Goal: Task Accomplishment & Management: Use online tool/utility

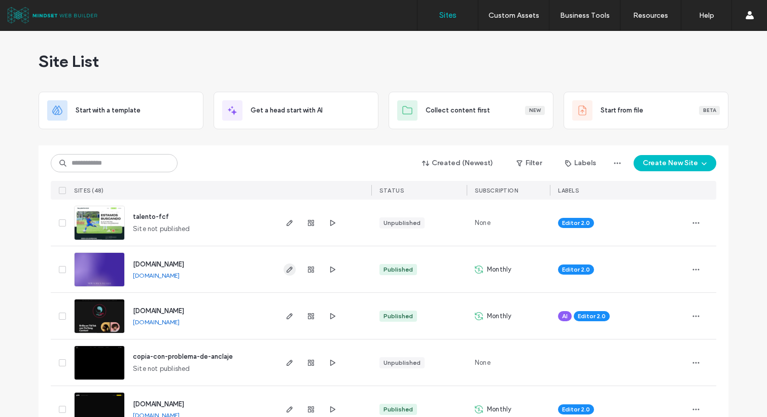
click at [286, 275] on span "button" at bounding box center [289, 270] width 12 height 12
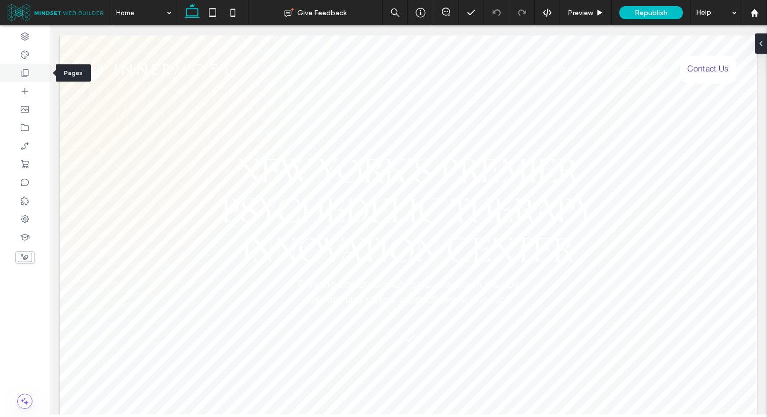
click at [41, 71] on div at bounding box center [25, 73] width 50 height 18
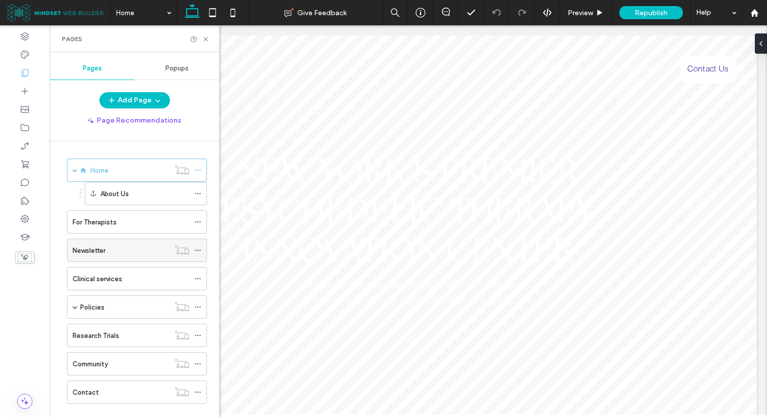
scroll to position [17, 0]
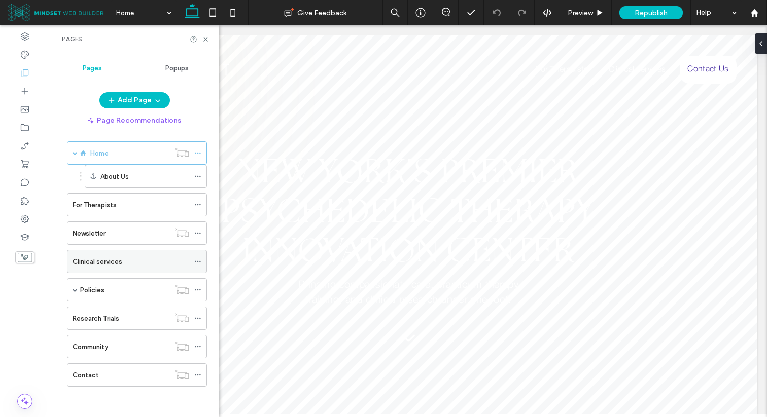
click at [143, 255] on div "Clinical services" at bounding box center [131, 262] width 117 height 22
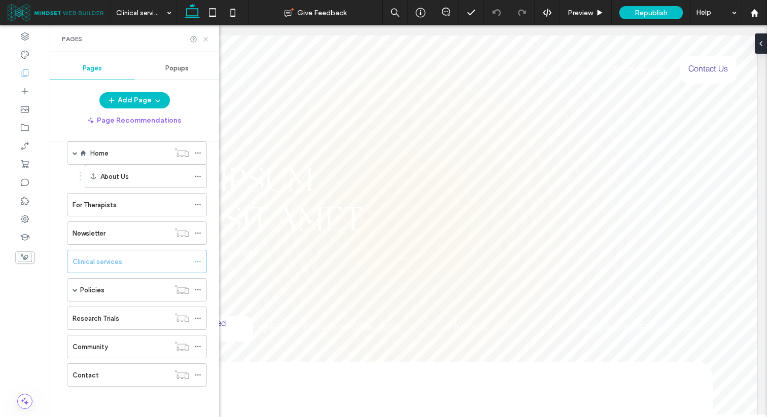
click at [207, 42] on icon at bounding box center [206, 40] width 8 height 8
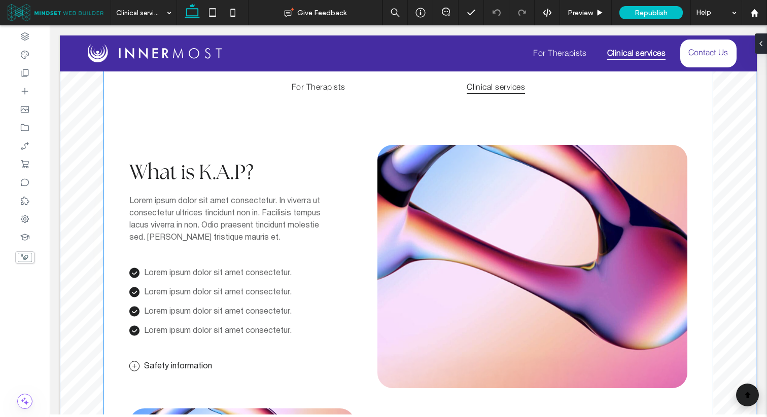
scroll to position [421, 0]
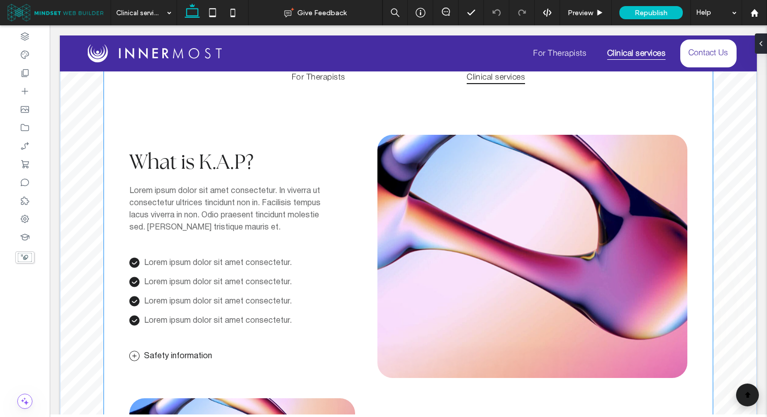
click at [219, 190] on span "Lorem ipsum dolor sit amet consectetur. In viverra ut consectetur ultrices tinc…" at bounding box center [224, 210] width 191 height 44
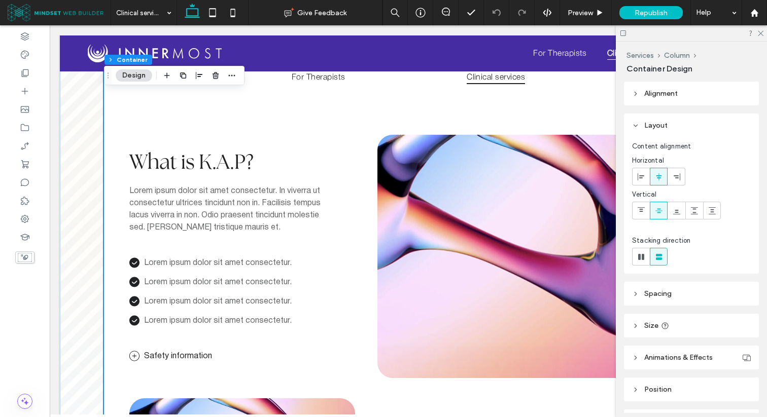
click at [212, 201] on span "Lorem ipsum dolor sit amet consectetur. In viverra ut consectetur ultrices tinc…" at bounding box center [224, 210] width 191 height 44
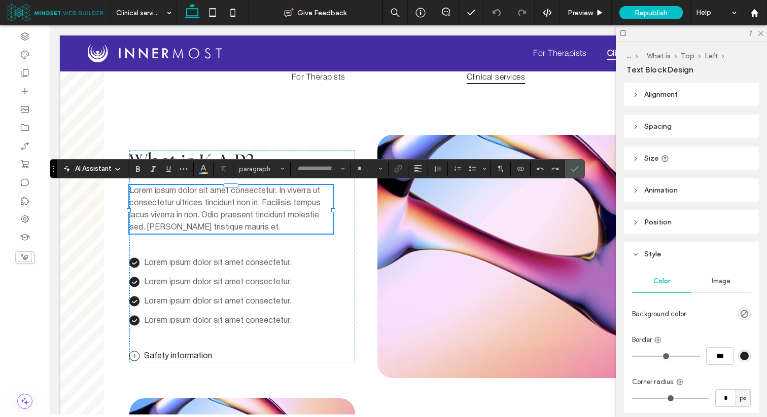
type input "**********"
type input "**"
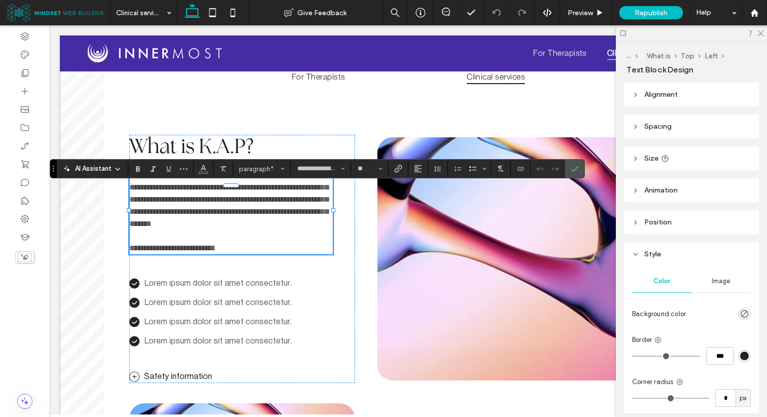
scroll to position [0, 0]
click at [228, 242] on p at bounding box center [230, 236] width 203 height 12
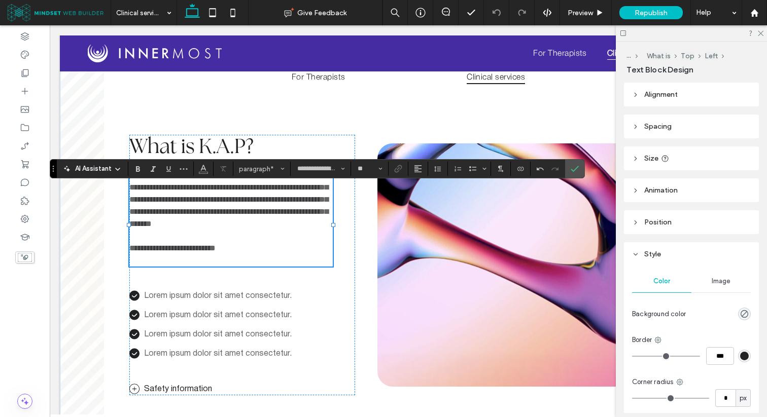
click at [221, 267] on p at bounding box center [230, 261] width 203 height 12
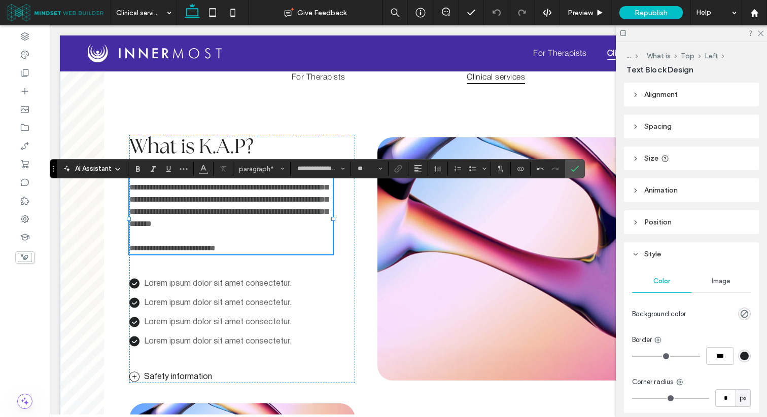
click at [217, 210] on span "**********" at bounding box center [228, 199] width 199 height 56
click at [577, 167] on use "Confirm" at bounding box center [575, 169] width 8 height 6
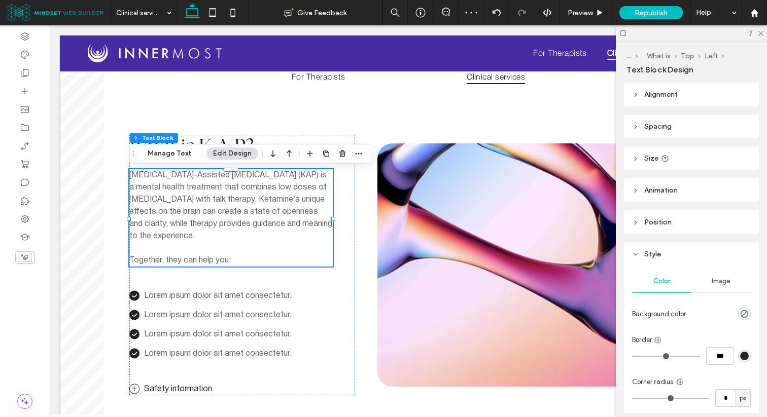
click at [281, 178] on span "[MEDICAL_DATA]-Assisted [MEDICAL_DATA] (KAP) is a mental health treatment that …" at bounding box center [230, 206] width 203 height 68
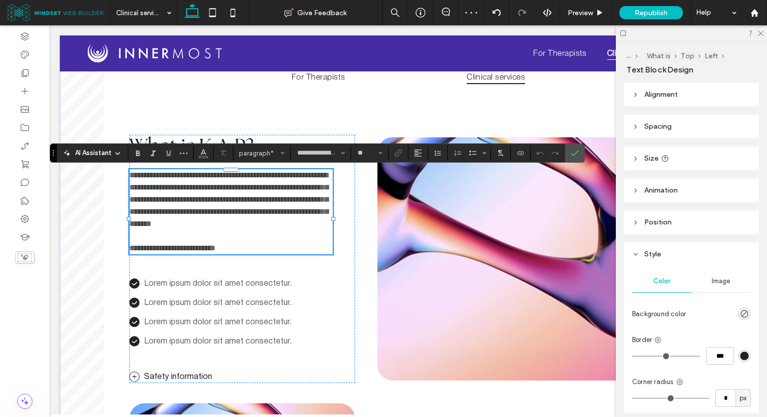
click at [277, 178] on span "**********" at bounding box center [228, 199] width 199 height 56
drag, startPoint x: 276, startPoint y: 177, endPoint x: 129, endPoint y: 175, distance: 147.6
click at [170, 195] on p "**********" at bounding box center [230, 199] width 203 height 61
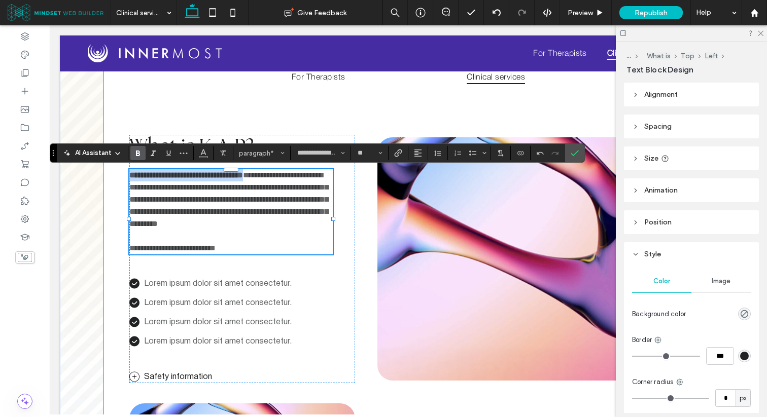
drag, startPoint x: 276, startPoint y: 176, endPoint x: 127, endPoint y: 171, distance: 149.7
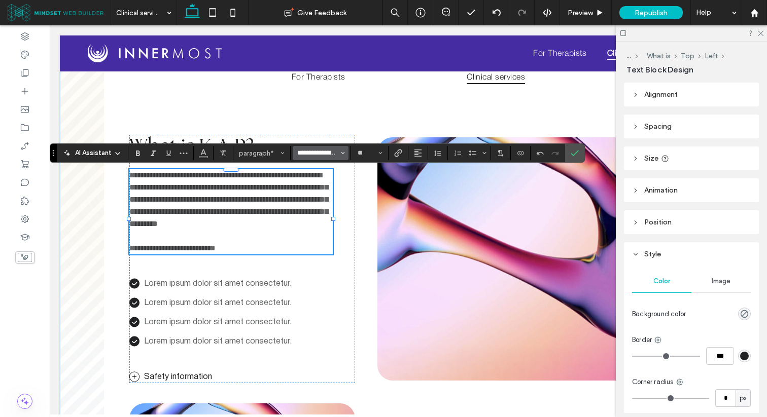
click at [314, 151] on input "**********" at bounding box center [317, 153] width 43 height 8
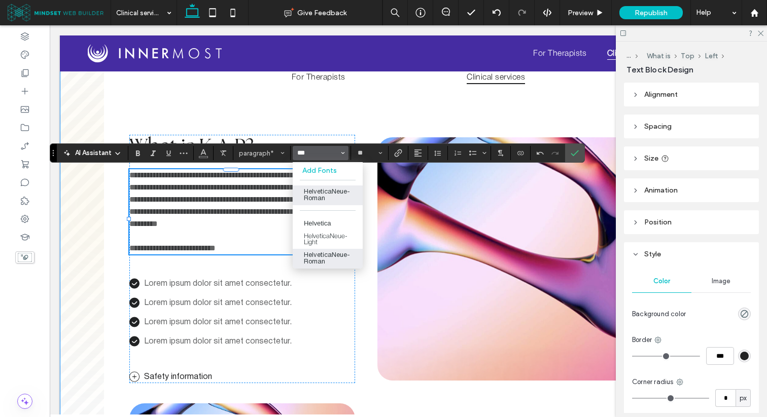
type input "***"
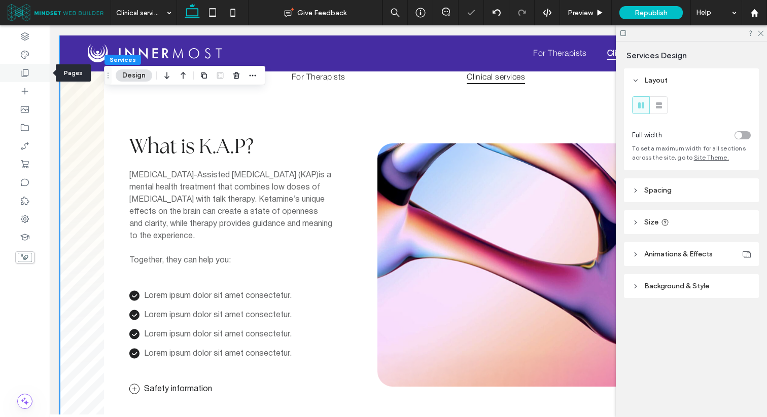
click at [32, 70] on div at bounding box center [25, 73] width 50 height 18
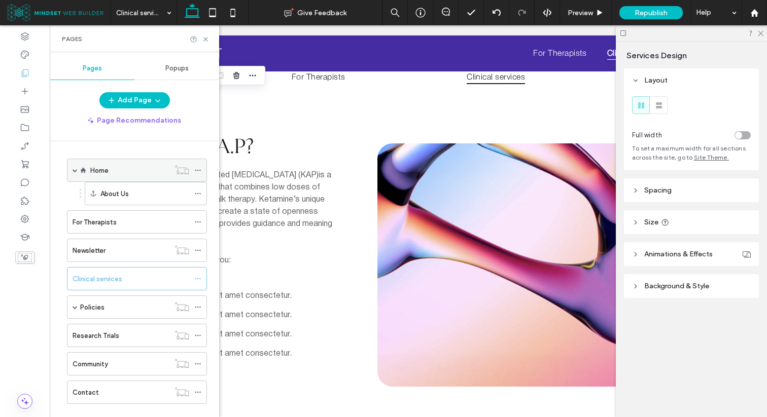
click at [127, 161] on div "Home" at bounding box center [129, 170] width 79 height 22
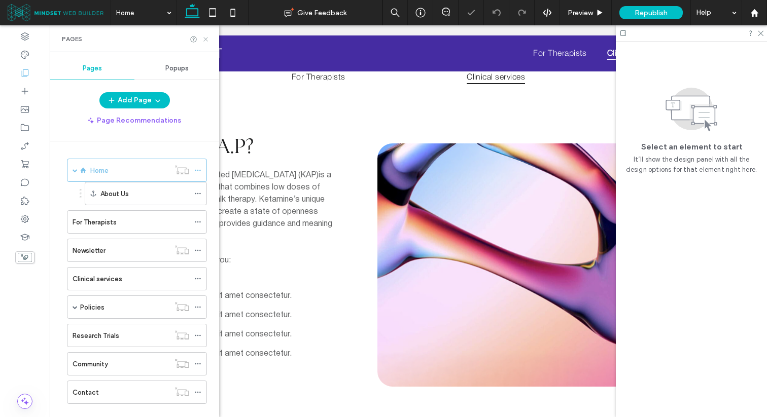
click at [208, 37] on icon at bounding box center [206, 40] width 8 height 8
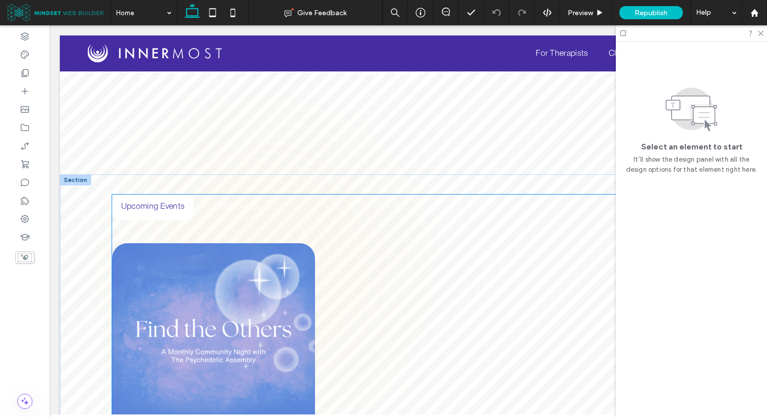
scroll to position [1761, 0]
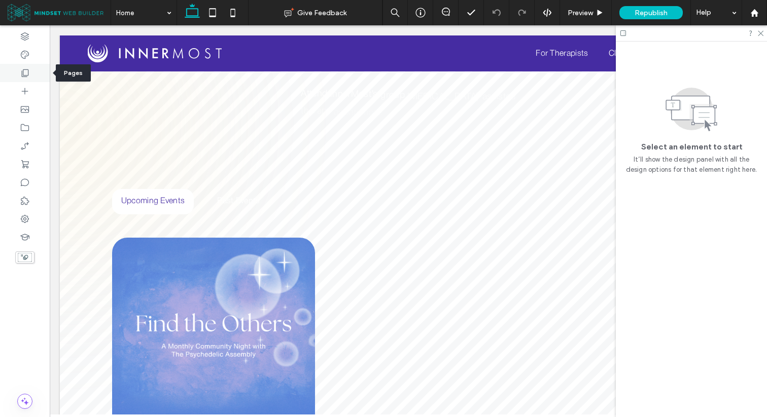
click at [26, 80] on div at bounding box center [25, 73] width 50 height 18
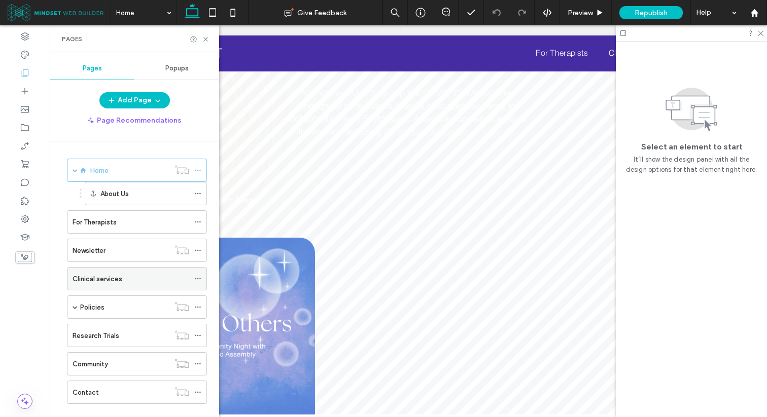
click at [115, 274] on label "Clinical services" at bounding box center [98, 279] width 50 height 18
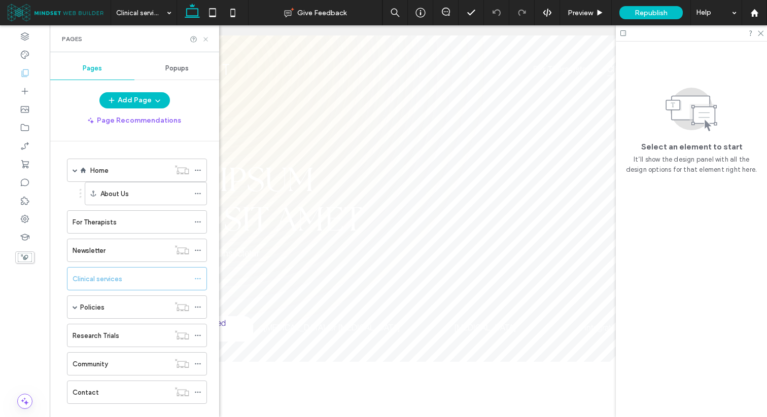
click at [205, 36] on icon at bounding box center [206, 40] width 8 height 8
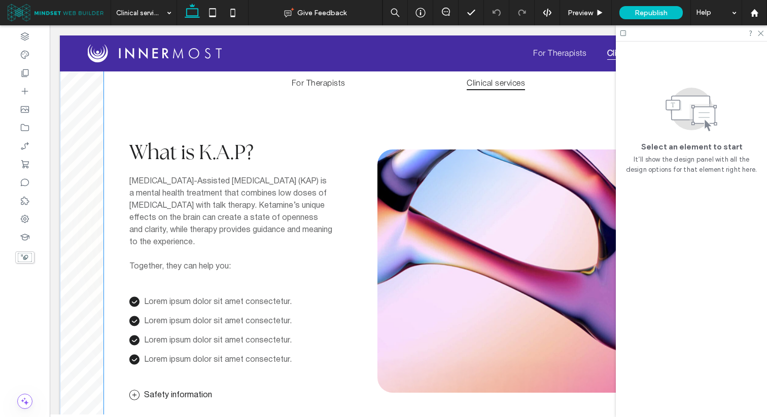
scroll to position [406, 0]
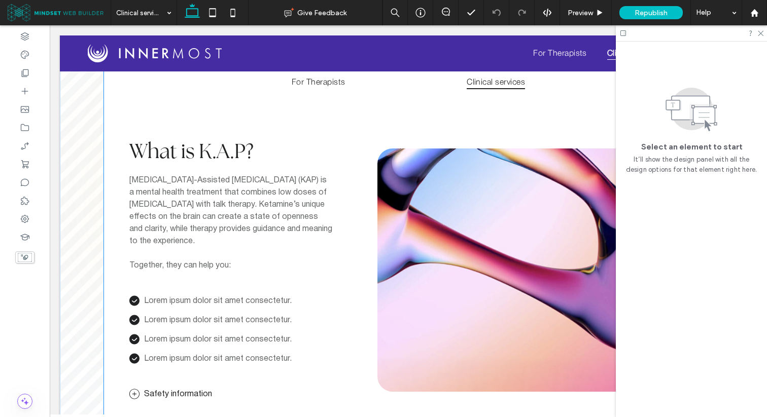
click at [239, 198] on p "[MEDICAL_DATA]-Assisted [MEDICAL_DATA] (KAP) is a mental health treatment that …" at bounding box center [230, 210] width 203 height 73
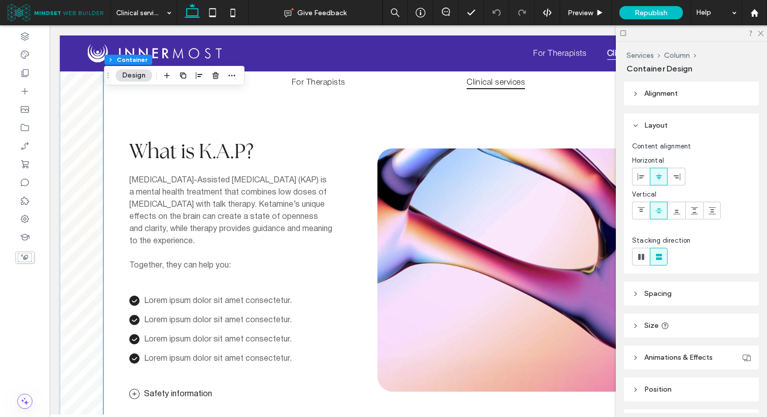
click at [239, 198] on p "[MEDICAL_DATA]-Assisted [MEDICAL_DATA] (KAP) is a mental health treatment that …" at bounding box center [230, 210] width 203 height 73
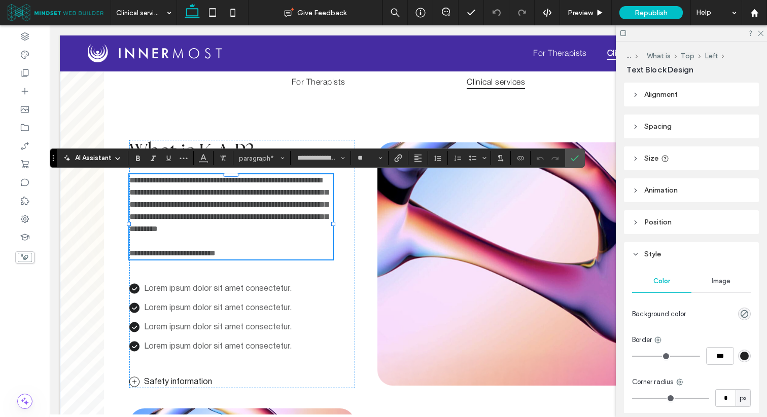
click at [194, 202] on p "**********" at bounding box center [230, 204] width 203 height 61
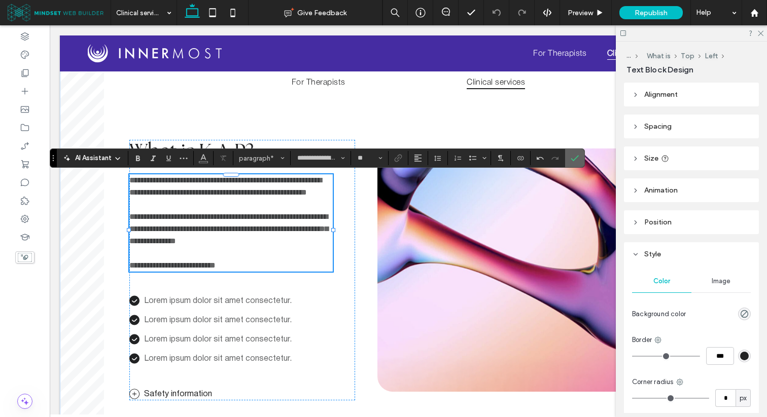
click at [572, 153] on span "Confirm" at bounding box center [573, 158] width 5 height 18
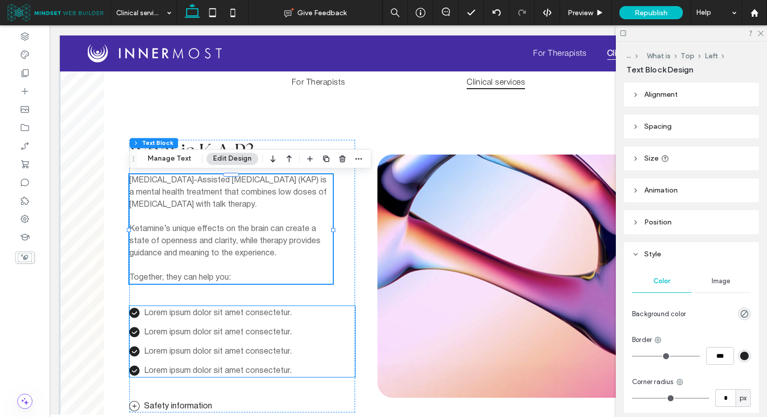
click at [210, 312] on span "Lorem ipsum dolor sit amet consectetur." at bounding box center [218, 313] width 148 height 7
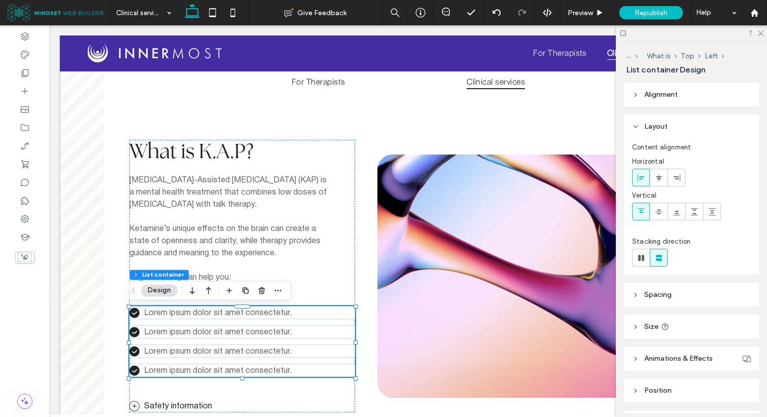
click at [210, 312] on span "Lorem ipsum dolor sit amet consectetur." at bounding box center [218, 313] width 148 height 7
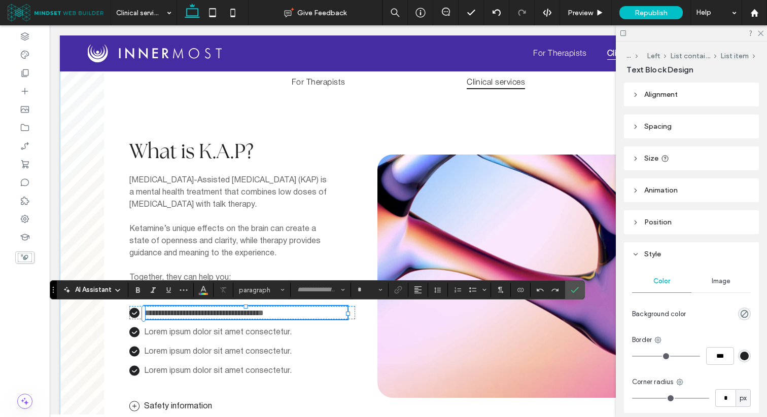
type input "**********"
type input "**"
type input "**********"
type input "**"
click at [131, 311] on icon at bounding box center [134, 313] width 10 height 10
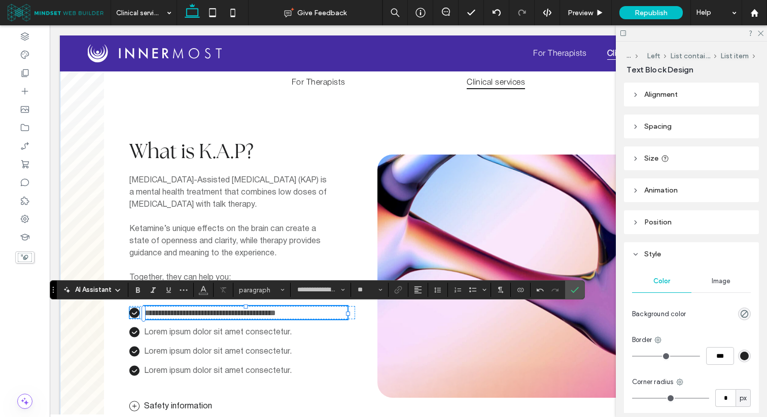
click at [131, 311] on icon at bounding box center [134, 313] width 10 height 10
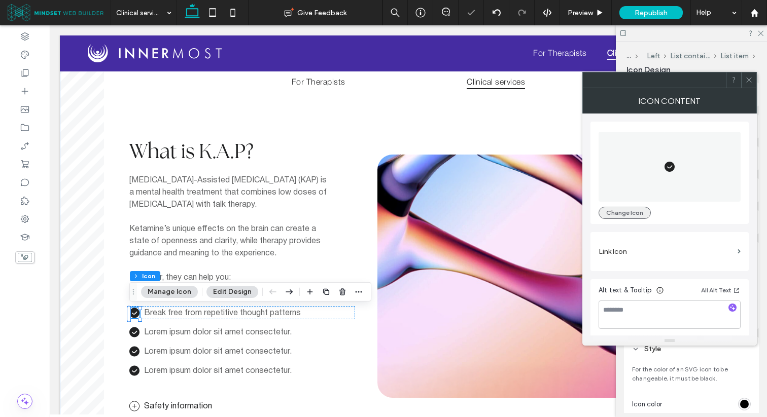
click at [632, 208] on button "Change Icon" at bounding box center [624, 213] width 52 height 12
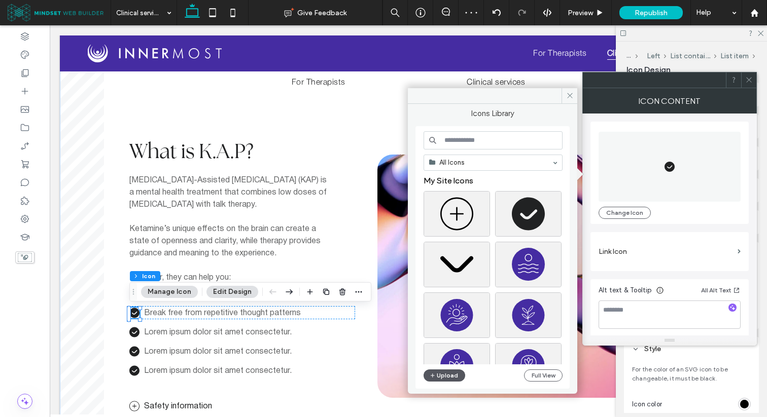
click at [452, 378] on button "Upload" at bounding box center [444, 376] width 42 height 12
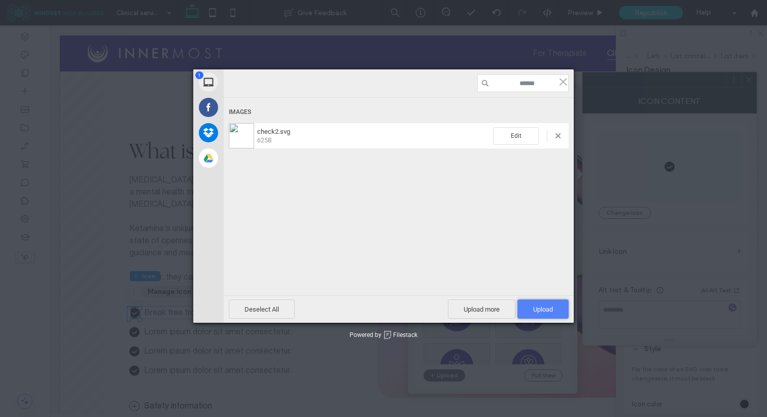
click at [530, 306] on span "Upload 1" at bounding box center [542, 309] width 51 height 19
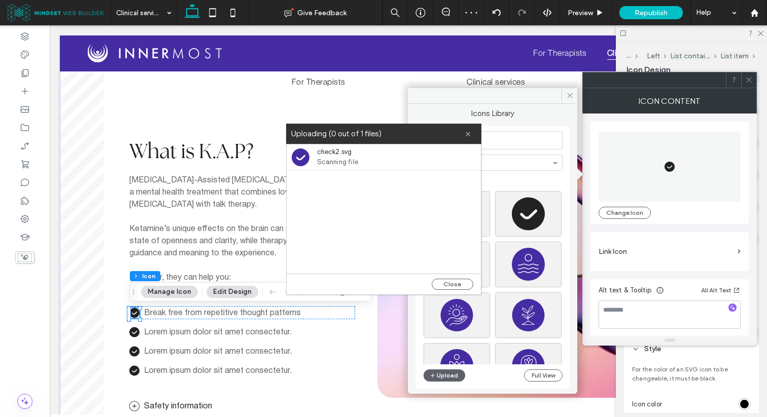
click at [457, 277] on div "Close" at bounding box center [384, 284] width 194 height 21
click at [451, 283] on button "Close" at bounding box center [453, 284] width 42 height 11
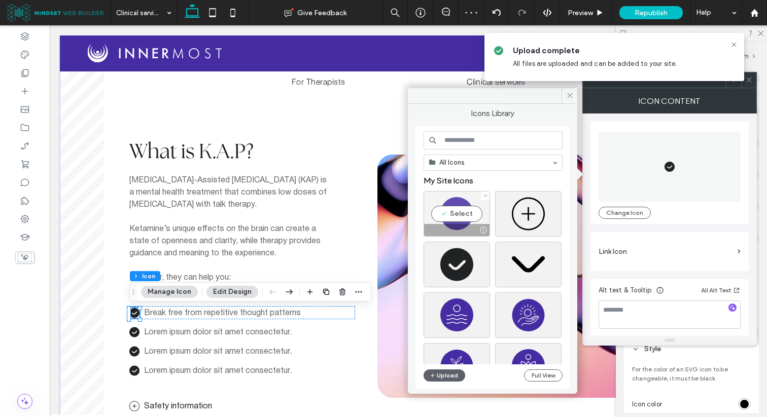
click at [474, 212] on div "Select" at bounding box center [456, 214] width 66 height 46
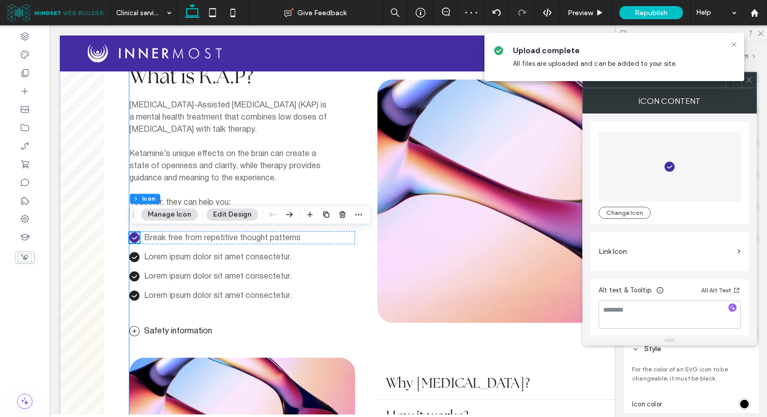
scroll to position [484, 0]
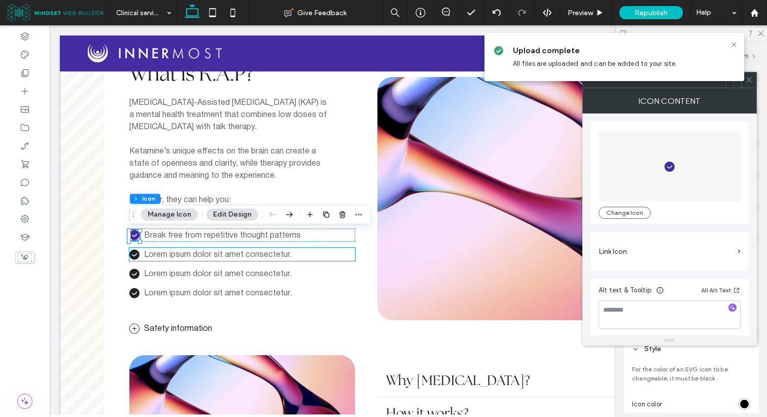
click at [135, 256] on icon at bounding box center [134, 255] width 10 height 11
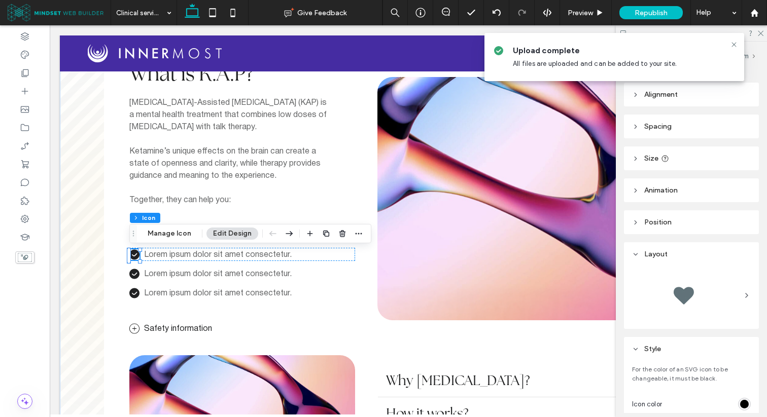
click at [134, 256] on icon at bounding box center [134, 255] width 10 height 10
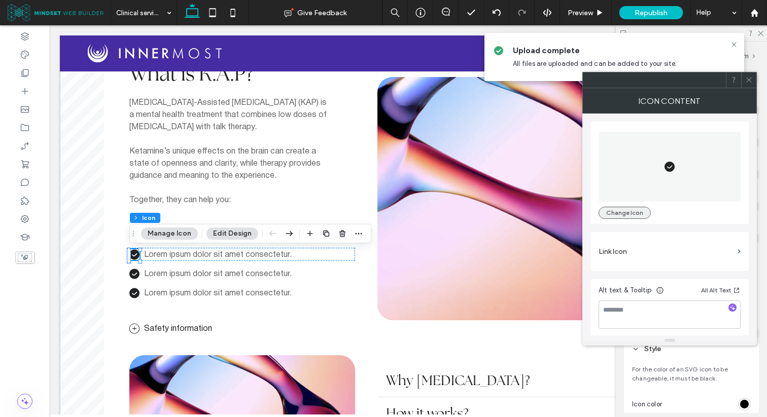
click at [615, 209] on button "Change Icon" at bounding box center [624, 213] width 52 height 12
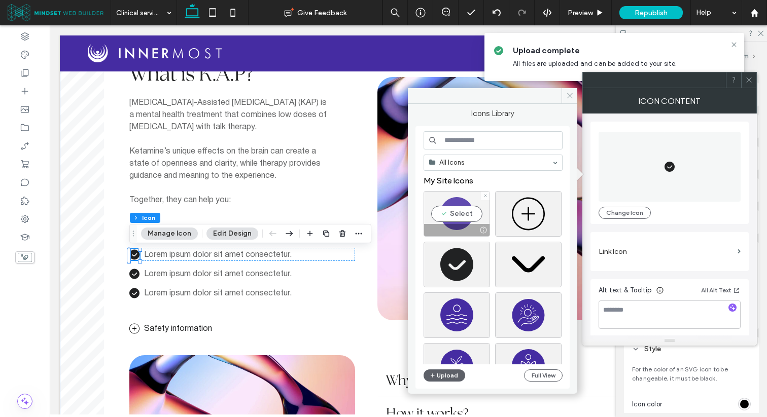
click at [451, 221] on div "Select" at bounding box center [456, 214] width 66 height 46
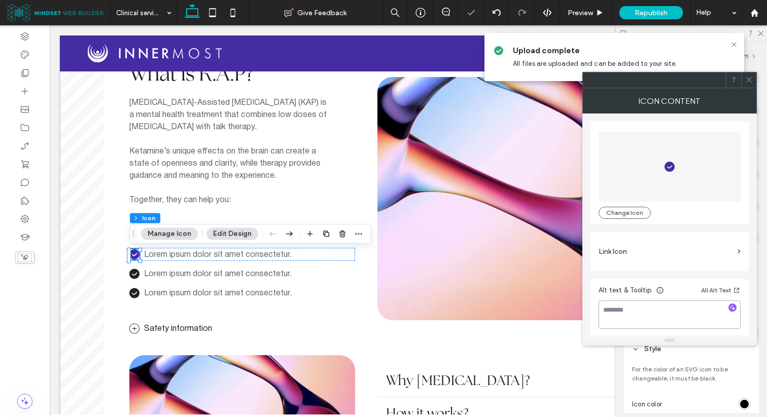
click at [622, 304] on textarea at bounding box center [669, 315] width 142 height 28
type textarea "**********"
click at [749, 81] on icon at bounding box center [749, 80] width 8 height 8
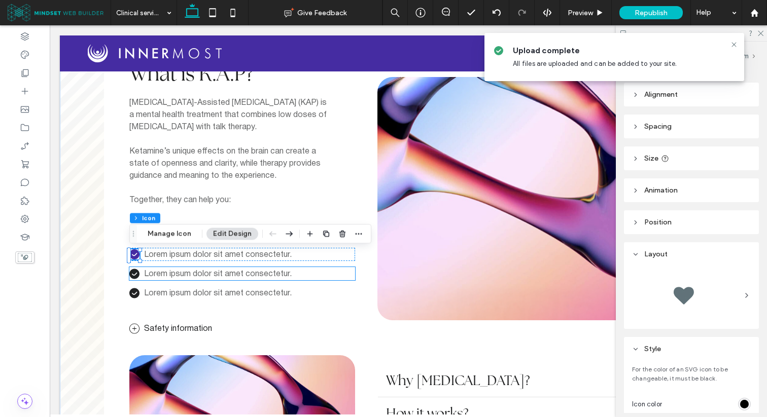
click at [161, 274] on span "Lorem ipsum dolor sit amet consectetur." at bounding box center [218, 274] width 148 height 7
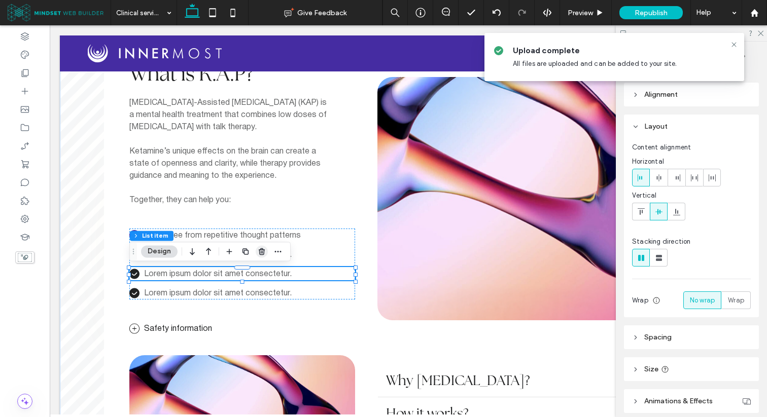
click at [263, 253] on use "button" at bounding box center [262, 252] width 6 height 7
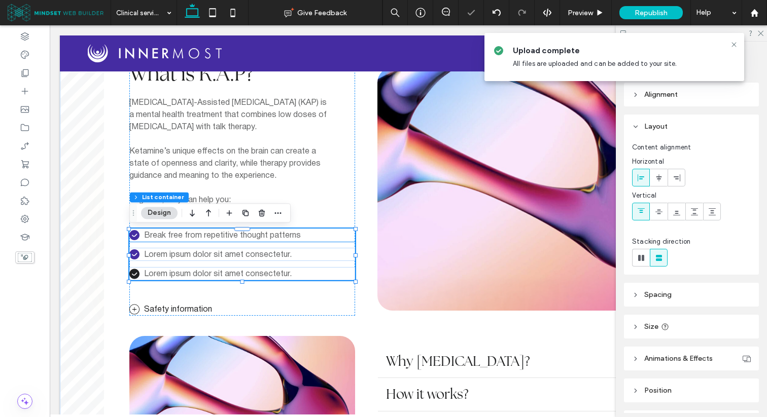
click at [277, 238] on span "Break free from repetitive thought patterns" at bounding box center [222, 235] width 157 height 7
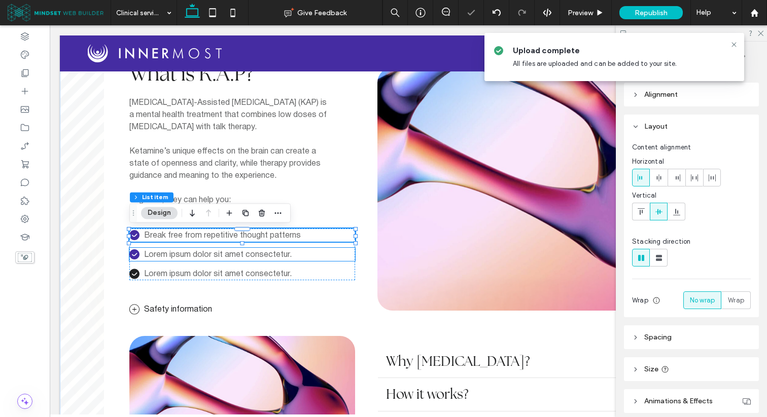
click at [276, 253] on span "Lorem ipsum dolor sit amet consectetur." at bounding box center [218, 255] width 148 height 7
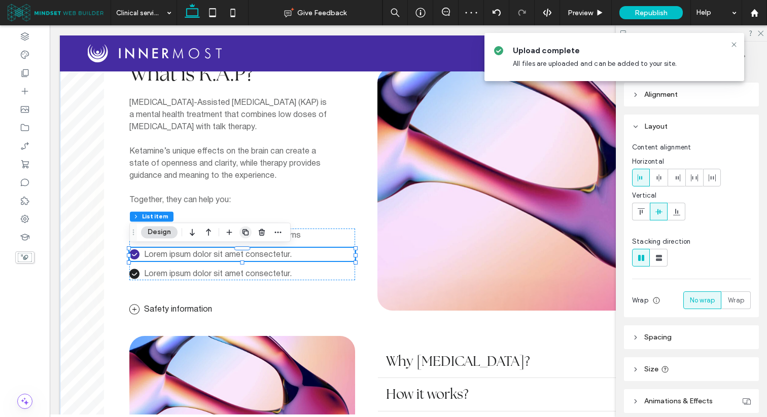
click at [245, 235] on use "button" at bounding box center [245, 232] width 6 height 6
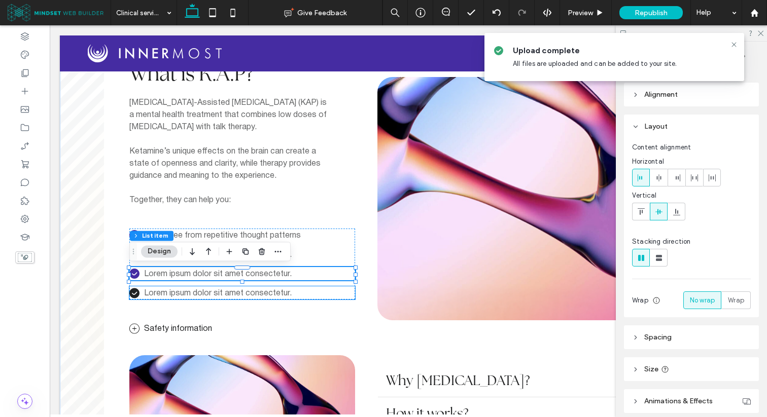
click at [224, 290] on p "Lorem ipsum dolor sit amet consectetur." at bounding box center [245, 294] width 203 height 12
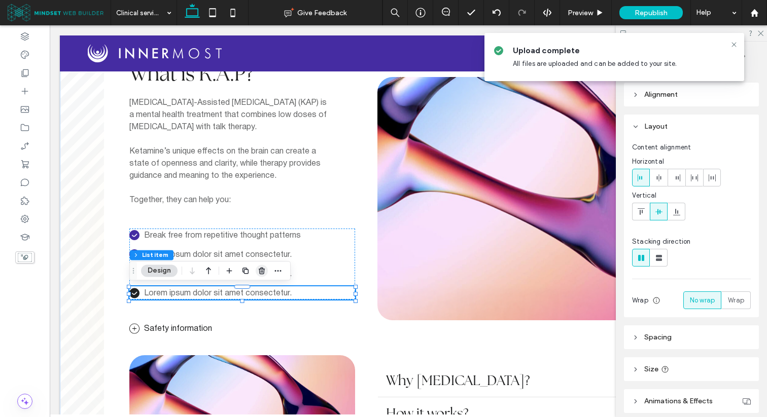
click at [261, 271] on use "button" at bounding box center [262, 271] width 6 height 7
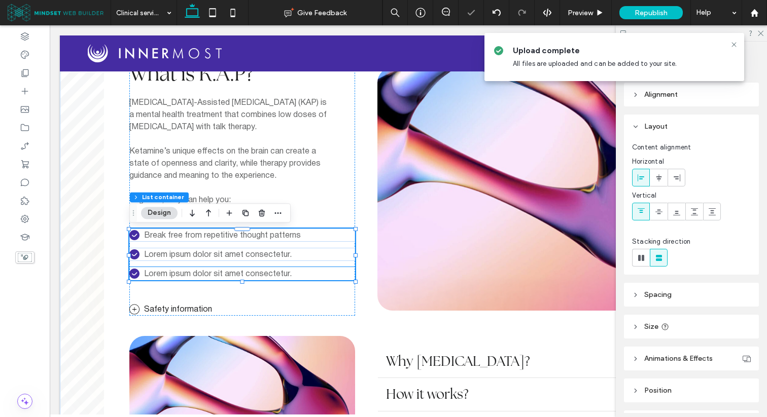
click at [245, 272] on span "Lorem ipsum dolor sit amet consectetur." at bounding box center [218, 274] width 148 height 7
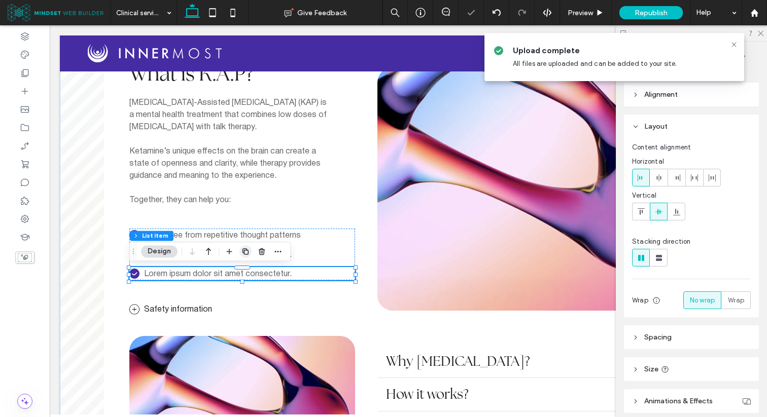
click at [245, 251] on use "button" at bounding box center [245, 252] width 6 height 6
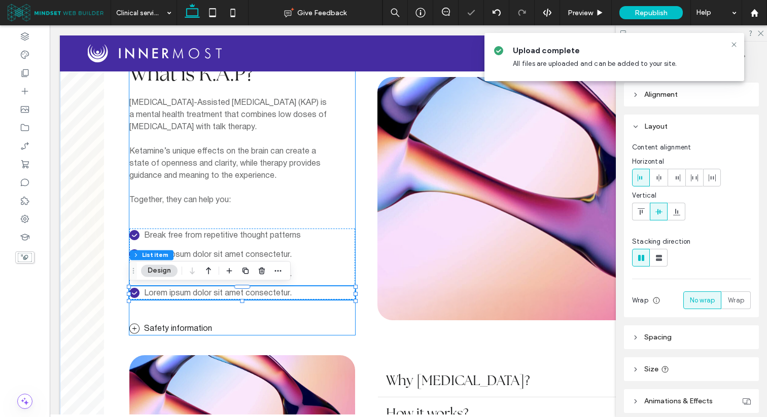
click at [221, 210] on div "What is K.A.P? [MEDICAL_DATA]-Assisted [MEDICAL_DATA] (KAP) is a mental health …" at bounding box center [242, 198] width 226 height 273
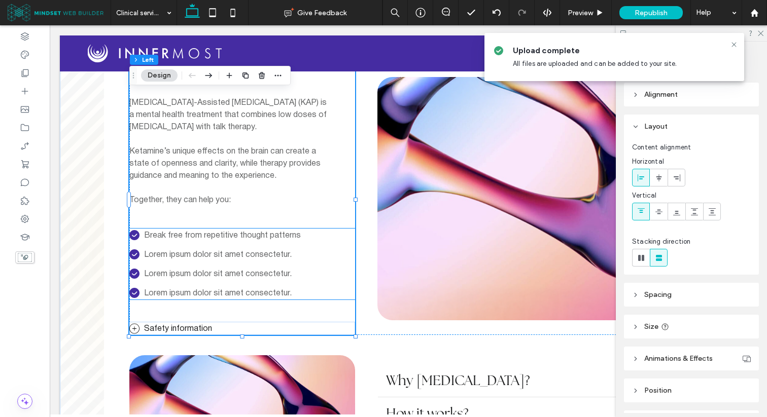
click at [192, 254] on span "Lorem ipsum dolor sit amet consectetur." at bounding box center [218, 255] width 148 height 7
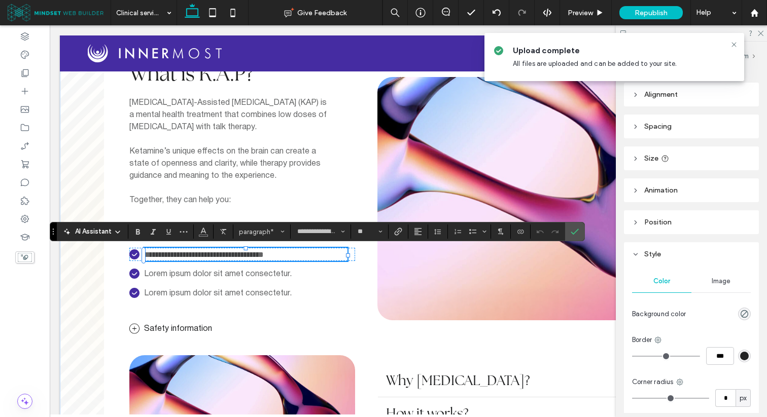
type input "**********"
type input "**"
click at [230, 274] on span "Lorem ipsum dolor sit amet consectetur." at bounding box center [218, 274] width 148 height 7
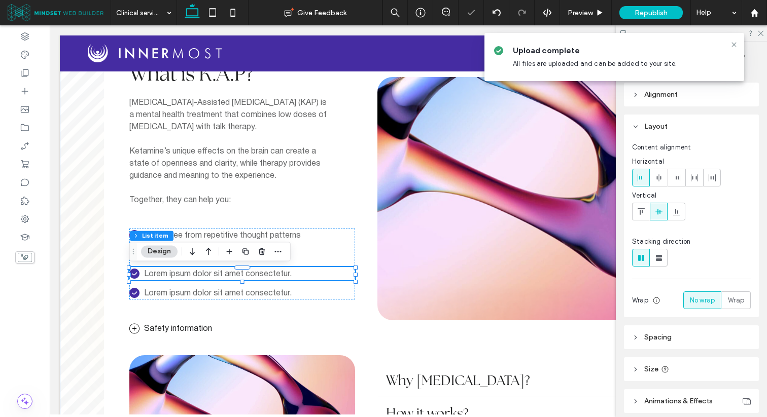
click at [230, 274] on span "Lorem ipsum dolor sit amet consectetur." at bounding box center [218, 274] width 148 height 7
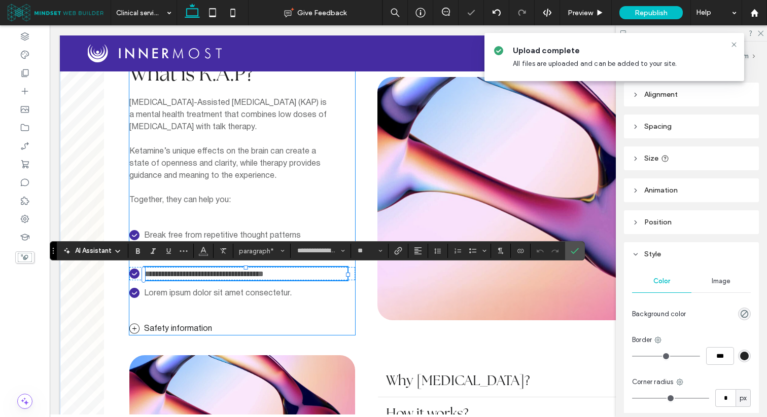
click at [223, 225] on div "**********" at bounding box center [242, 198] width 226 height 273
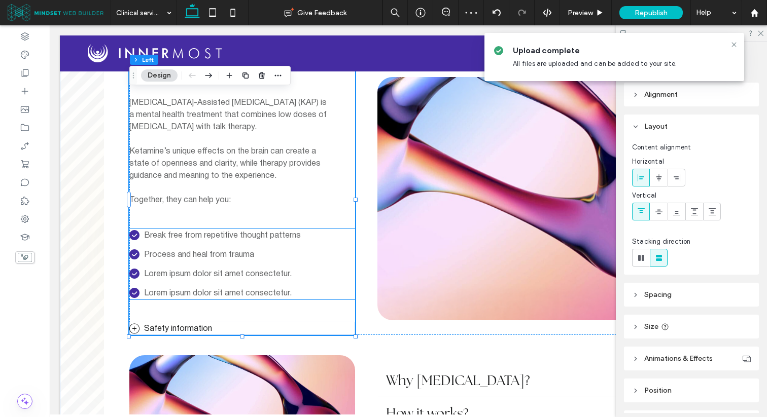
click at [206, 253] on span "Process and heal from trauma" at bounding box center [199, 255] width 110 height 7
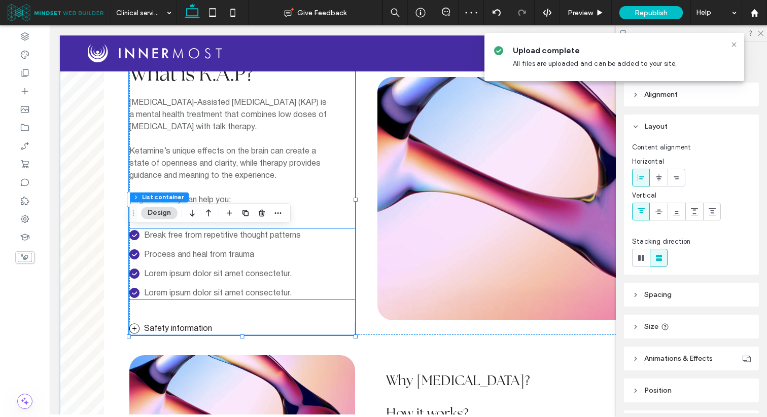
click at [206, 253] on span "Process and heal from trauma" at bounding box center [199, 255] width 110 height 7
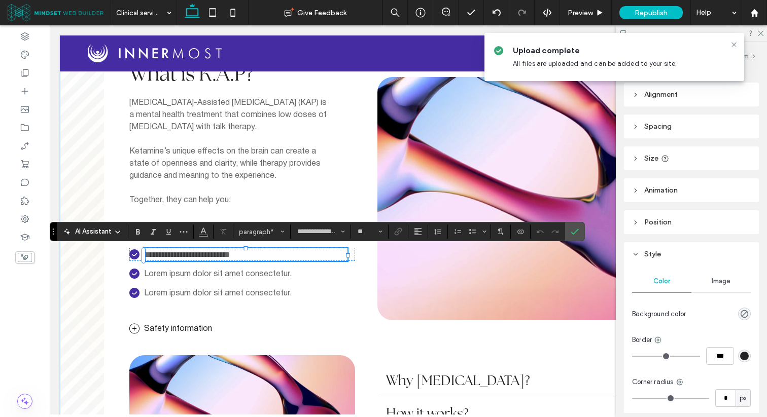
click at [206, 253] on span "**********" at bounding box center [187, 255] width 86 height 8
type input "**********"
type input "**"
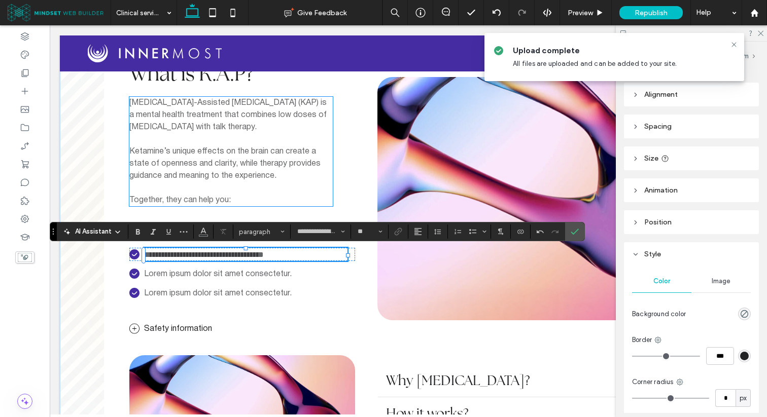
click at [206, 167] on span "﻿ Ketamine’s unique effects on the brain can create a state of openness and cla…" at bounding box center [224, 163] width 191 height 31
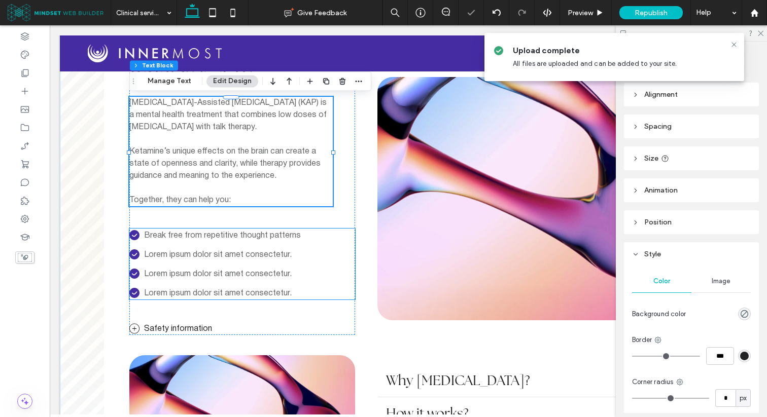
click at [187, 236] on span "Break free from repetitive thought patterns" at bounding box center [222, 235] width 157 height 7
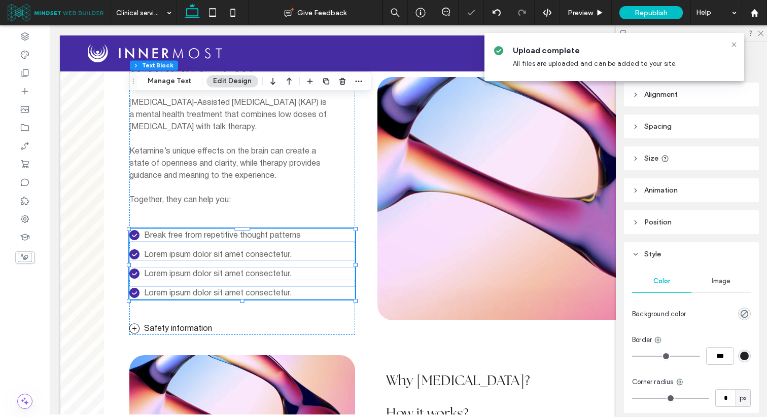
click at [187, 236] on span "Break free from repetitive thought patterns" at bounding box center [222, 235] width 157 height 7
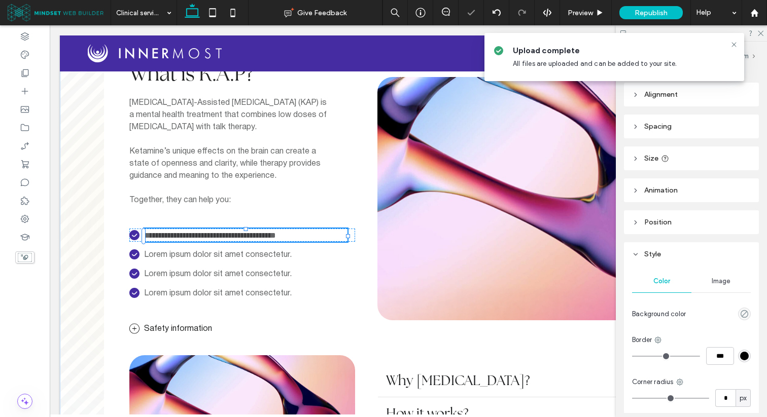
type input "**********"
type input "**"
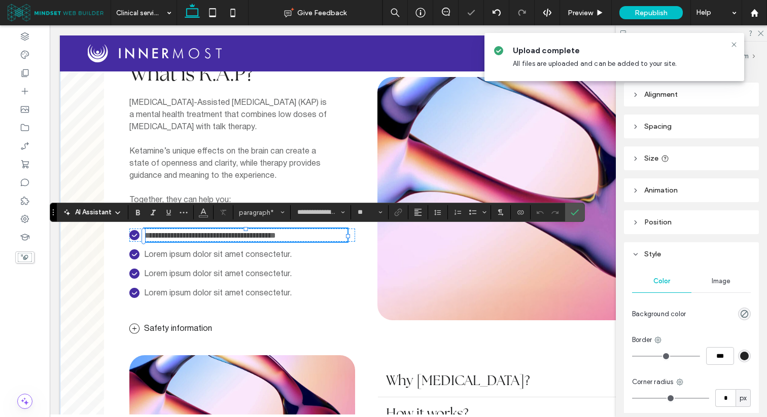
click at [187, 236] on span "**********" at bounding box center [210, 236] width 132 height 8
type input "**********"
type input "**"
click at [576, 214] on icon "Confirm" at bounding box center [575, 212] width 8 height 8
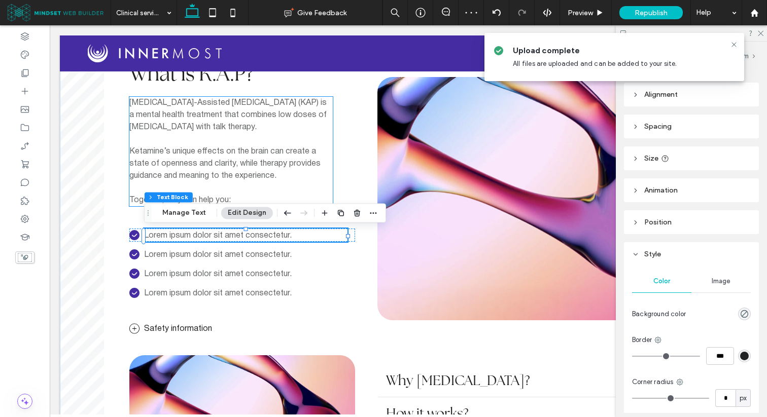
click at [299, 178] on p "﻿ Ketamine’s unique effects on the brain can create a state of openness and cla…" at bounding box center [230, 164] width 203 height 37
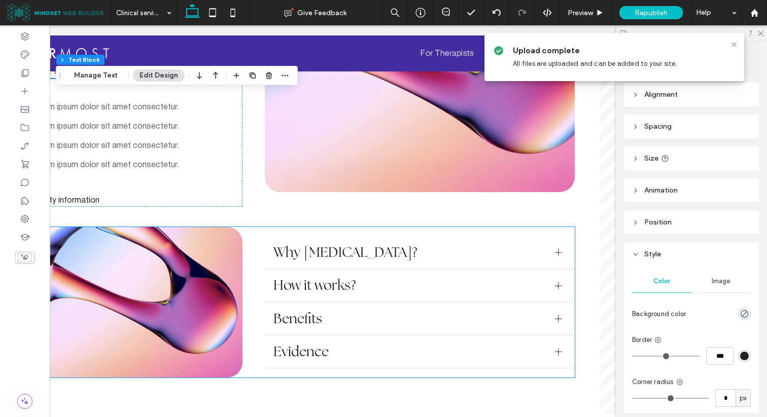
scroll to position [0, 113]
click at [358, 278] on div "How it works?" at bounding box center [419, 285] width 309 height 33
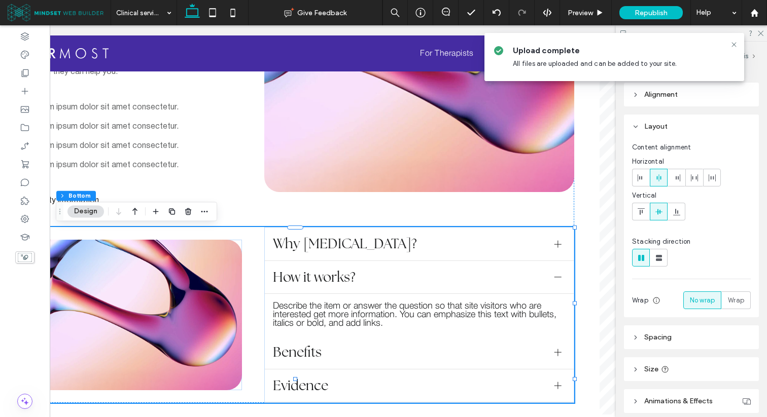
click at [358, 278] on span "How it works?" at bounding box center [409, 277] width 273 height 16
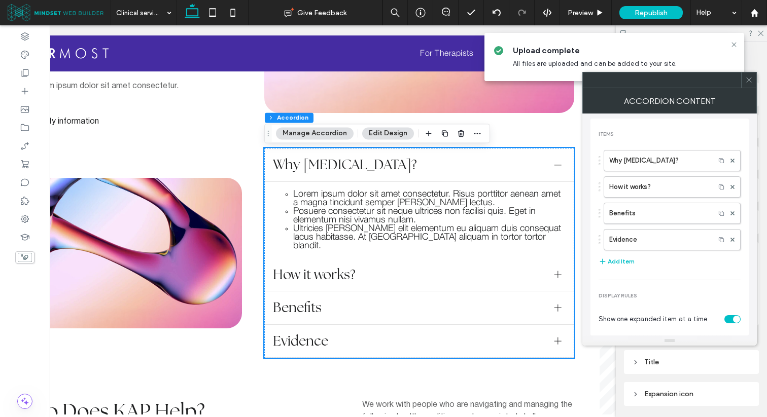
scroll to position [692, 0]
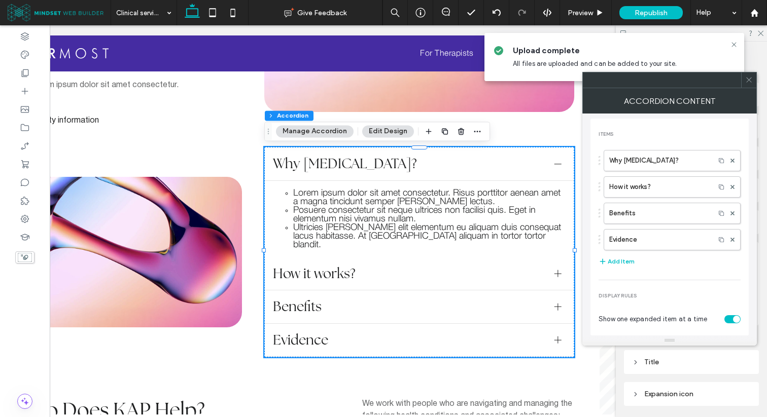
click at [744, 87] on div at bounding box center [748, 80] width 15 height 15
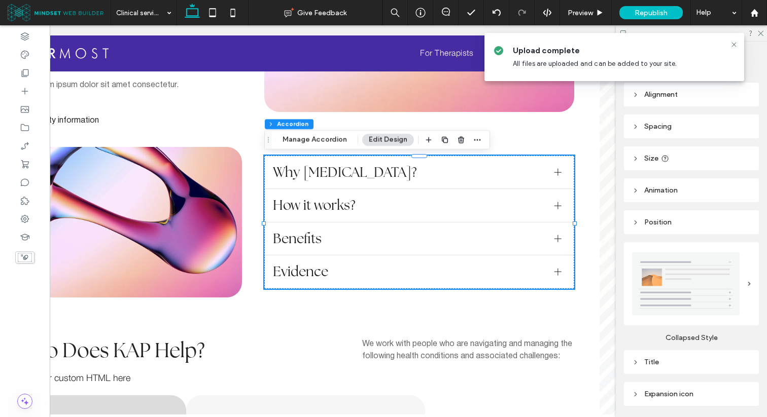
click at [444, 205] on span "How it works?" at bounding box center [409, 205] width 273 height 16
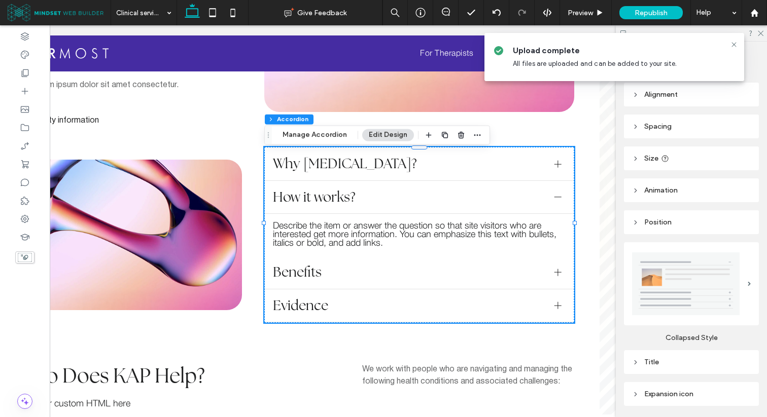
click at [444, 205] on span "How it works?" at bounding box center [409, 197] width 273 height 16
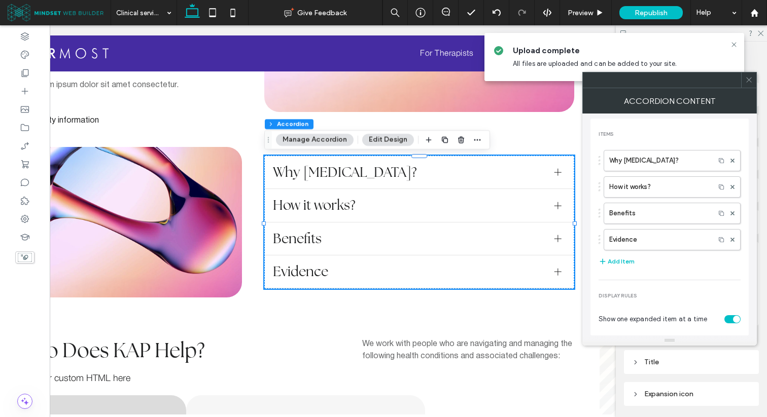
click at [748, 81] on icon at bounding box center [749, 80] width 8 height 8
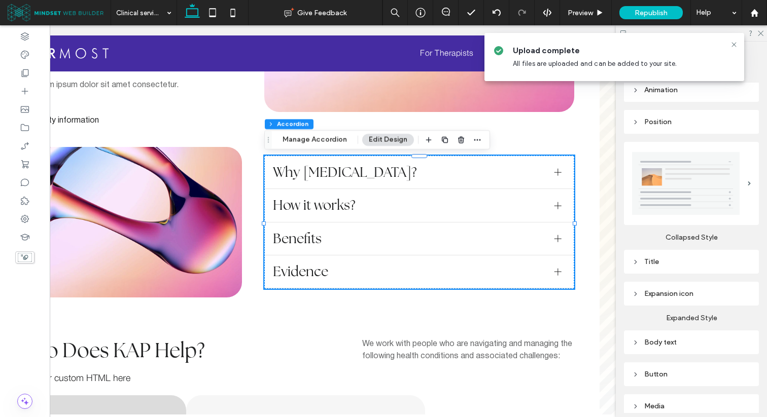
click at [656, 340] on div "Body text" at bounding box center [691, 342] width 119 height 9
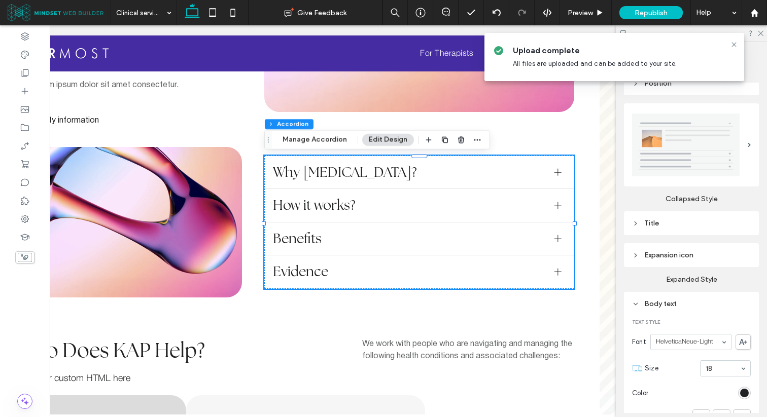
scroll to position [150, 0]
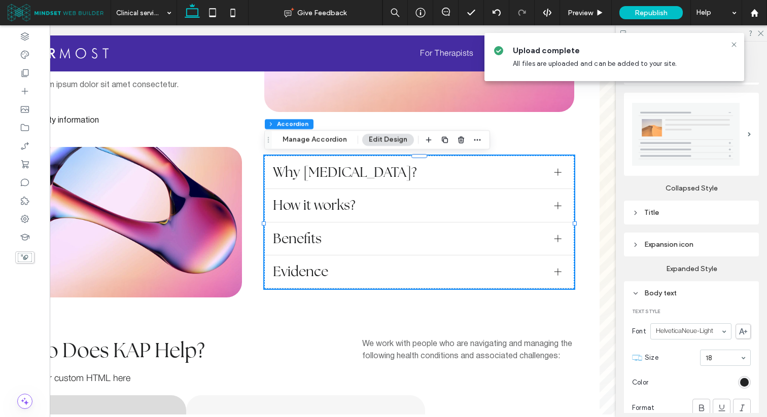
click at [728, 366] on div "18" at bounding box center [725, 358] width 51 height 16
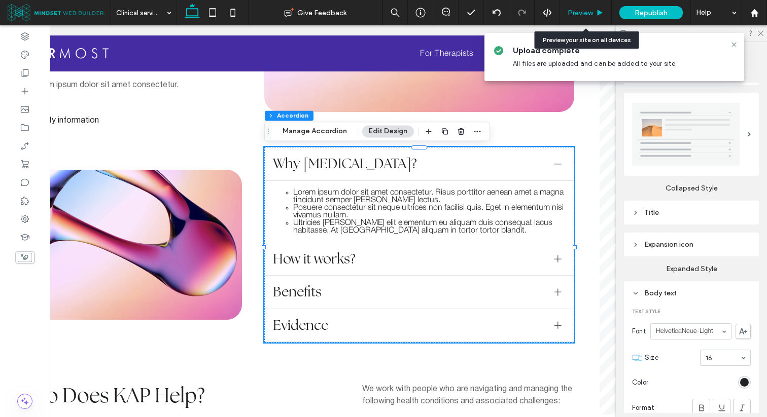
click at [582, 12] on span "Preview" at bounding box center [580, 13] width 25 height 9
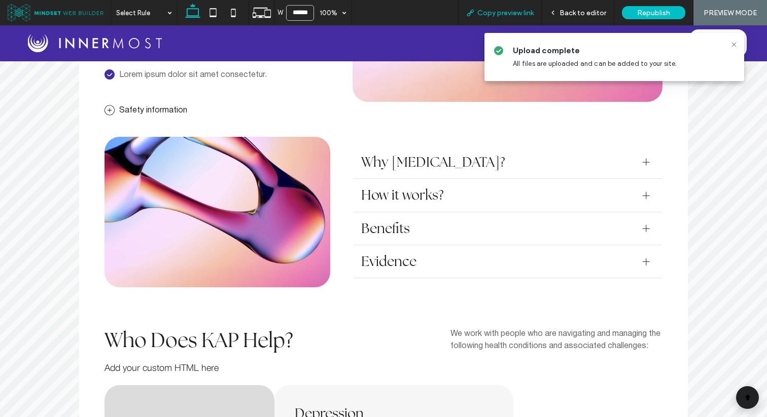
click at [527, 13] on span "Copy preview link" at bounding box center [505, 13] width 56 height 9
click at [581, 11] on span "Back to editor" at bounding box center [582, 13] width 47 height 9
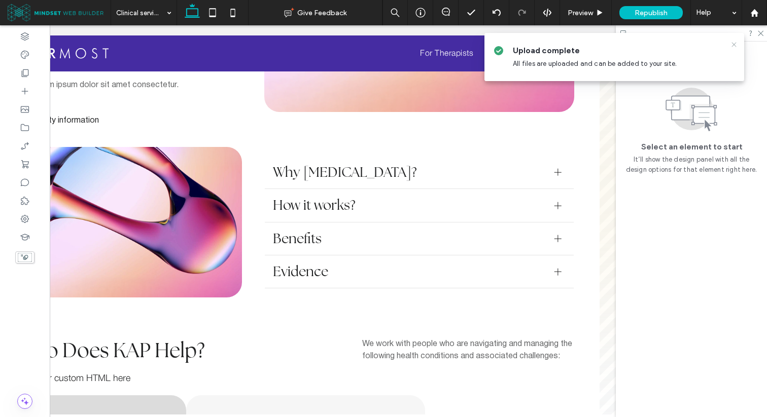
click at [732, 45] on icon at bounding box center [734, 45] width 8 height 8
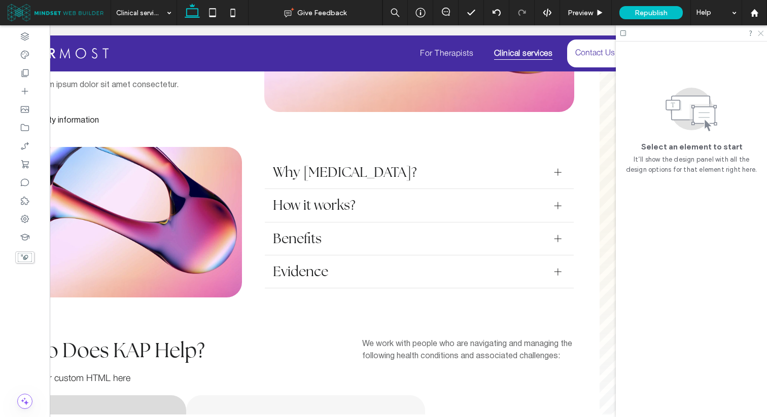
click at [758, 33] on icon at bounding box center [760, 32] width 7 height 7
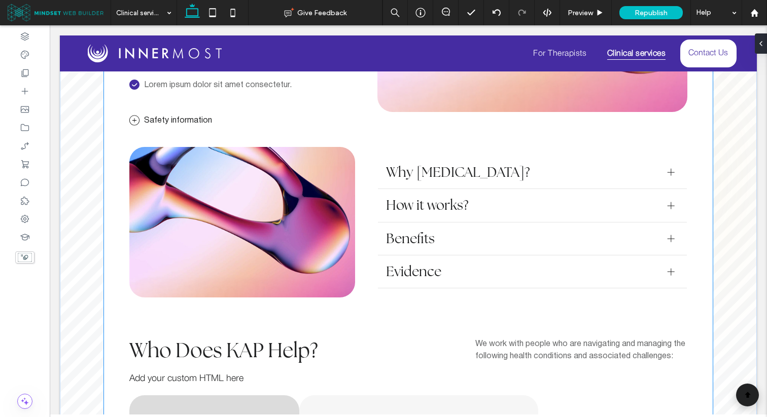
click at [543, 184] on div "Why [MEDICAL_DATA]?" at bounding box center [532, 172] width 309 height 33
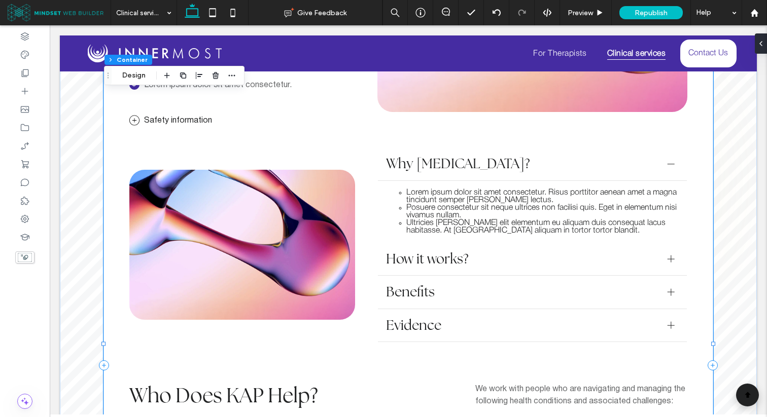
click at [543, 184] on div "Lorem ipsum dolor sit amet consectetur. Risus porttitor aenean amet a magna tin…" at bounding box center [532, 212] width 309 height 62
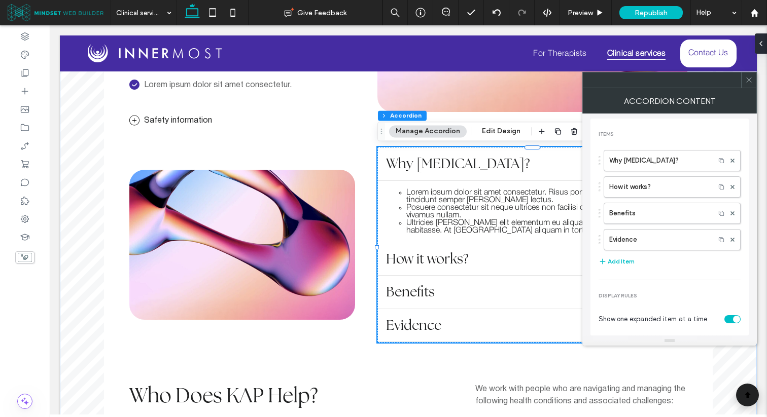
click at [503, 197] on li "Lorem ipsum dolor sit amet consectetur. Risus porttitor aenean amet a magna tin…" at bounding box center [542, 196] width 272 height 15
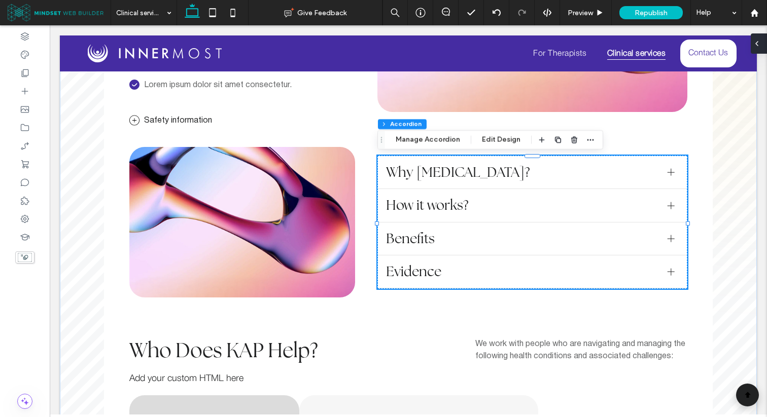
click at [761, 43] on div at bounding box center [759, 43] width 16 height 20
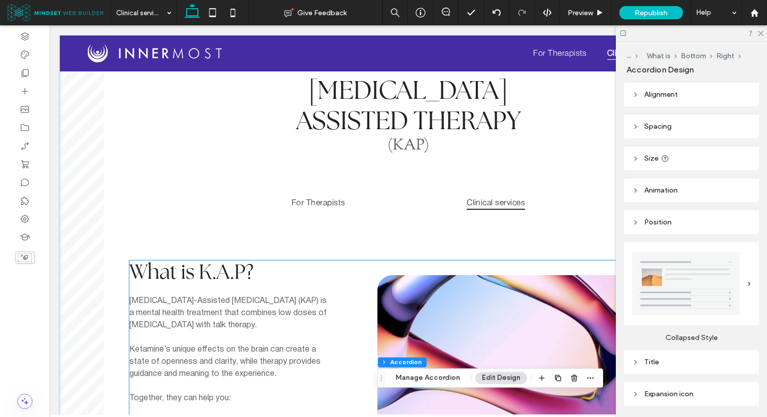
scroll to position [283, 0]
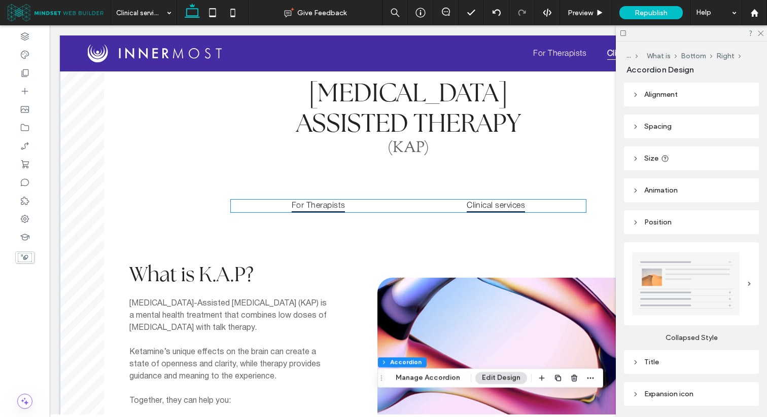
click at [340, 207] on span "For Therapists" at bounding box center [319, 206] width 54 height 13
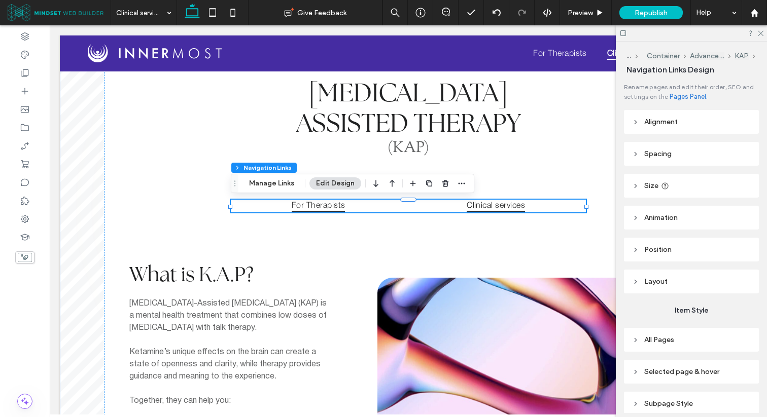
click at [340, 207] on span "For Therapists" at bounding box center [319, 206] width 54 height 13
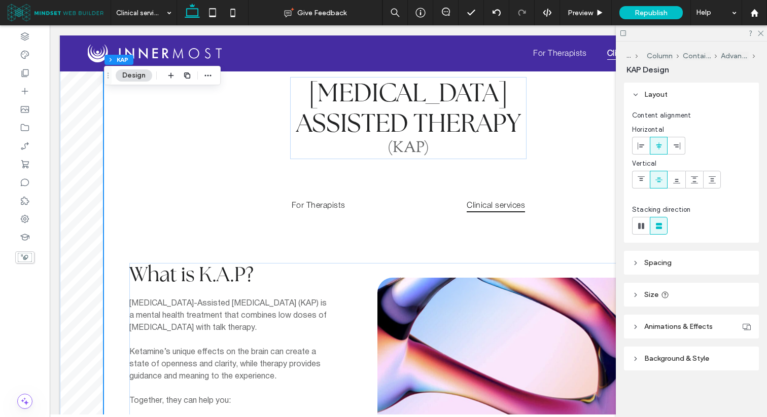
click at [672, 355] on span "Background & Style" at bounding box center [676, 358] width 65 height 9
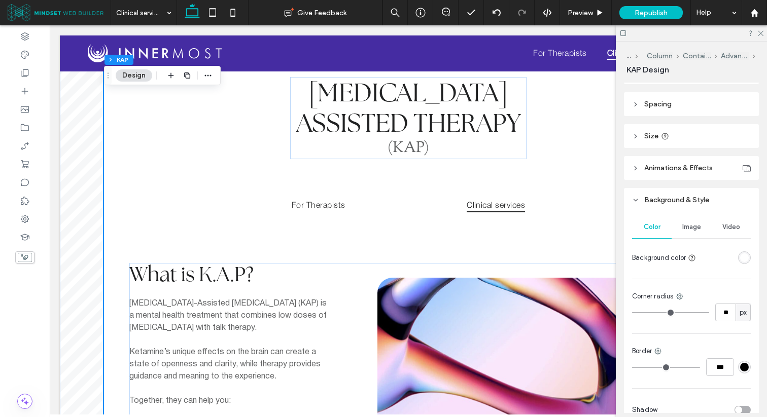
scroll to position [162, 0]
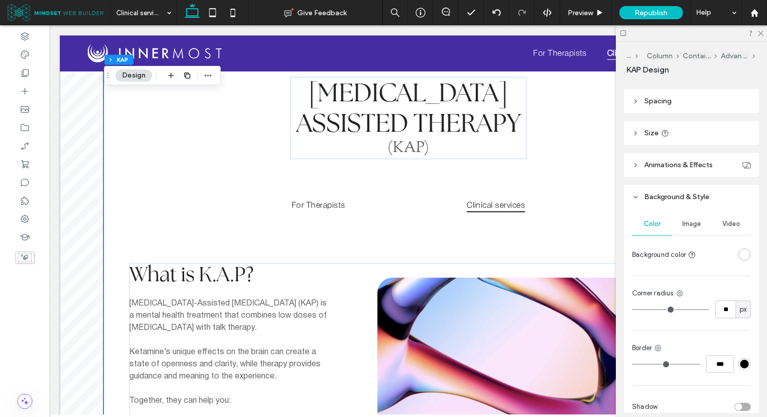
click at [747, 253] on div "rgba(255,255,255,1)" at bounding box center [744, 255] width 9 height 9
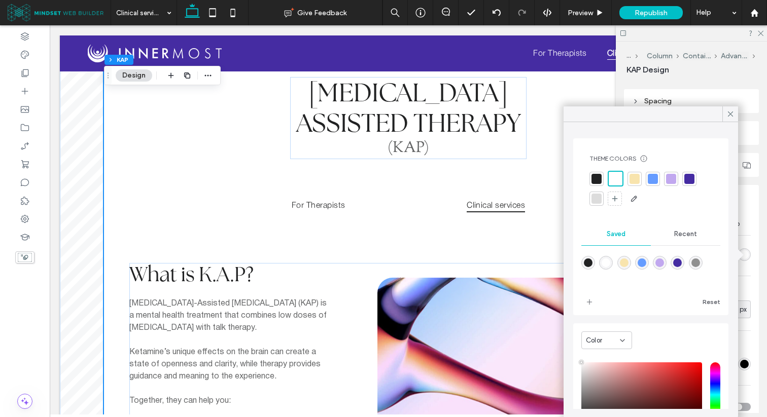
scroll to position [83, 0]
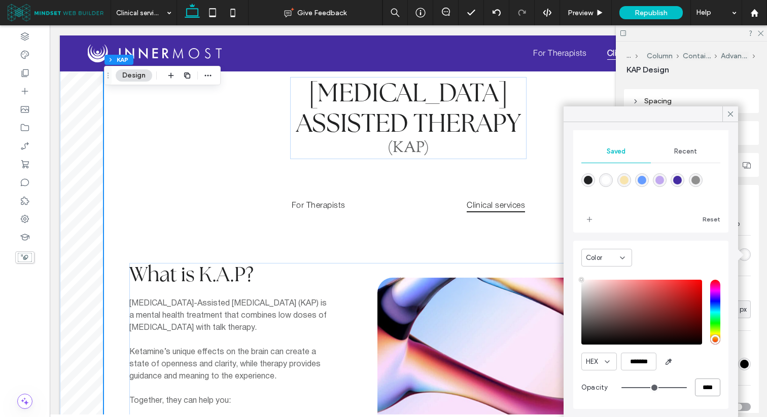
click at [701, 383] on input "****" at bounding box center [707, 388] width 25 height 18
type input "*"
type input "**"
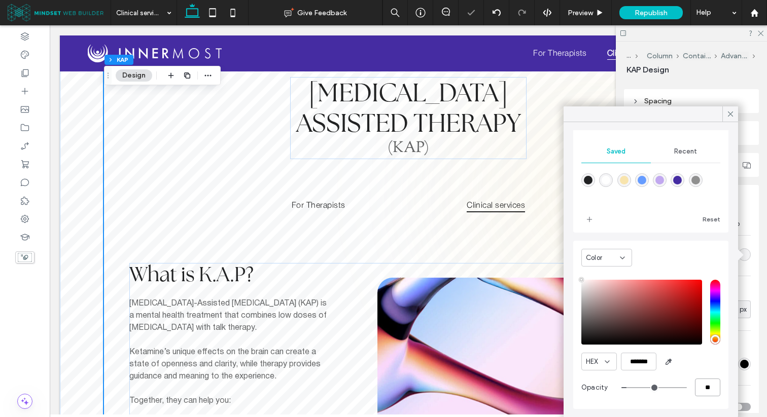
type input "**"
type input "***"
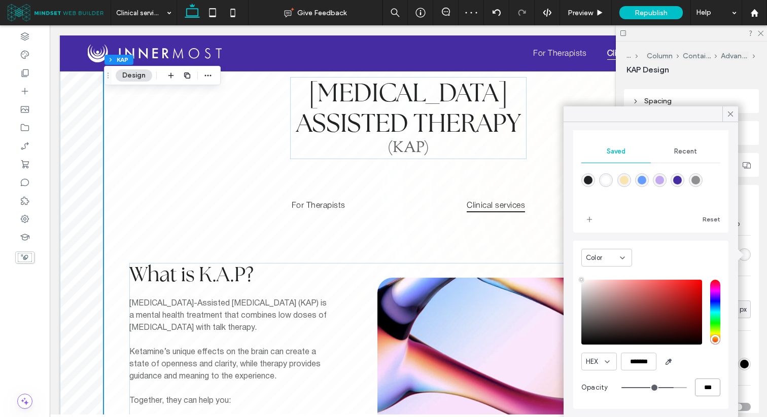
click at [701, 392] on input "***" at bounding box center [707, 388] width 25 height 18
click at [701, 391] on input "***" at bounding box center [707, 388] width 25 height 18
click at [707, 386] on input "***" at bounding box center [707, 388] width 25 height 18
type input "*"
type input "**"
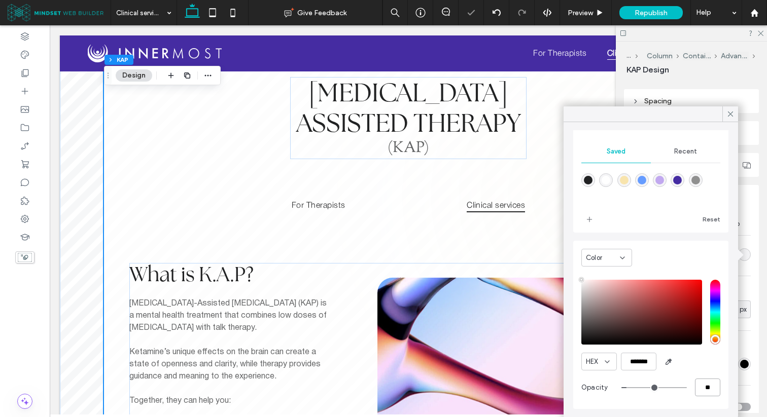
type input "**"
type input "***"
click at [727, 117] on icon at bounding box center [730, 114] width 9 height 9
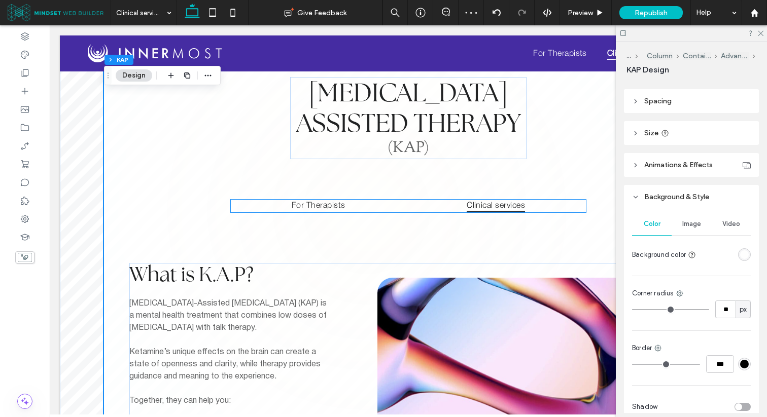
click at [367, 211] on ul "For Therapists Clinical services" at bounding box center [408, 206] width 355 height 13
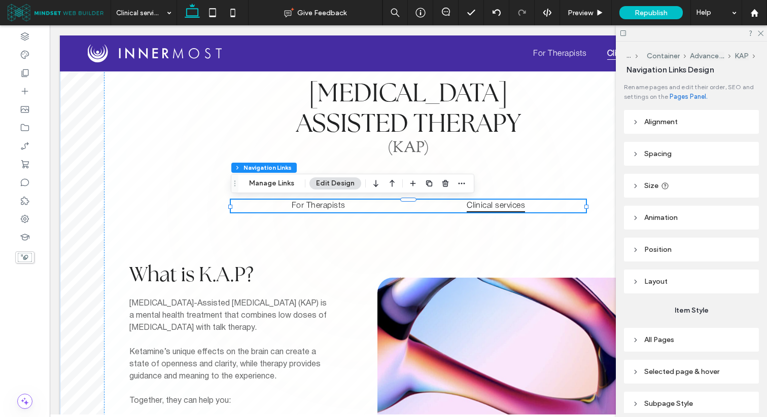
click at [367, 211] on ul "For Therapists Clinical services" at bounding box center [408, 206] width 355 height 13
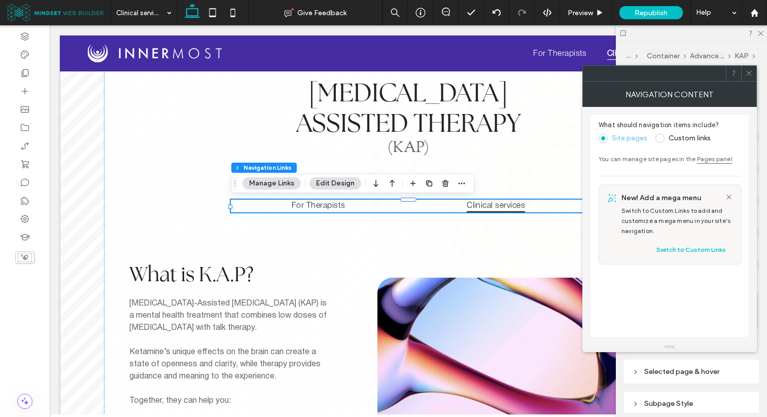
click at [748, 72] on icon at bounding box center [749, 73] width 8 height 8
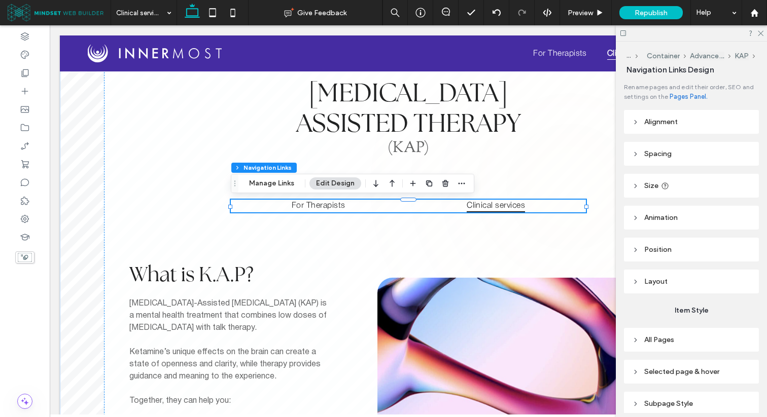
scroll to position [44, 0]
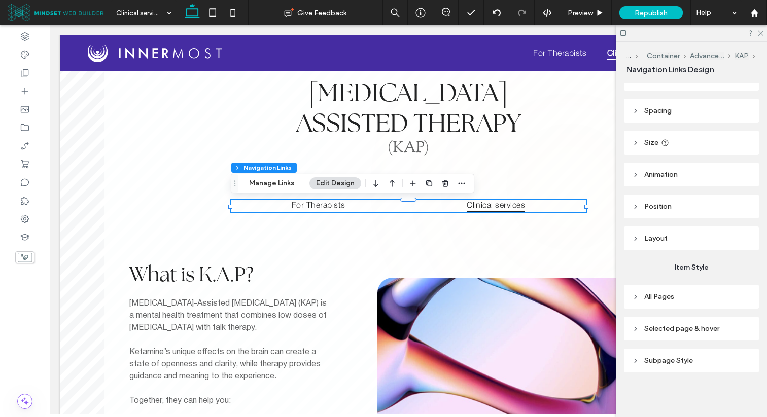
click at [673, 329] on span "Selected page & hover" at bounding box center [681, 329] width 75 height 9
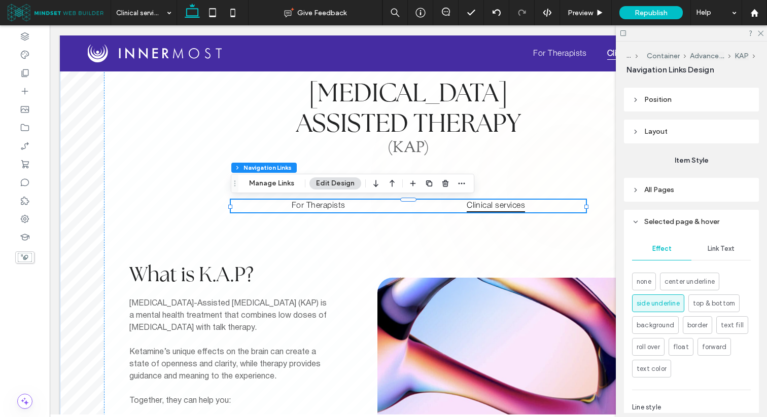
click at [713, 249] on span "Link Text" at bounding box center [720, 249] width 27 height 8
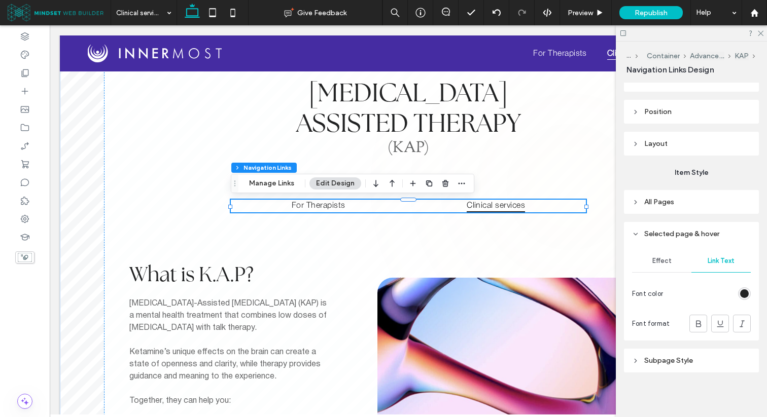
click at [741, 292] on div "rgb(33, 34, 35)" at bounding box center [744, 294] width 9 height 9
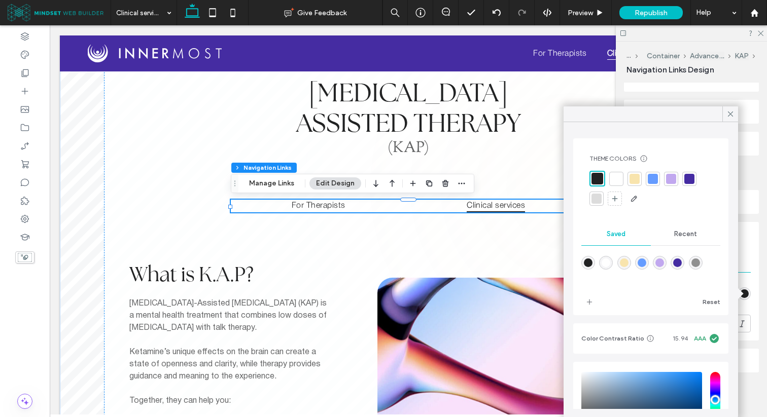
click at [675, 263] on div "rgba(69,44,162,1)" at bounding box center [677, 263] width 9 height 9
type input "*******"
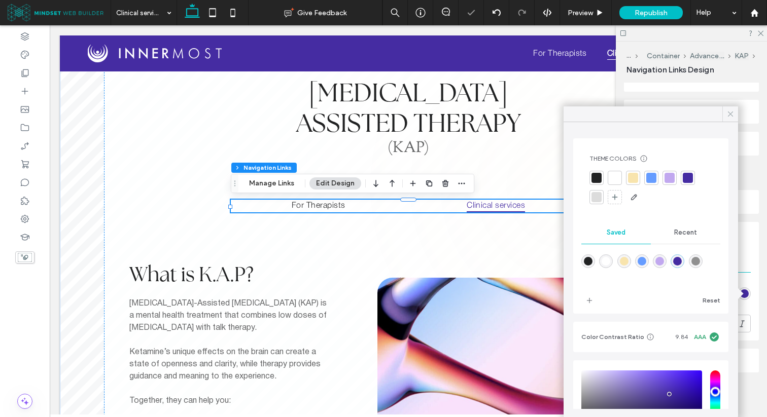
click at [731, 118] on icon at bounding box center [730, 114] width 9 height 9
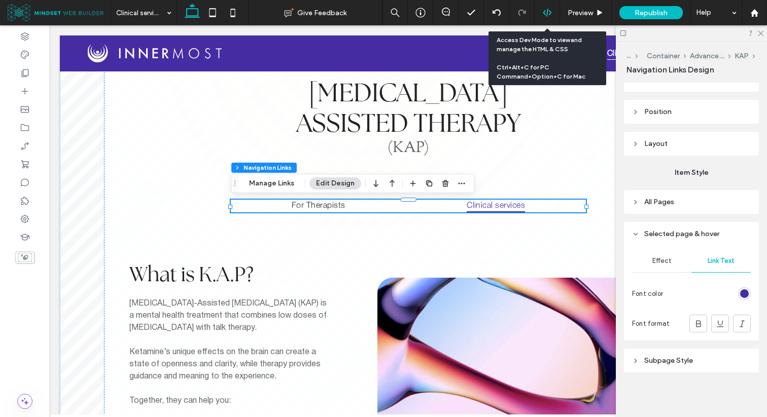
click at [547, 14] on icon at bounding box center [547, 12] width 9 height 9
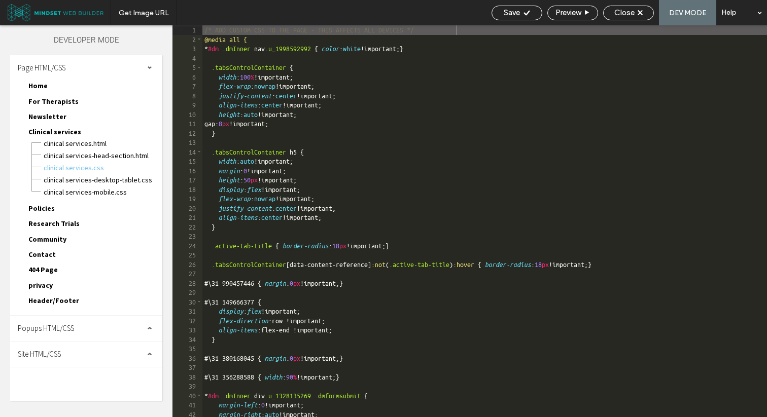
scroll to position [1, 0]
click at [254, 179] on div "/* ADD CUSTOM CSS TO THE PAGE - THIS AFFECTS ALL DEVICES */ @media all { * #dm …" at bounding box center [570, 230] width 737 height 411
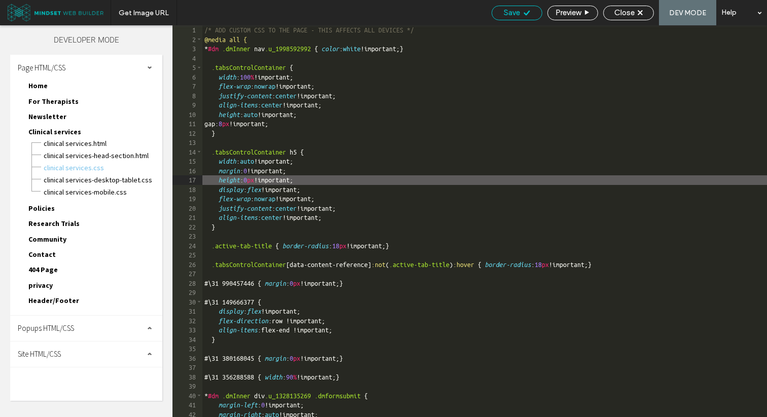
click at [520, 9] on div "Save" at bounding box center [517, 12] width 50 height 9
click at [507, 9] on span "Save" at bounding box center [512, 12] width 16 height 9
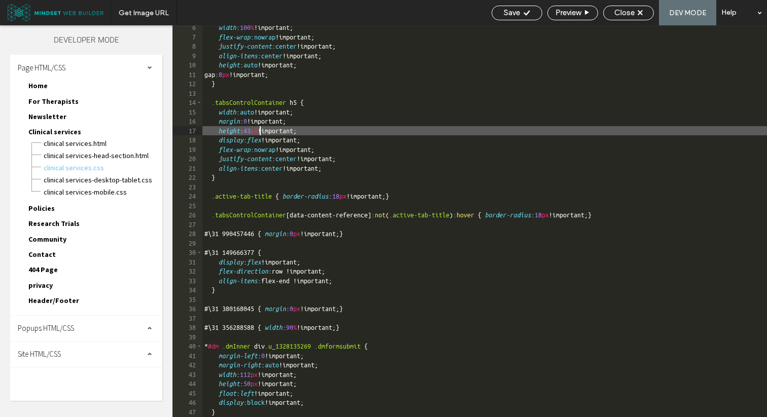
scroll to position [50, 0]
click at [365, 194] on div "width : 100 % !important; flex-wrap : nowrap !important; justify-content : cent…" at bounding box center [484, 227] width 564 height 411
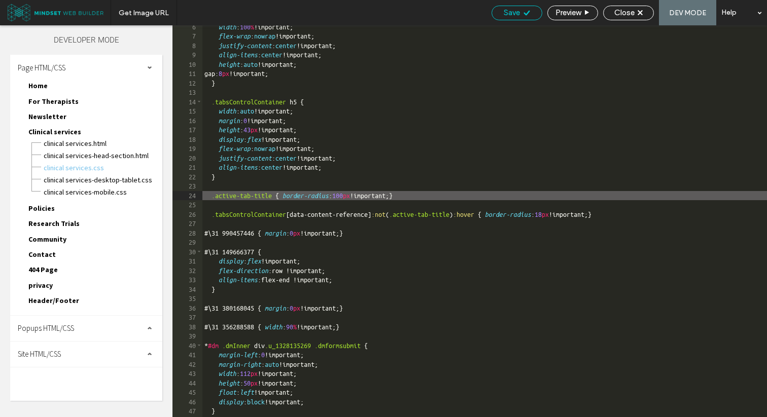
click at [524, 12] on icon at bounding box center [527, 13] width 8 height 8
click at [612, 215] on div "width : 100 % !important; flex-wrap : nowrap !important; justify-content : cent…" at bounding box center [484, 227] width 564 height 411
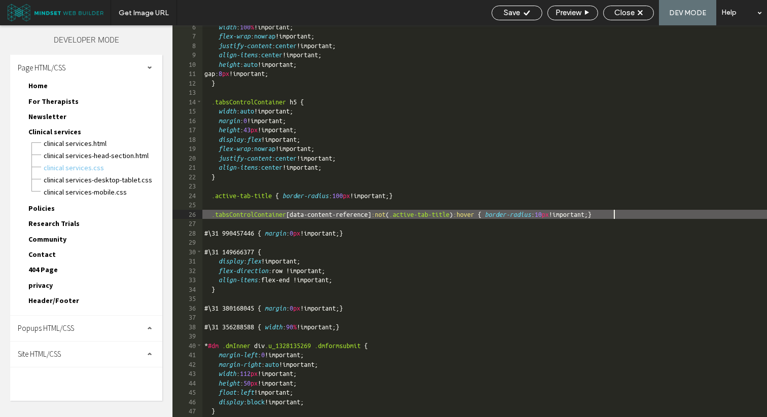
type textarea "**"
click at [524, 11] on icon at bounding box center [527, 13] width 8 height 8
click at [706, 213] on div "width : 100 % !important; flex-wrap : nowrap !important; justify-content : cent…" at bounding box center [484, 227] width 564 height 411
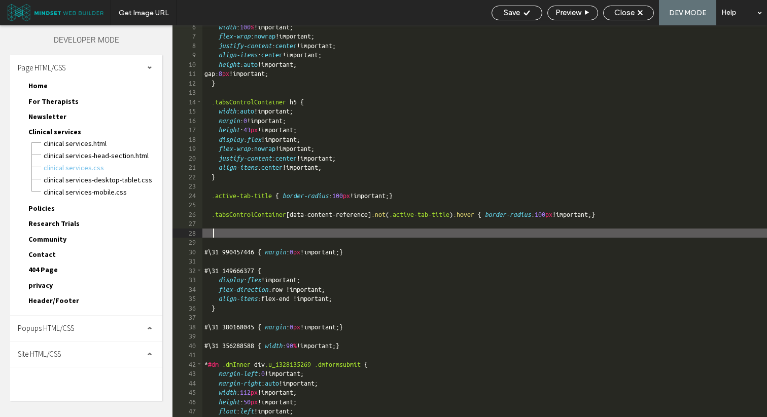
paste textarea
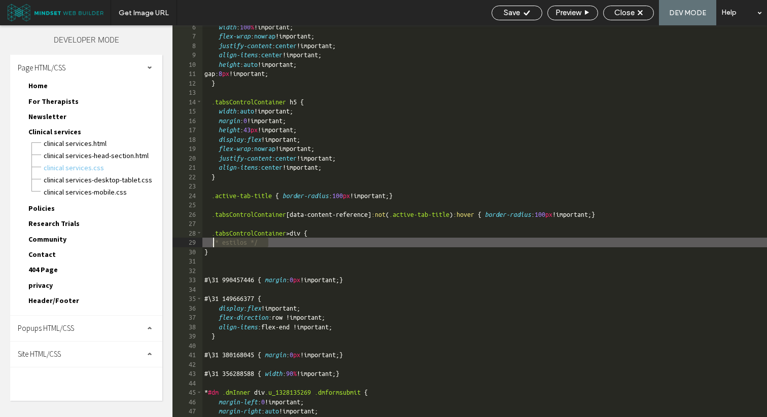
drag, startPoint x: 322, startPoint y: 244, endPoint x: 213, endPoint y: 243, distance: 108.5
click at [213, 243] on div "width : 100 % !important; flex-wrap : nowrap !important; justify-content : cent…" at bounding box center [484, 227] width 564 height 411
click at [511, 18] on div "Save" at bounding box center [516, 13] width 51 height 15
click at [260, 242] on div "width : 100 % !important; flex-wrap : nowrap !important; justify-content : cent…" at bounding box center [484, 227] width 564 height 411
click at [500, 18] on div "Save" at bounding box center [516, 13] width 51 height 15
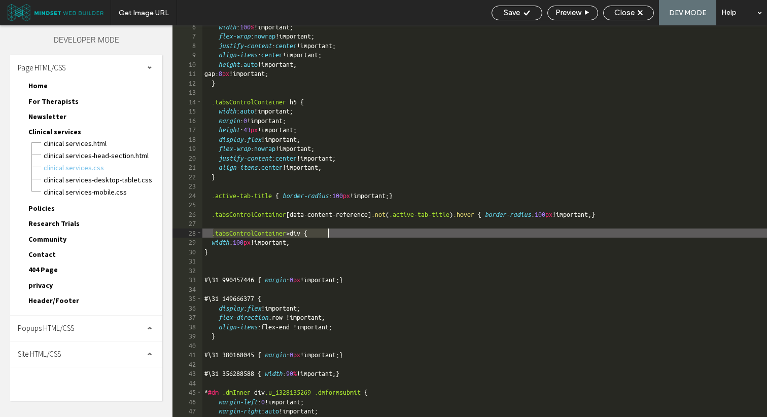
drag, startPoint x: 214, startPoint y: 234, endPoint x: 328, endPoint y: 232, distance: 114.1
click at [328, 232] on div "width : 100 % !important; flex-wrap : nowrap !important; justify-content : cent…" at bounding box center [484, 227] width 564 height 411
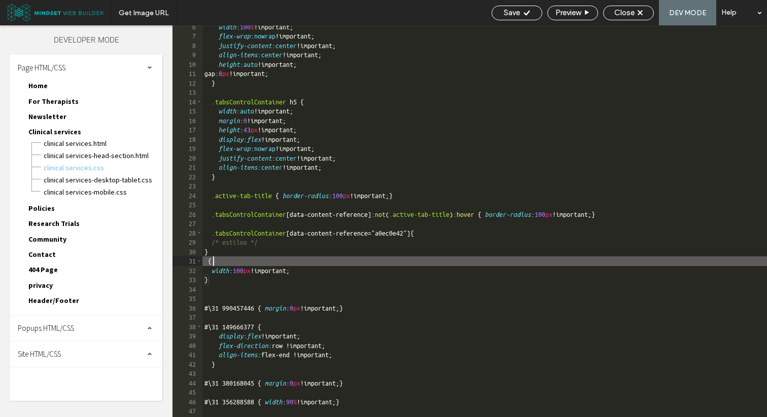
click at [234, 262] on div "width : 100 % !important; flex-wrap : nowrap !important; justify-content : cent…" at bounding box center [484, 227] width 564 height 411
click at [218, 247] on div "width : 100 % !important; flex-wrap : nowrap !important; justify-content : cent…" at bounding box center [484, 227] width 564 height 411
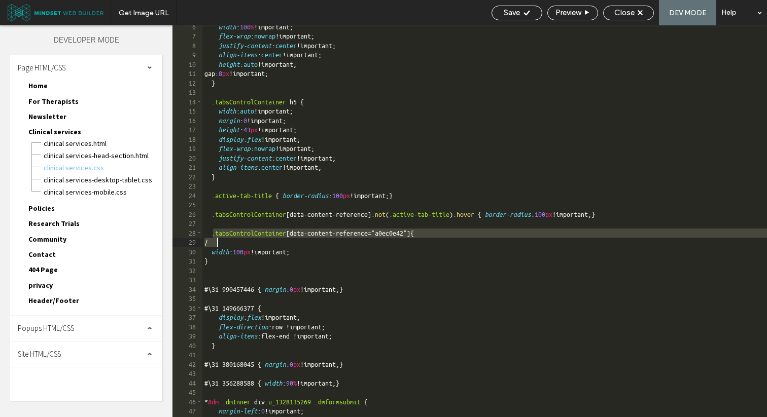
drag, startPoint x: 212, startPoint y: 234, endPoint x: 250, endPoint y: 239, distance: 37.9
click at [250, 239] on div "width : 100 % !important; flex-wrap : nowrap !important; justify-content : cent…" at bounding box center [484, 227] width 564 height 411
paste textarea
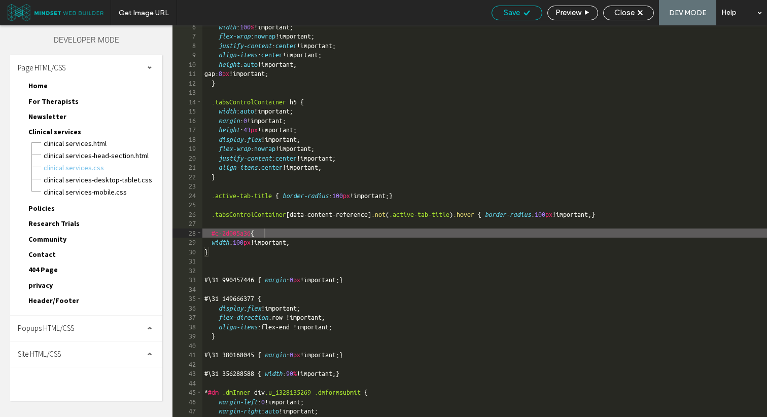
click at [500, 16] on div "Save" at bounding box center [517, 12] width 50 height 9
click at [240, 242] on div "width : 100 % !important; flex-wrap : nowrap !important; justify-content : cent…" at bounding box center [484, 227] width 564 height 411
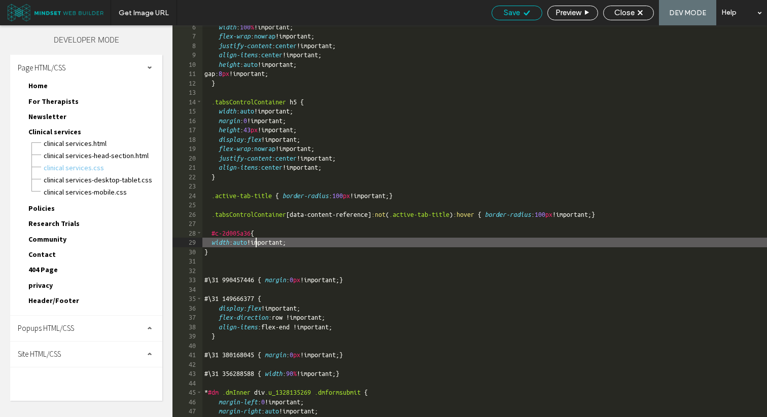
click at [499, 17] on div "Save" at bounding box center [517, 12] width 50 height 9
click at [247, 242] on div "width : 100 % !important; flex-wrap : nowrap !important; justify-content : cent…" at bounding box center [484, 227] width 564 height 411
click at [514, 17] on div "Save" at bounding box center [516, 13] width 51 height 15
click at [280, 254] on div "width : 100 % !important; flex-wrap : nowrap !important; justify-content : cent…" at bounding box center [484, 227] width 564 height 411
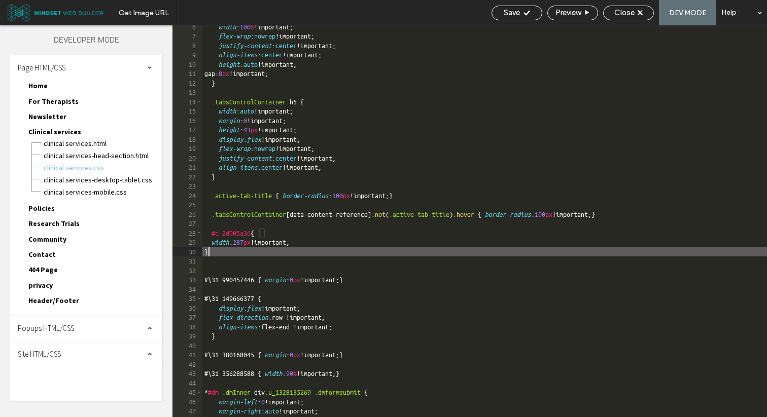
click at [280, 254] on div "width : 100 % !important; flex-wrap : nowrap !important; justify-content : cent…" at bounding box center [484, 227] width 564 height 411
click at [210, 228] on div "width : 100 % !important; flex-wrap : nowrap !important; justify-content : cent…" at bounding box center [484, 227] width 564 height 411
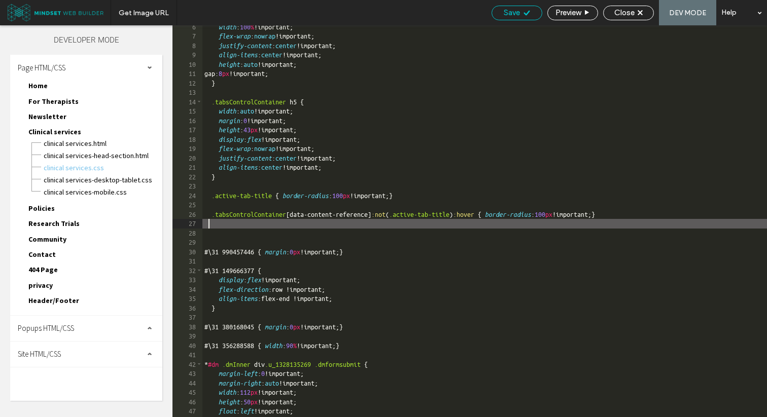
click at [518, 15] on div "Save" at bounding box center [517, 12] width 50 height 9
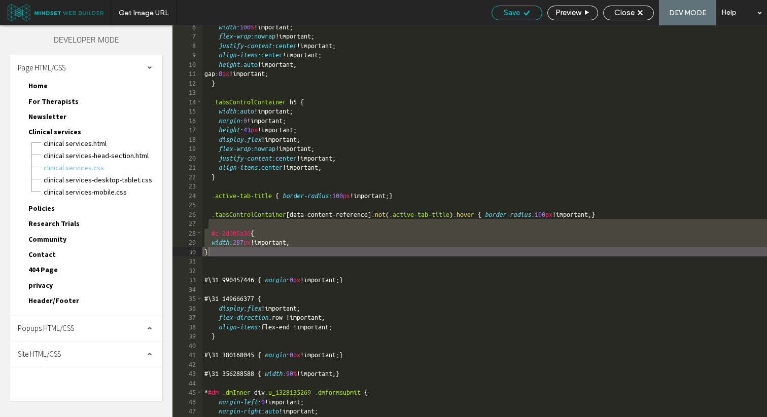
click at [511, 11] on span "Save" at bounding box center [512, 12] width 16 height 9
click at [239, 250] on div "width : 100 % !important; flex-wrap : nowrap !important; justify-content : cent…" at bounding box center [484, 227] width 564 height 411
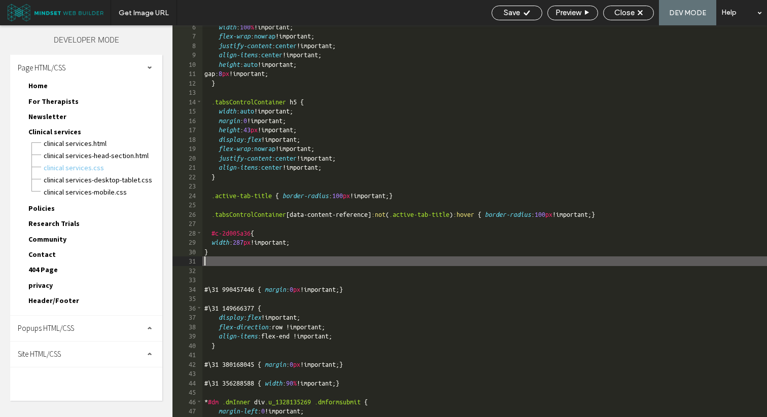
paste textarea
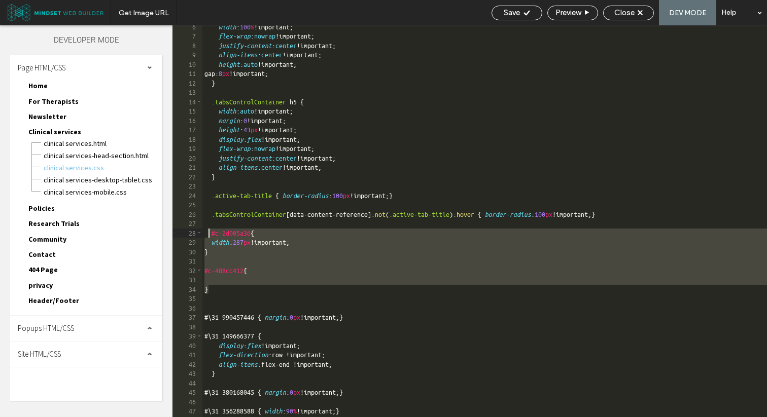
drag, startPoint x: 223, startPoint y: 293, endPoint x: 207, endPoint y: 237, distance: 58.1
click at [207, 237] on div "width : 100 % !important; flex-wrap : nowrap !important; justify-content : cent…" at bounding box center [484, 227] width 564 height 411
click at [229, 251] on div "width : 100 % !important; flex-wrap : nowrap !important; justify-content : cent…" at bounding box center [484, 221] width 564 height 392
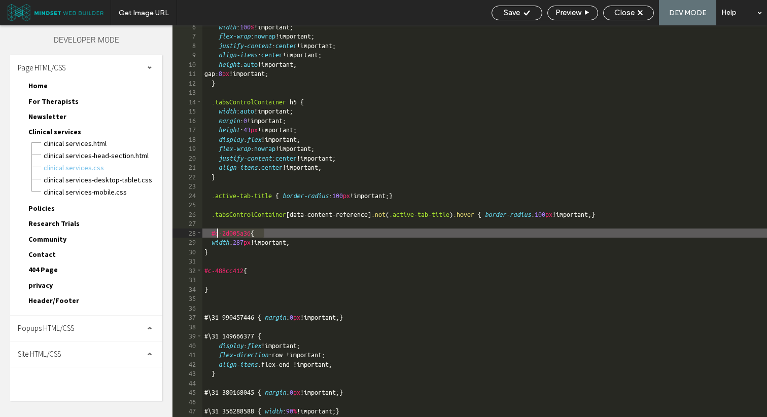
drag, startPoint x: 289, startPoint y: 232, endPoint x: 178, endPoint y: 232, distance: 111.6
click at [178, 232] on div "** 6 7 8 9 10 11 12 13 14 15 16 17 18 19 20 21 22 23 24 25 26 27 28 29 30 31 32…" at bounding box center [469, 221] width 594 height 392
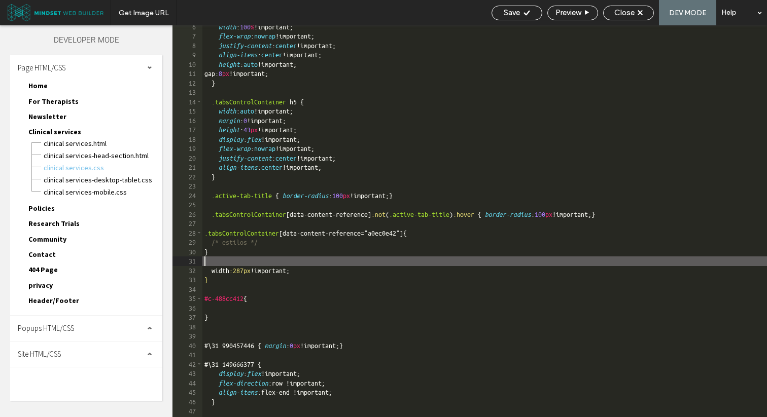
click at [206, 241] on div "width : 100 % !important; flex-wrap : nowrap !important; justify-content : cent…" at bounding box center [484, 227] width 564 height 411
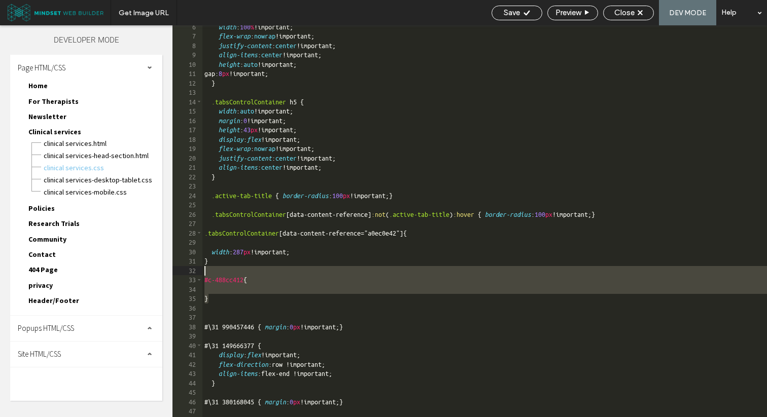
drag, startPoint x: 231, startPoint y: 298, endPoint x: 223, endPoint y: 274, distance: 24.9
click at [223, 274] on div "width : 100 % !important; flex-wrap : nowrap !important; justify-content : cent…" at bounding box center [484, 227] width 564 height 411
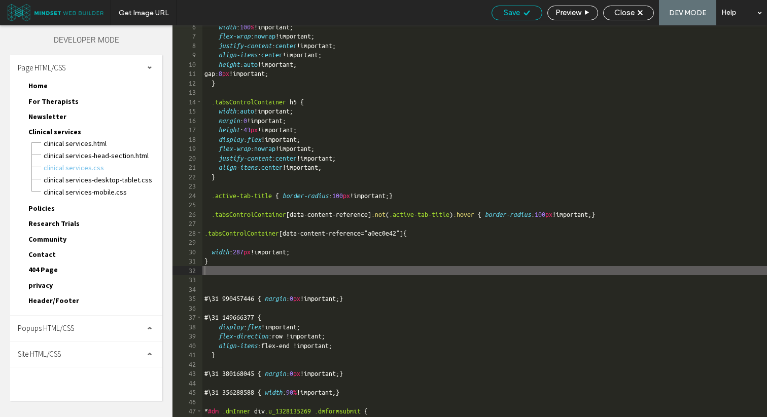
click at [504, 15] on span "Save" at bounding box center [512, 12] width 16 height 9
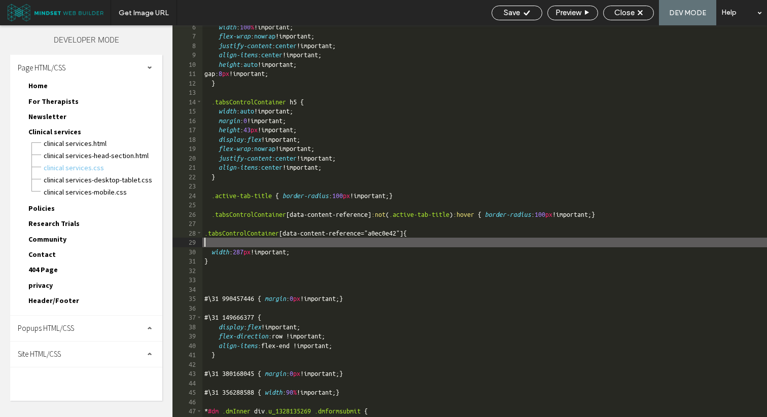
click at [223, 243] on div "width : 100 % !important; flex-wrap : nowrap !important; justify-content : cent…" at bounding box center [484, 227] width 564 height 411
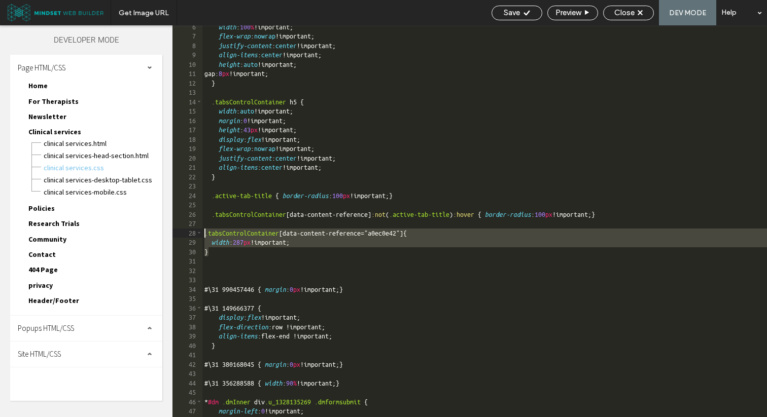
drag, startPoint x: 212, startPoint y: 251, endPoint x: 204, endPoint y: 236, distance: 17.2
click at [204, 236] on div "width : 100 % !important; flex-wrap : nowrap !important; justify-content : cent…" at bounding box center [484, 227] width 564 height 411
click at [223, 253] on div "width : 100 % !important; flex-wrap : nowrap !important; justify-content : cent…" at bounding box center [484, 227] width 564 height 411
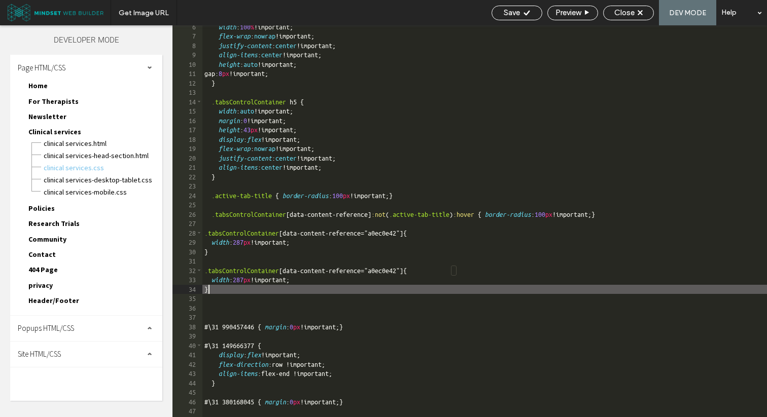
click at [424, 273] on div "width : 100 % !important; flex-wrap : nowrap !important; justify-content : cent…" at bounding box center [484, 227] width 564 height 411
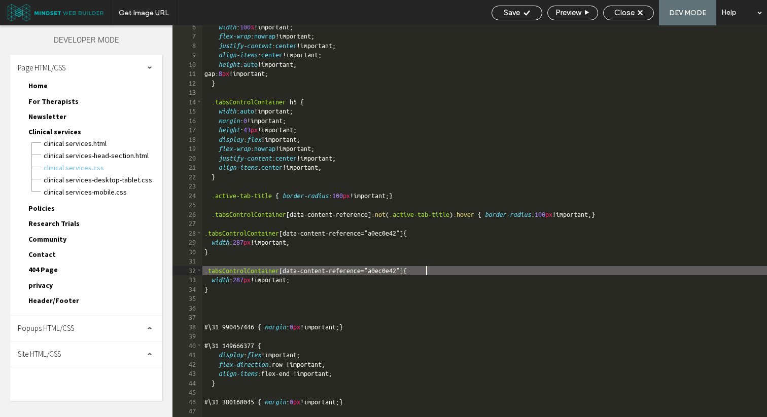
click at [424, 273] on div "width : 100 % !important; flex-wrap : nowrap !important; justify-content : cent…" at bounding box center [484, 227] width 564 height 411
click at [510, 8] on span "Save" at bounding box center [512, 12] width 16 height 9
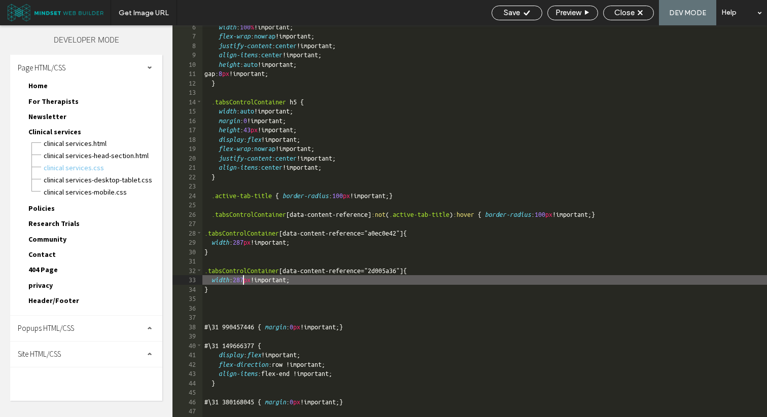
click at [242, 279] on div "width : 100 % !important; flex-wrap : nowrap !important; justify-content : cent…" at bounding box center [484, 227] width 564 height 411
click at [514, 22] on div "Save Preview Close DEV MODE Help" at bounding box center [626, 12] width 280 height 25
click at [516, 18] on div "Save" at bounding box center [516, 13] width 51 height 15
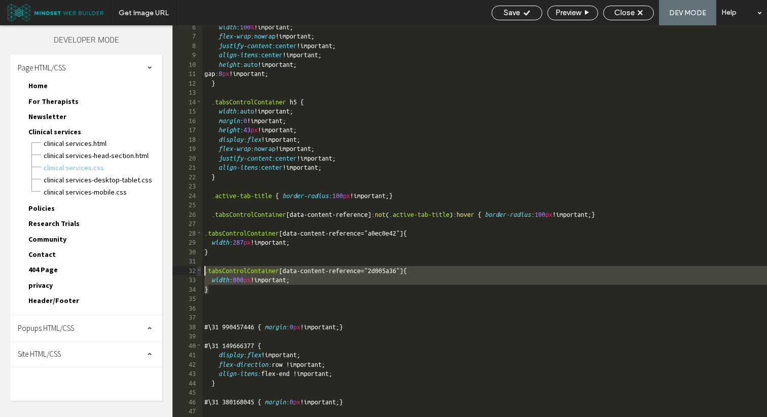
drag, startPoint x: 230, startPoint y: 292, endPoint x: 201, endPoint y: 273, distance: 34.3
click at [201, 273] on div "** 6 7 8 9 10 11 12 13 14 15 16 17 18 19 20 21 22 23 24 25 26 27 28 29 30 31 32…" at bounding box center [469, 221] width 594 height 392
click at [215, 288] on div "width : 100 % !important; flex-wrap : nowrap !important; justify-content : cent…" at bounding box center [484, 227] width 564 height 411
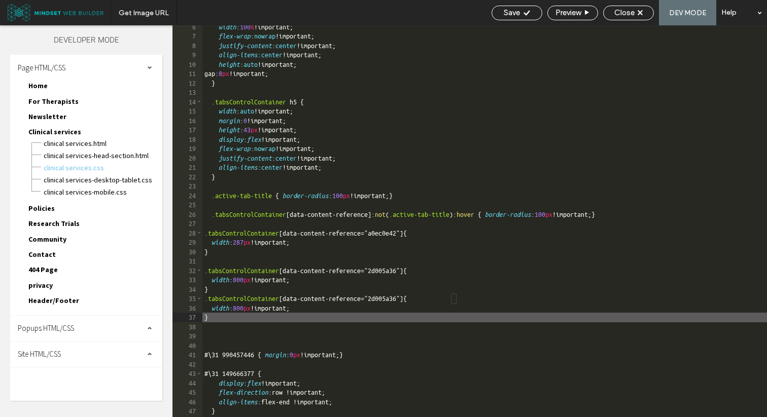
click at [423, 299] on div "width : 100 % !important; flex-wrap : nowrap !important; justify-content : cent…" at bounding box center [484, 227] width 564 height 411
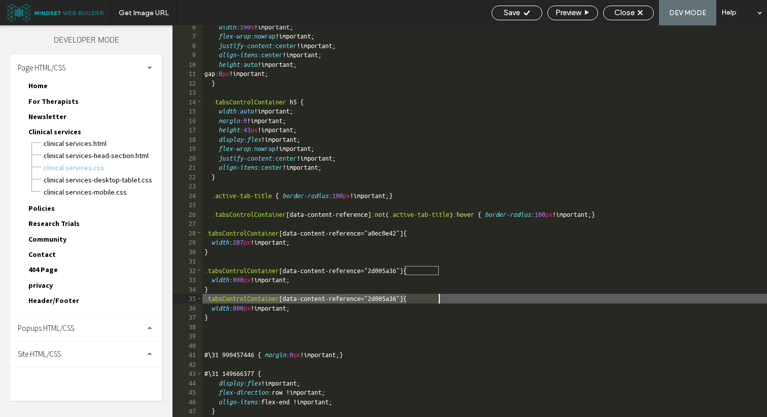
click at [423, 299] on div "width : 100 % !important; flex-wrap : nowrap !important; justify-content : cent…" at bounding box center [484, 227] width 564 height 411
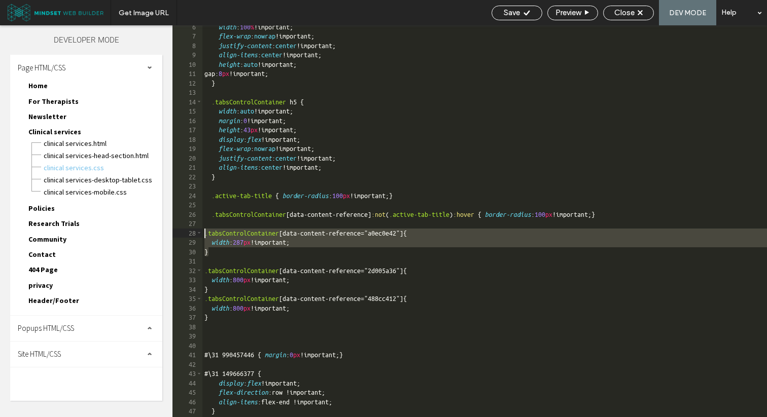
drag, startPoint x: 219, startPoint y: 252, endPoint x: 203, endPoint y: 233, distance: 24.5
click at [203, 233] on div "width : 100 % !important; flex-wrap : nowrap !important; justify-content : cent…" at bounding box center [484, 227] width 564 height 411
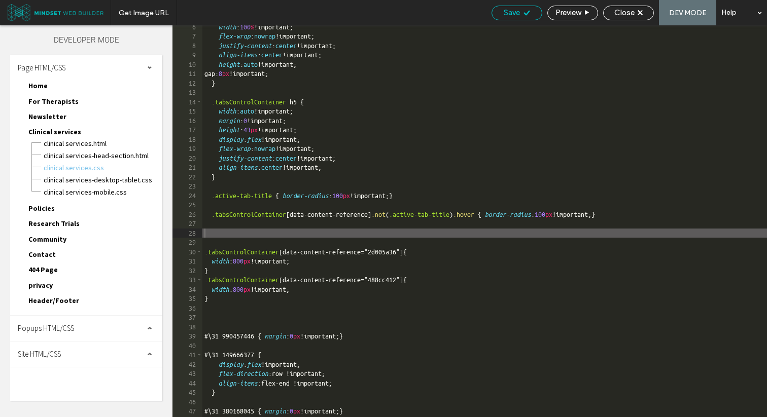
click at [504, 16] on span "Save" at bounding box center [512, 12] width 16 height 9
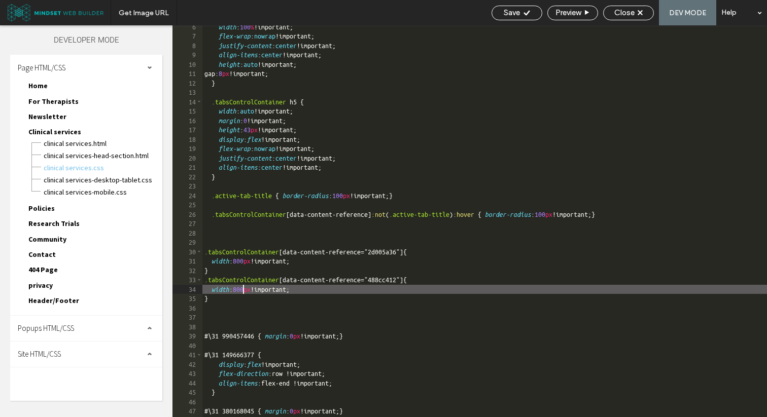
click at [243, 288] on div "width : 100 % !important; flex-wrap : nowrap !important; justify-content : cent…" at bounding box center [484, 227] width 564 height 411
click at [504, 10] on span "Save" at bounding box center [512, 12] width 16 height 9
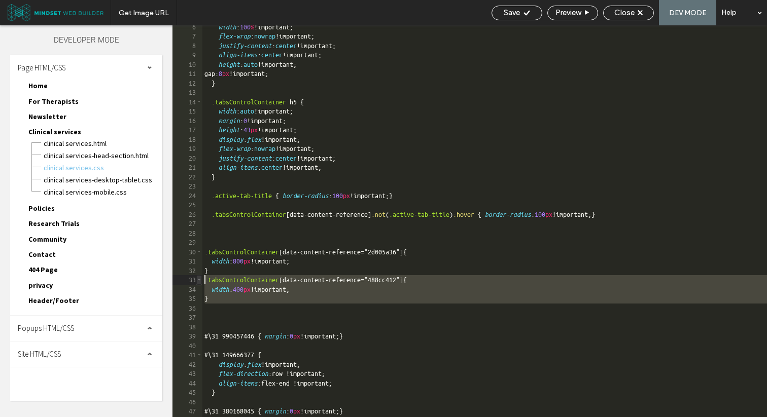
drag, startPoint x: 230, startPoint y: 304, endPoint x: 201, endPoint y: 280, distance: 36.8
click at [200, 280] on div "** 6 7 8 9 10 11 12 13 14 15 16 17 18 19 20 21 22 23 24 25 26 27 28 29 30 31 32…" at bounding box center [469, 221] width 594 height 392
click at [230, 301] on div "width : 100 % !important; flex-wrap : nowrap !important; justify-content : cent…" at bounding box center [484, 227] width 564 height 411
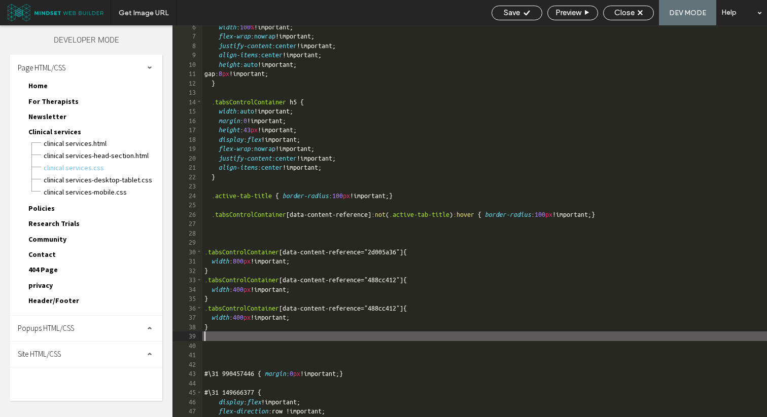
click at [415, 306] on div "width : 100 % !important; flex-wrap : nowrap !important; justify-content : cent…" at bounding box center [484, 227] width 564 height 411
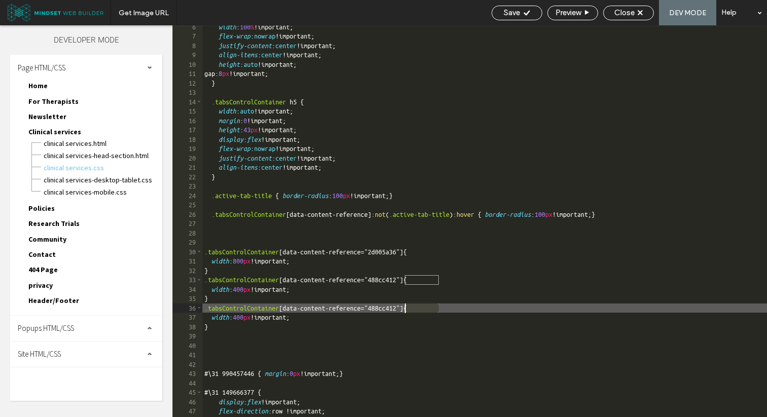
click at [415, 306] on div "width : 100 % !important; flex-wrap : nowrap !important; justify-content : cent…" at bounding box center [484, 227] width 564 height 411
click at [504, 17] on span "Save" at bounding box center [512, 12] width 16 height 9
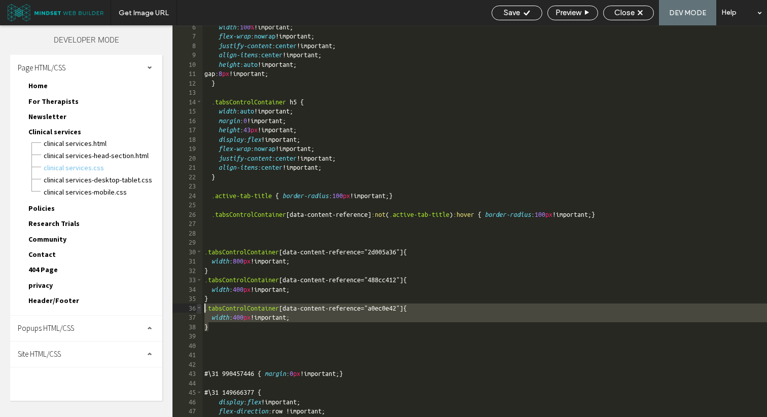
drag, startPoint x: 224, startPoint y: 328, endPoint x: 196, endPoint y: 310, distance: 32.6
click at [196, 310] on div "** 6 7 8 9 10 11 12 13 14 15 16 17 18 19 20 21 22 23 24 25 26 27 28 29 30 31 32…" at bounding box center [469, 221] width 594 height 392
click at [224, 326] on div "width : 100 % !important; flex-wrap : nowrap !important; justify-content : cent…" at bounding box center [484, 227] width 564 height 411
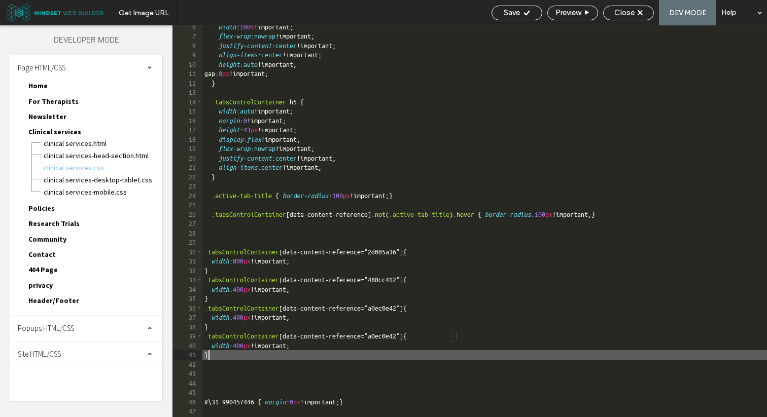
click at [416, 335] on div "width : 100 % !important; flex-wrap : nowrap !important; justify-content : cent…" at bounding box center [484, 227] width 564 height 411
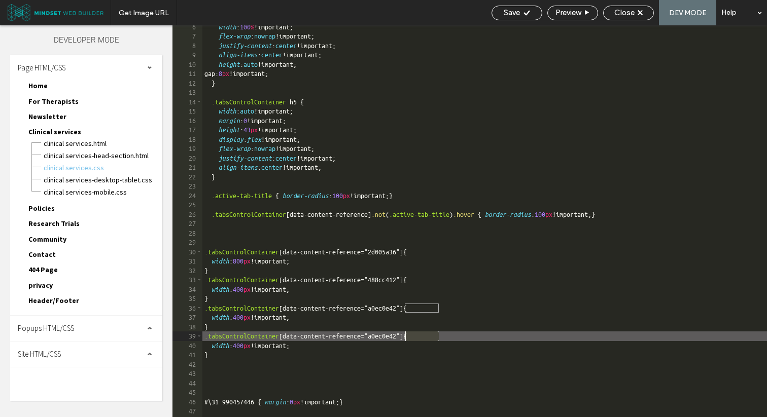
click at [416, 335] on div "width : 100 % !important; flex-wrap : nowrap !important; justify-content : cent…" at bounding box center [484, 227] width 564 height 411
click at [506, 9] on span "Save" at bounding box center [512, 12] width 16 height 9
click at [242, 264] on div "width : 100 % !important; flex-wrap : nowrap !important; justify-content : cent…" at bounding box center [484, 227] width 564 height 411
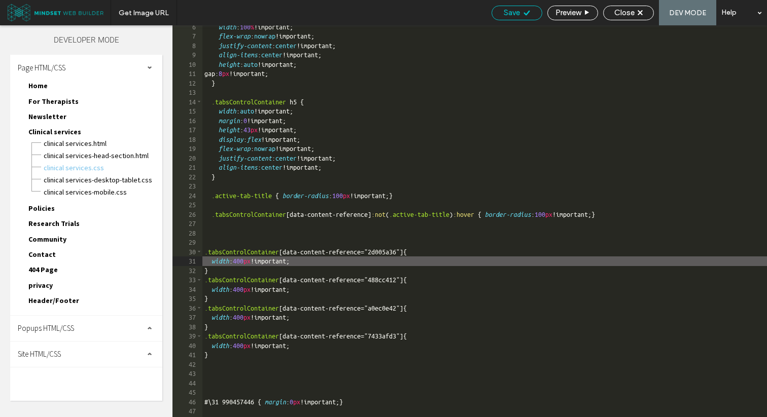
click at [514, 18] on div "Save" at bounding box center [516, 13] width 51 height 15
click at [245, 262] on div "width : 100 % !important; flex-wrap : nowrap !important; justify-content : cent…" at bounding box center [484, 227] width 564 height 411
click at [242, 262] on div "width : 100 % !important; flex-wrap : nowrap !important; justify-content : cent…" at bounding box center [484, 227] width 564 height 411
click at [494, 10] on div "Save" at bounding box center [517, 12] width 50 height 9
click at [243, 291] on div "width : 100 % !important; flex-wrap : nowrap !important; justify-content : cent…" at bounding box center [484, 227] width 564 height 411
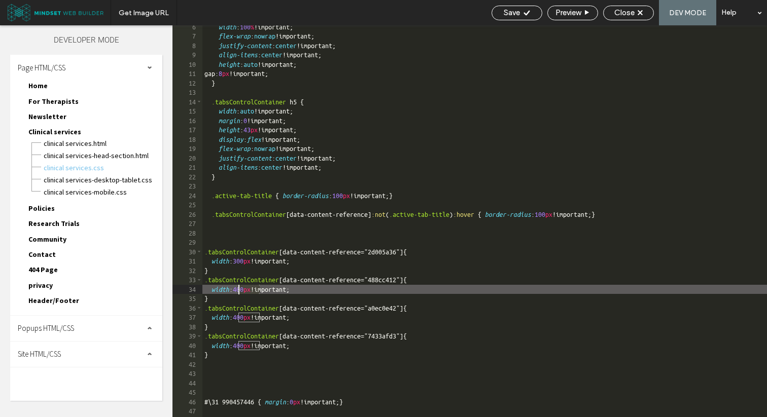
click at [243, 291] on div "width : 100 % !important; flex-wrap : nowrap !important; justify-content : cent…" at bounding box center [484, 227] width 564 height 411
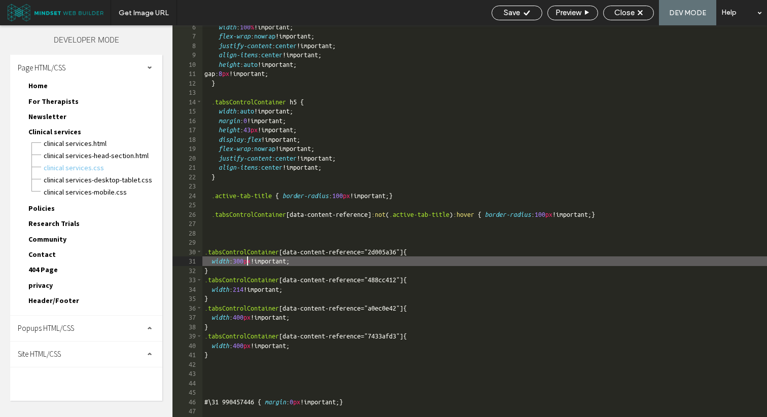
click at [245, 261] on div "width : 100 % !important; flex-wrap : nowrap !important; justify-content : cent…" at bounding box center [484, 227] width 564 height 411
click at [246, 318] on div "width : 100 % !important; flex-wrap : nowrap !important; justify-content : cent…" at bounding box center [484, 227] width 564 height 411
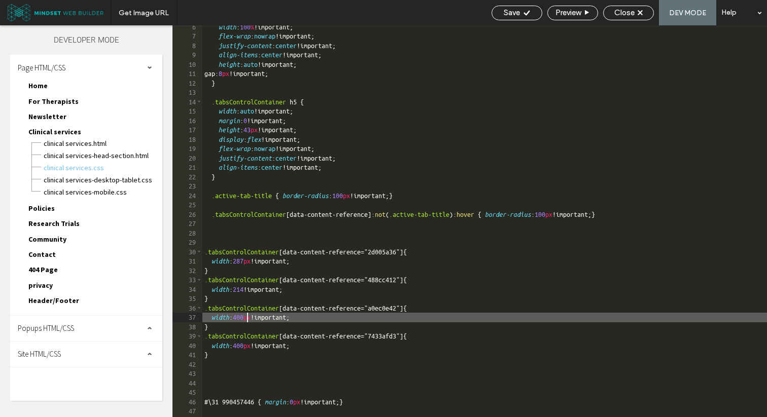
click at [246, 318] on div "width : 100 % !important; flex-wrap : nowrap !important; justify-content : cent…" at bounding box center [484, 227] width 564 height 411
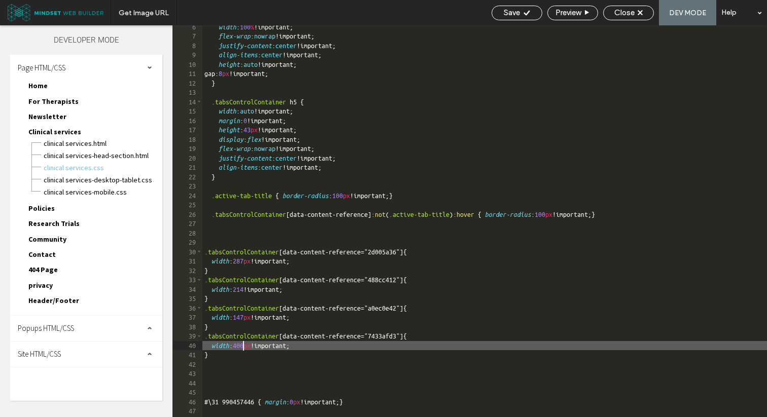
click at [244, 346] on div "width : 100 % !important; flex-wrap : nowrap !important; justify-content : cent…" at bounding box center [484, 227] width 564 height 411
click at [511, 7] on div "Save" at bounding box center [516, 13] width 51 height 15
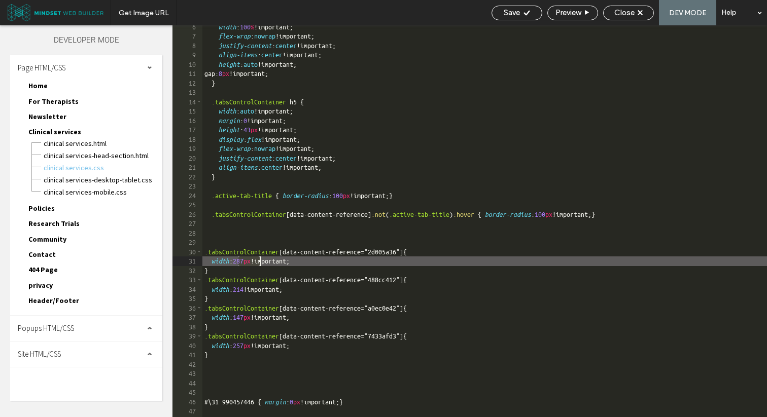
drag, startPoint x: 239, startPoint y: 262, endPoint x: 259, endPoint y: 261, distance: 20.3
click at [259, 261] on div "width : 100 % !important; flex-wrap : nowrap !important; justify-content : cent…" at bounding box center [484, 227] width 564 height 411
click at [246, 260] on div "width : 100 % !important; flex-wrap : nowrap !important; justify-content : cent…" at bounding box center [484, 227] width 564 height 411
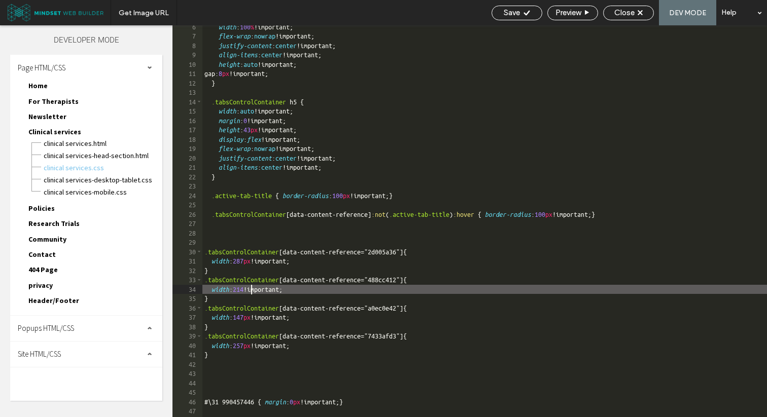
click at [251, 289] on div "width : 100 % !important; flex-wrap : nowrap !important; justify-content : cent…" at bounding box center [484, 227] width 564 height 411
click at [516, 15] on span "Save" at bounding box center [512, 12] width 16 height 9
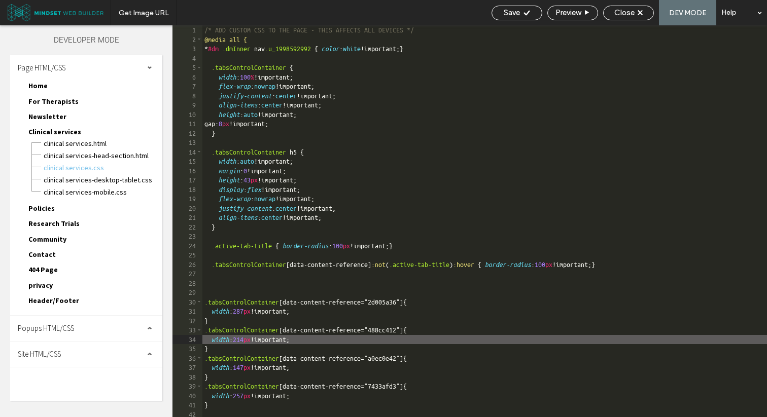
click at [325, 120] on div "/* ADD CUSTOM CSS TO THE PAGE - THIS AFFECTS ALL DEVICES */ @media all { * #dm …" at bounding box center [484, 230] width 564 height 411
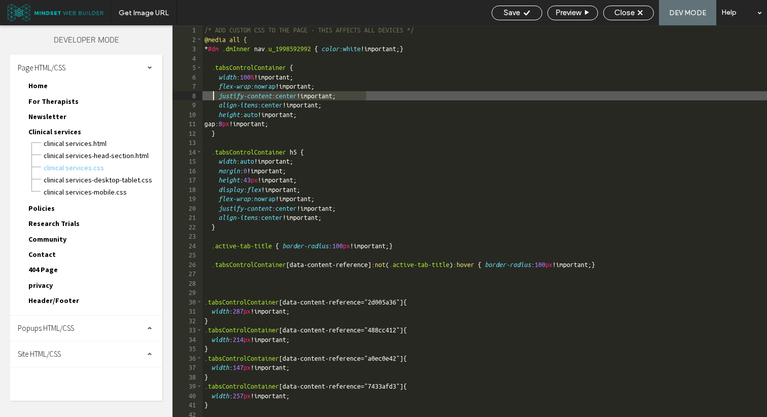
drag, startPoint x: 371, startPoint y: 96, endPoint x: 214, endPoint y: 97, distance: 157.7
click at [214, 97] on div "/* ADD CUSTOM CSS TO THE PAGE - THIS AFFECTS ALL DEVICES */ @media all { * #dm …" at bounding box center [484, 230] width 564 height 411
paste textarea
click at [523, 15] on icon at bounding box center [527, 13] width 8 height 8
click at [346, 118] on div "/* ADD CUSTOM CSS TO THE PAGE - THIS AFFECTS ALL DEVICES */ @media all { * #dm …" at bounding box center [484, 230] width 564 height 411
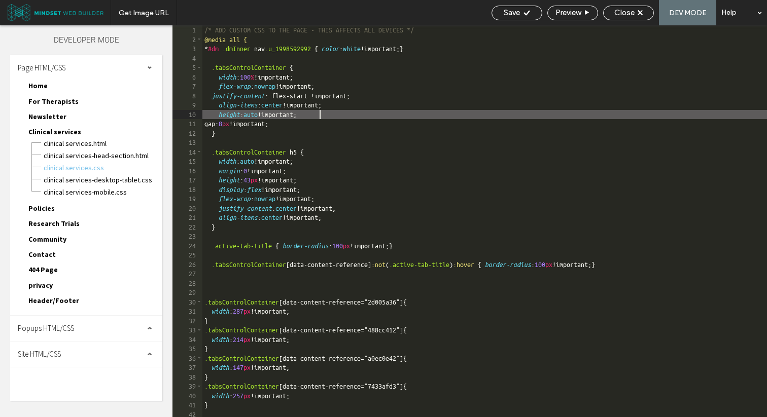
click at [343, 122] on div "/* ADD CUSTOM CSS TO THE PAGE - THIS AFFECTS ALL DEVICES */ @media all { * #dm …" at bounding box center [484, 230] width 564 height 411
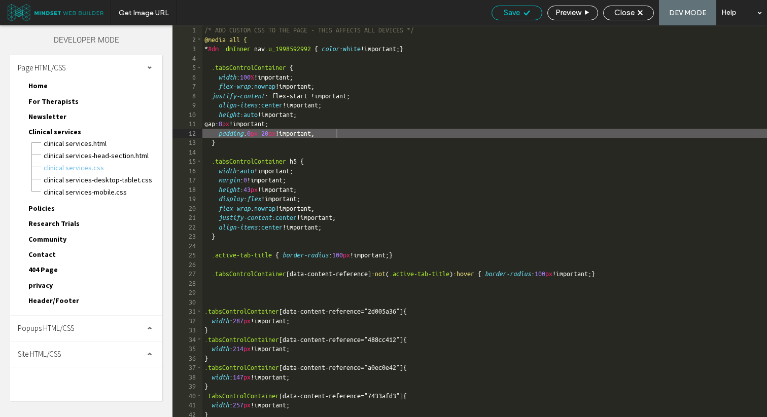
click at [520, 13] on div "Save" at bounding box center [517, 12] width 50 height 9
click at [275, 131] on div "/* ADD CUSTOM CSS TO THE PAGE - THIS AFFECTS ALL DEVICES */ @media all { * #dm …" at bounding box center [484, 230] width 564 height 411
type textarea "**"
click at [515, 5] on div "Save Preview Close DEV MODE Help" at bounding box center [626, 12] width 280 height 25
click at [511, 10] on span "Save" at bounding box center [512, 12] width 16 height 9
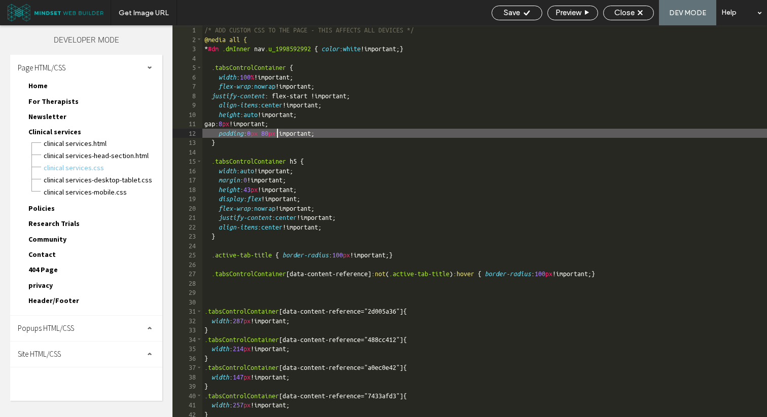
scroll to position [1, 0]
click at [628, 14] on span "Close" at bounding box center [624, 12] width 20 height 9
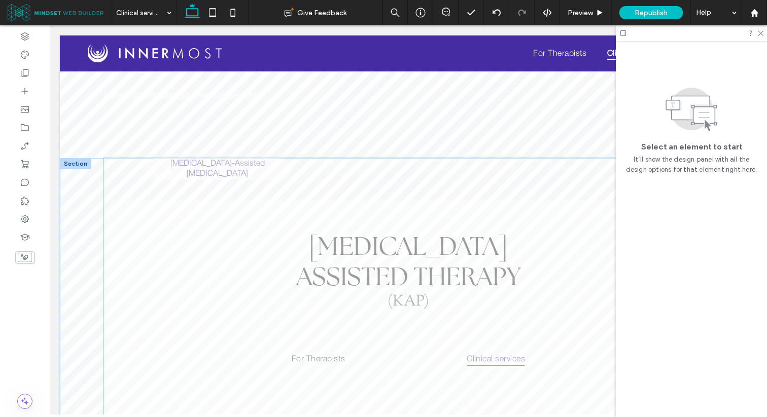
scroll to position [154, 0]
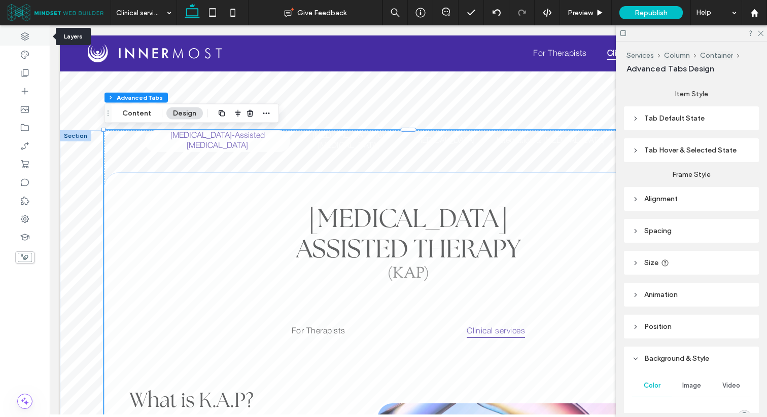
click at [31, 36] on div at bounding box center [25, 36] width 50 height 18
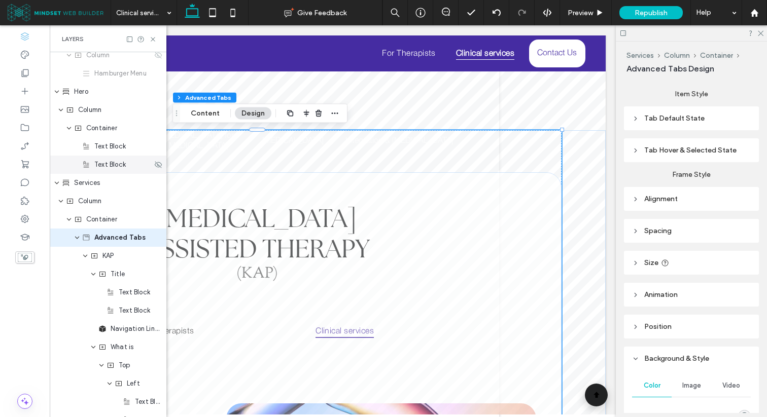
scroll to position [155, 0]
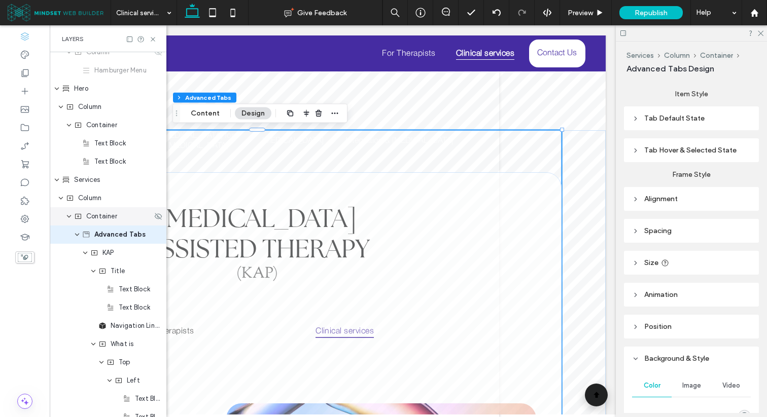
click at [107, 215] on span "Container" at bounding box center [101, 216] width 31 height 10
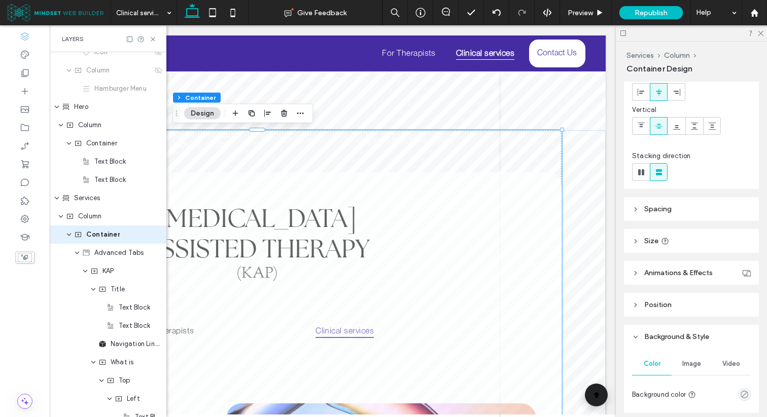
scroll to position [125, 0]
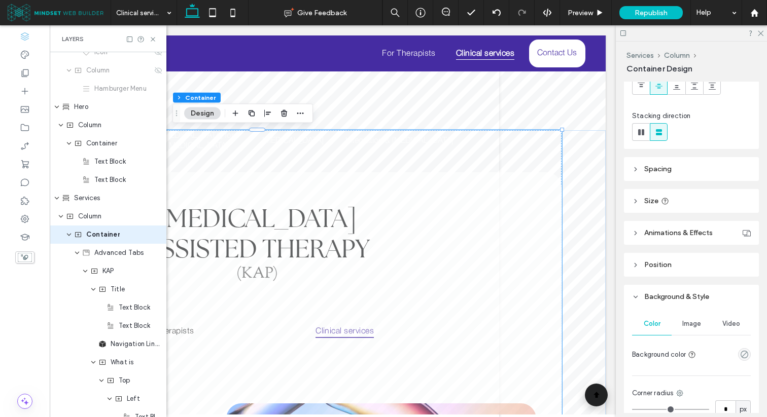
click at [693, 207] on header "Size" at bounding box center [691, 201] width 135 height 24
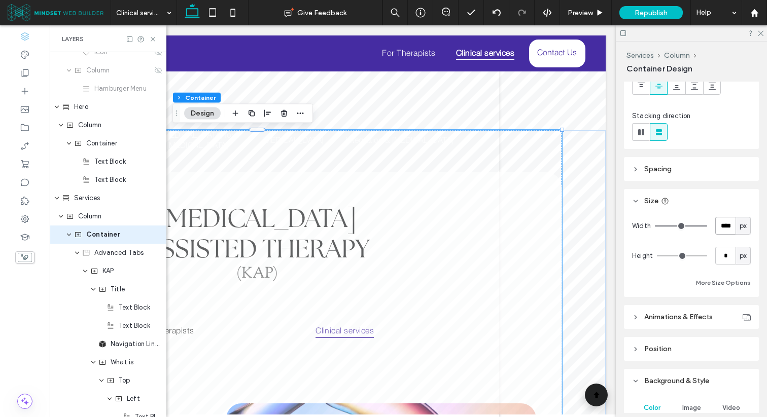
click at [724, 225] on input "****" at bounding box center [725, 226] width 20 height 18
click at [727, 226] on input "****" at bounding box center [725, 226] width 20 height 18
type input "****"
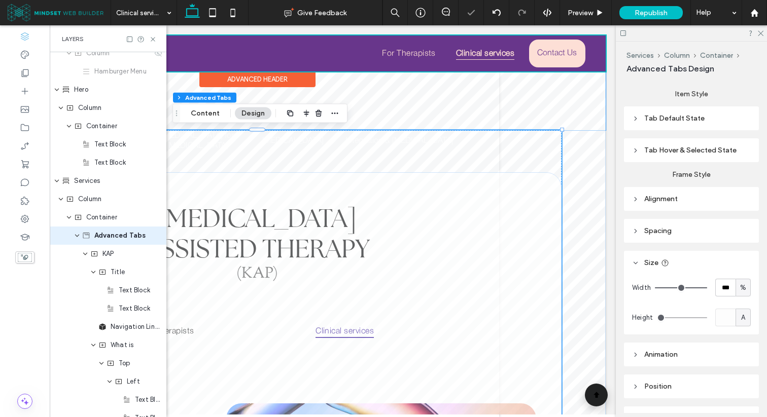
scroll to position [155, 0]
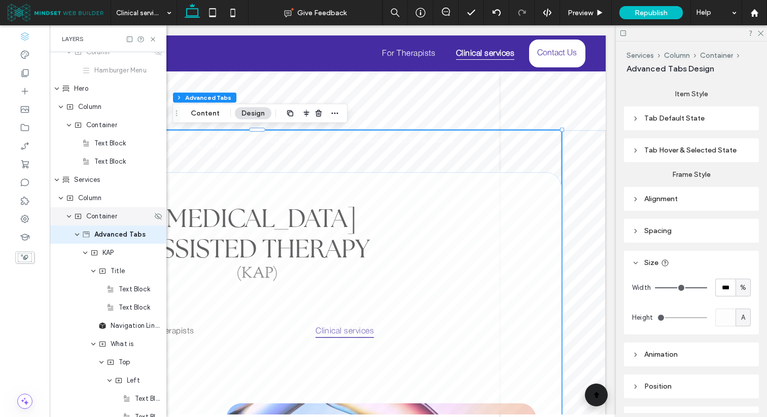
click at [114, 217] on span "Container" at bounding box center [101, 216] width 31 height 10
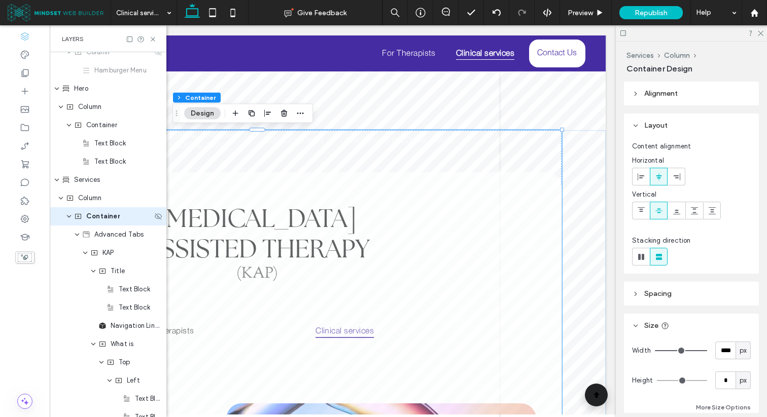
scroll to position [137, 0]
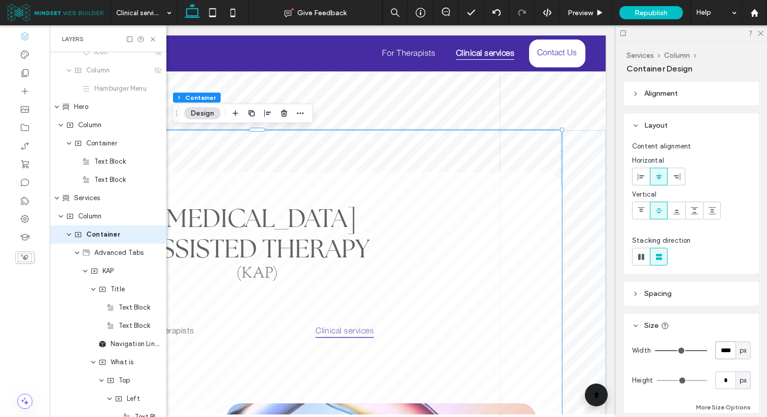
click at [723, 354] on input "****" at bounding box center [725, 351] width 20 height 18
click at [724, 349] on input "****" at bounding box center [725, 351] width 20 height 18
type input "****"
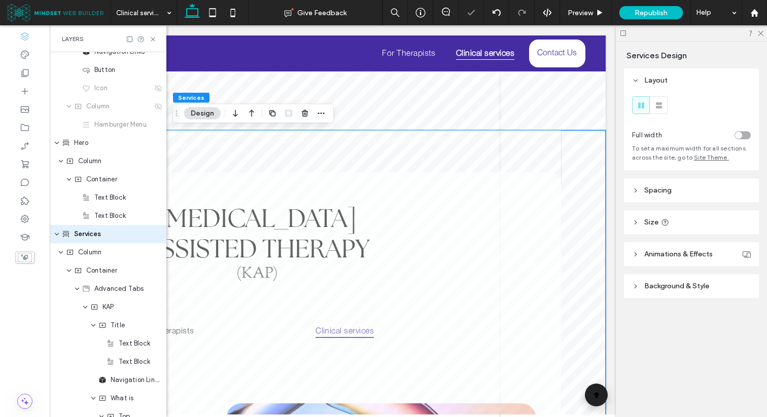
scroll to position [100, 0]
click at [640, 227] on header "Size" at bounding box center [691, 222] width 135 height 24
click at [661, 195] on span "Spacing" at bounding box center [657, 190] width 27 height 9
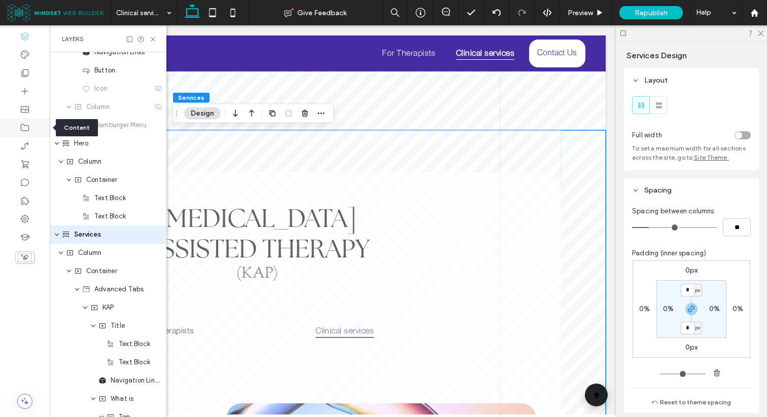
click at [30, 125] on div at bounding box center [25, 128] width 50 height 18
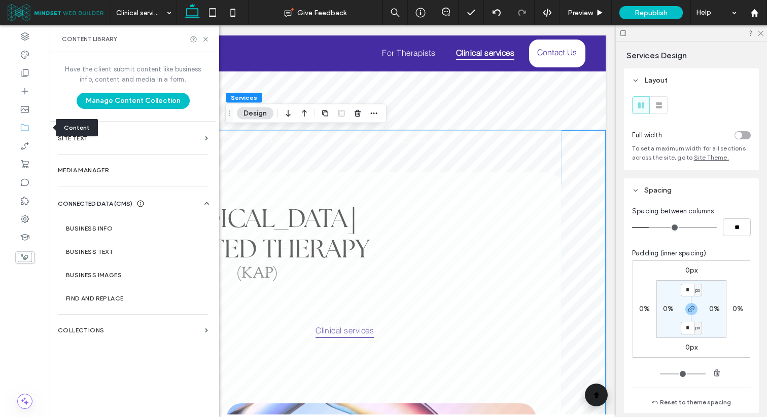
scroll to position [0, 151]
click at [100, 169] on label "Media Manager" at bounding box center [133, 170] width 150 height 7
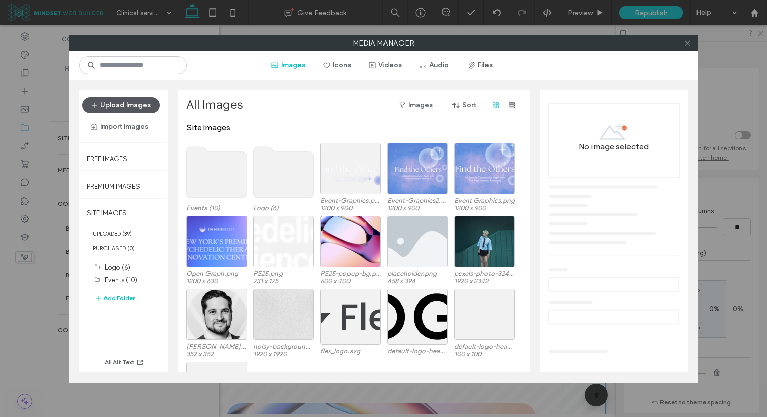
click at [139, 107] on button "Upload Images" at bounding box center [121, 105] width 78 height 16
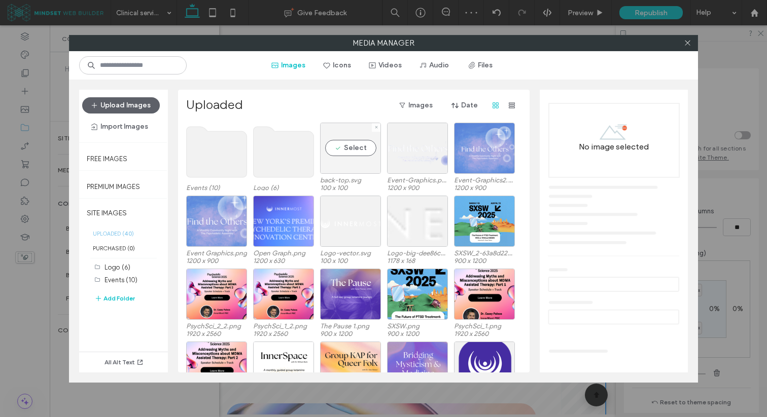
click at [371, 165] on div "Select" at bounding box center [350, 148] width 61 height 51
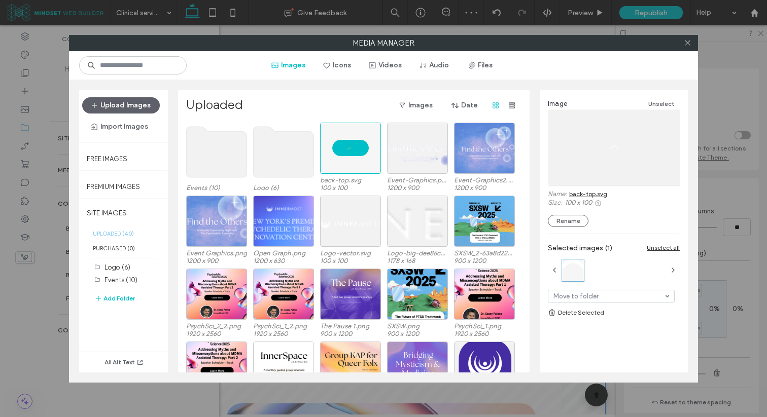
click at [578, 195] on link "back-top.svg" at bounding box center [588, 194] width 38 height 8
click at [45, 73] on div "Media Manager Images Icons Videos Audio Files Upload Images Import Images Free …" at bounding box center [383, 208] width 767 height 417
click at [689, 46] on icon at bounding box center [688, 43] width 8 height 8
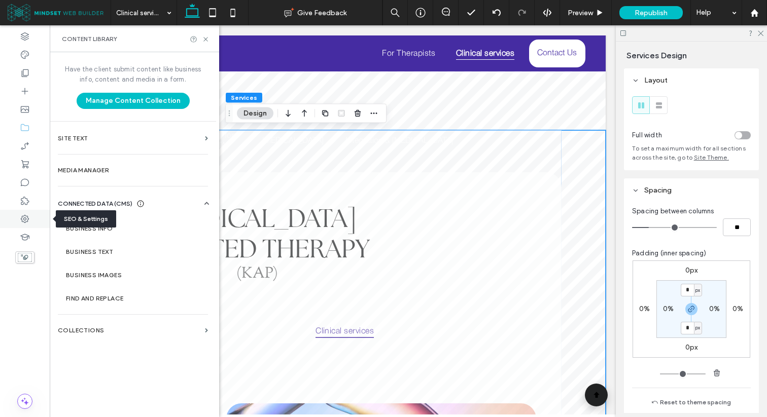
click at [28, 212] on div at bounding box center [25, 219] width 50 height 18
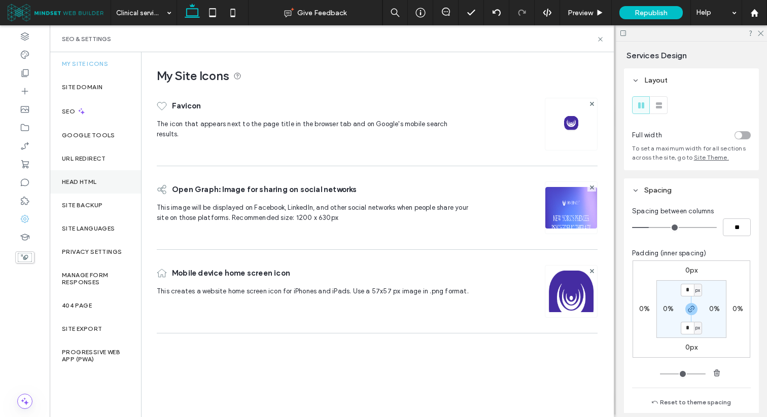
click at [95, 182] on label "Head HTML" at bounding box center [79, 182] width 35 height 7
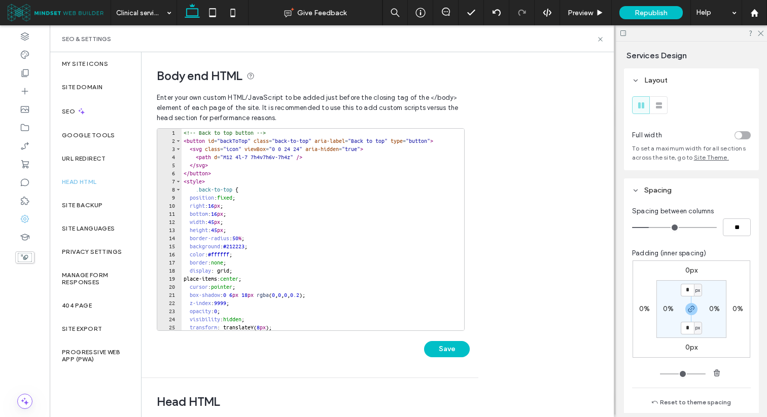
scroll to position [1, 0]
click at [262, 182] on div "<!-- Back to top button --> < button id = "backToTop" class = "back-to-top" ari…" at bounding box center [432, 238] width 501 height 218
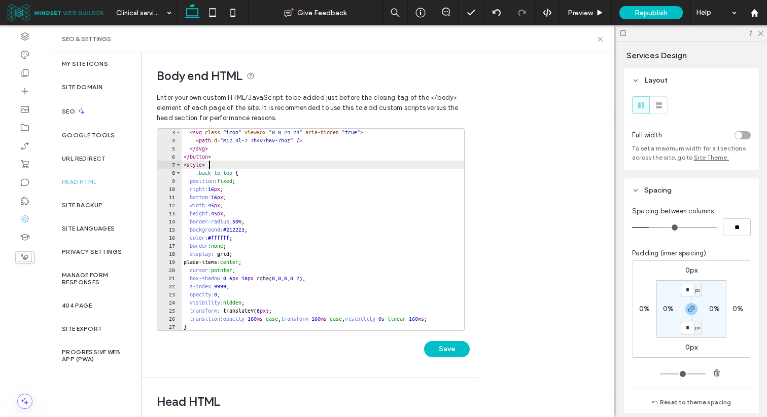
scroll to position [0, 0]
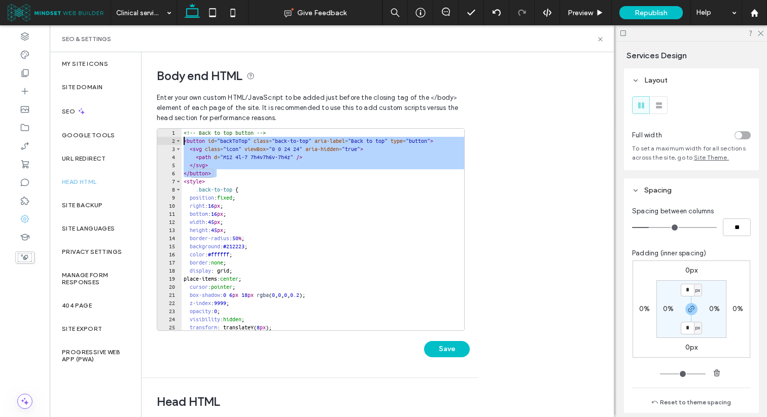
drag, startPoint x: 220, startPoint y: 172, endPoint x: 161, endPoint y: 140, distance: 67.2
click at [161, 140] on div "** 1 2 3 4 5 6 7 8 9 10 11 12 13 14 15 16 17 18 19 20 21 22 23 24 25 26 <!-- Ba…" at bounding box center [311, 229] width 308 height 203
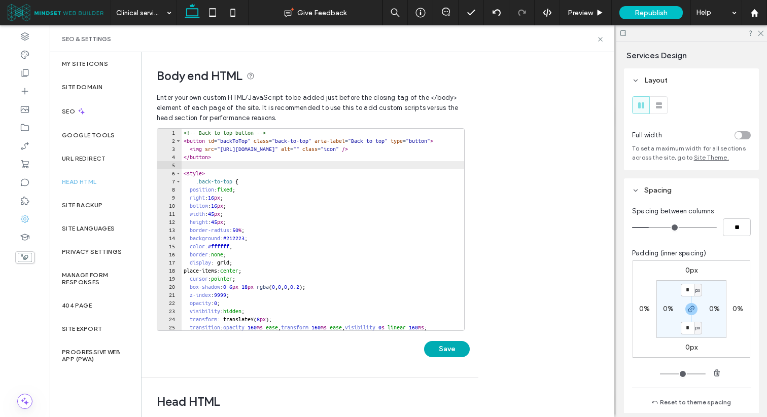
click at [441, 350] on button "Save" at bounding box center [447, 349] width 46 height 16
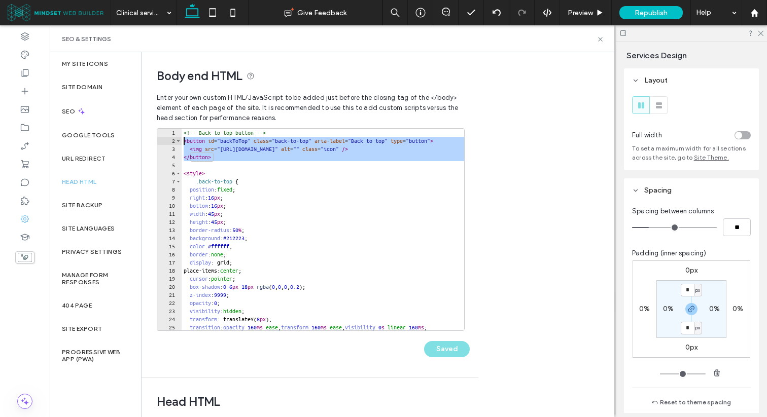
drag, startPoint x: 221, startPoint y: 161, endPoint x: 167, endPoint y: 141, distance: 57.9
click at [167, 141] on div "** 1 2 3 4 5 6 7 8 9 10 11 12 13 14 15 16 17 18 19 20 21 22 23 24 25 26 <!-- Ba…" at bounding box center [311, 229] width 308 height 203
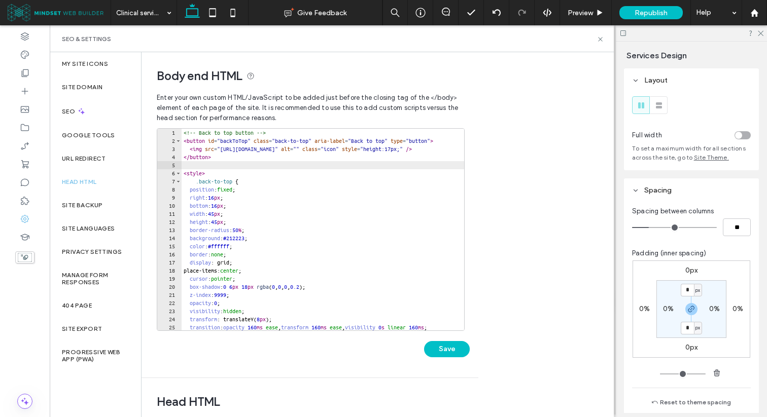
click at [246, 238] on div "<!-- Back to top button --> < button id = "backToTop" class = "back-to-top" ari…" at bounding box center [432, 238] width 501 height 218
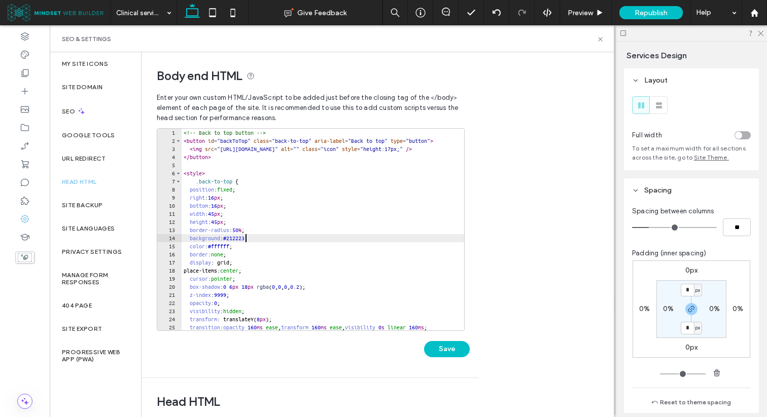
click at [246, 238] on div "<!-- Back to top button --> < button id = "backToTop" class = "back-to-top" ari…" at bounding box center [432, 238] width 501 height 218
click at [449, 347] on button "Save" at bounding box center [447, 349] width 46 height 16
click at [598, 40] on icon at bounding box center [600, 40] width 8 height 8
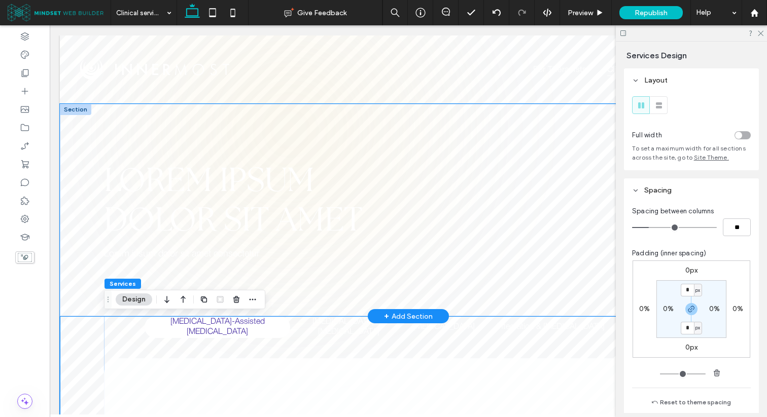
click at [287, 129] on div "Lorem ipsum dolor sit amet Lorem ipsum dolor sit amet consectetur" at bounding box center [408, 210] width 609 height 212
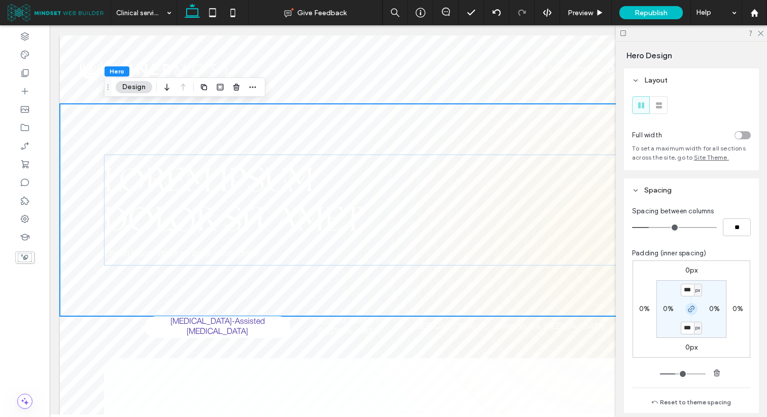
click at [691, 307] on icon "button" at bounding box center [691, 309] width 8 height 8
click at [689, 289] on input "***" at bounding box center [687, 290] width 13 height 13
type input "**"
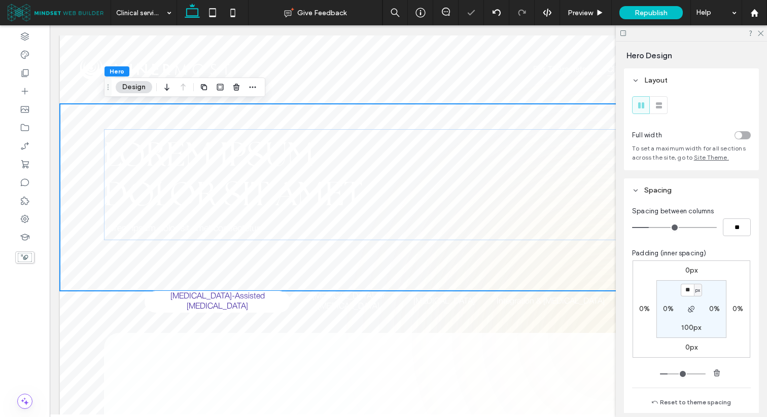
click at [692, 328] on label "100px" at bounding box center [691, 328] width 20 height 9
type input "***"
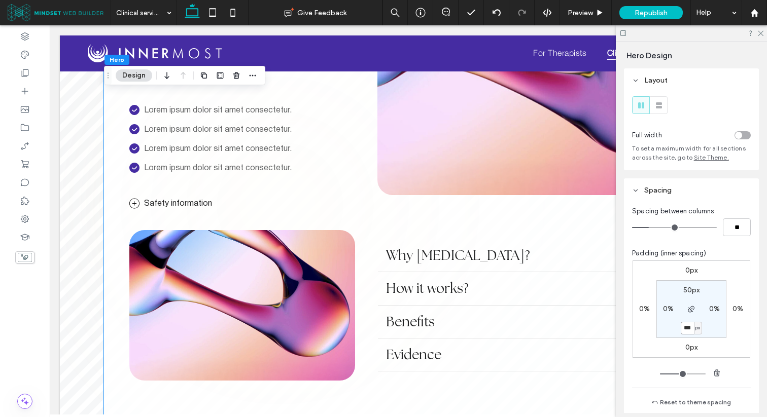
scroll to position [606, 0]
click at [440, 252] on span "Why [MEDICAL_DATA]?" at bounding box center [522, 255] width 273 height 16
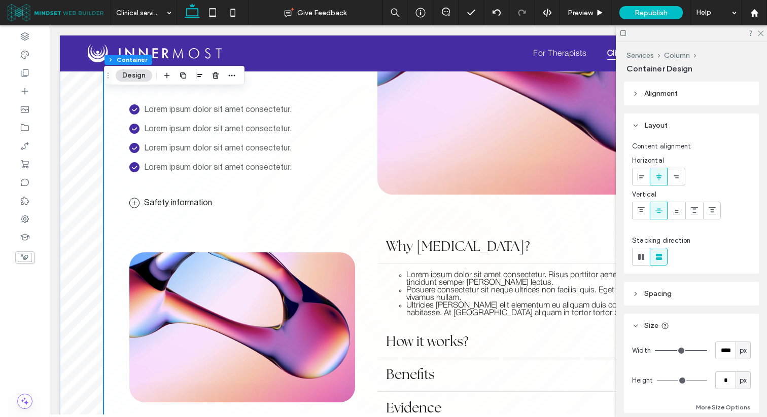
click at [440, 274] on li "Lorem ipsum dolor sit amet consectetur. Risus porttitor aenean amet a magna tin…" at bounding box center [542, 279] width 272 height 15
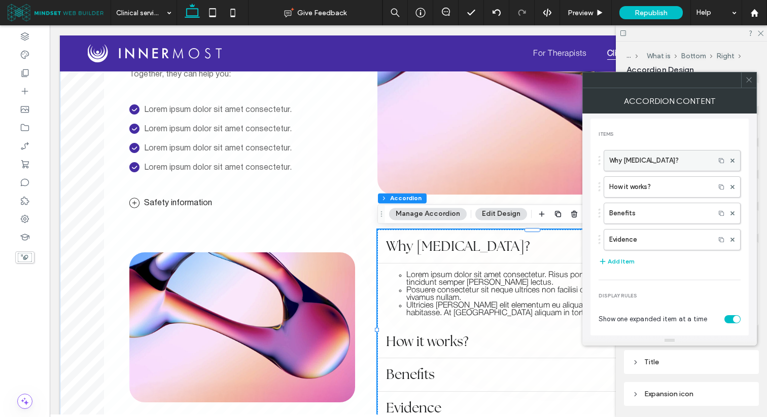
click at [626, 155] on label "Why [MEDICAL_DATA]?" at bounding box center [659, 161] width 100 height 20
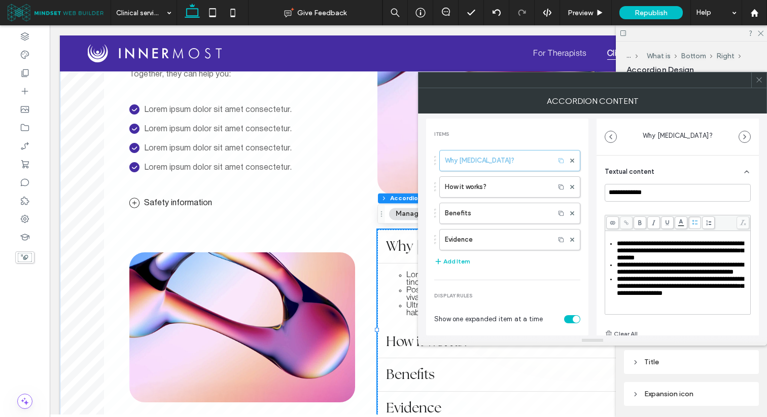
click at [659, 268] on span "**********" at bounding box center [680, 269] width 127 height 14
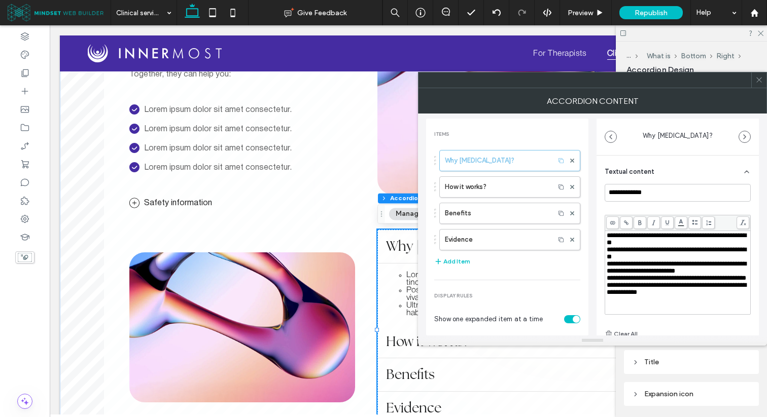
click at [694, 222] on icon at bounding box center [695, 223] width 6 height 6
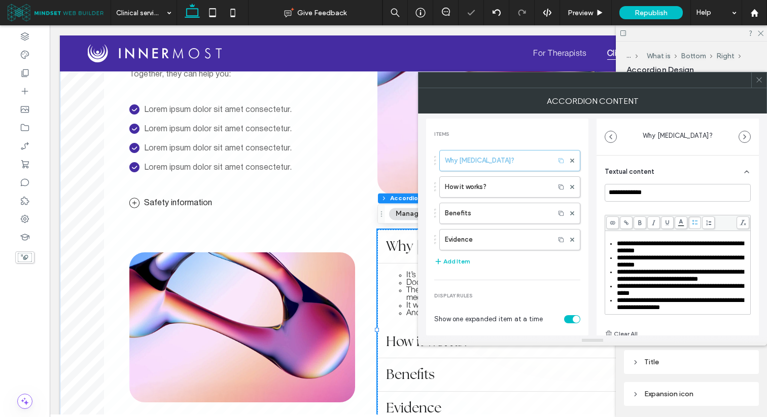
click at [673, 251] on div "**********" at bounding box center [683, 247] width 133 height 14
click at [758, 82] on icon at bounding box center [759, 80] width 8 height 8
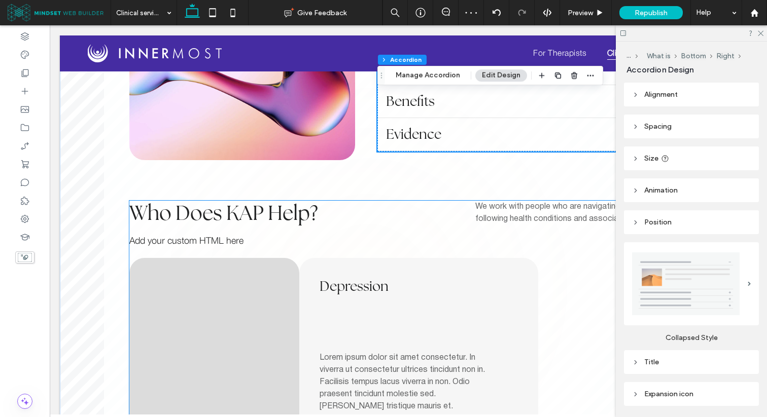
scroll to position [838, 0]
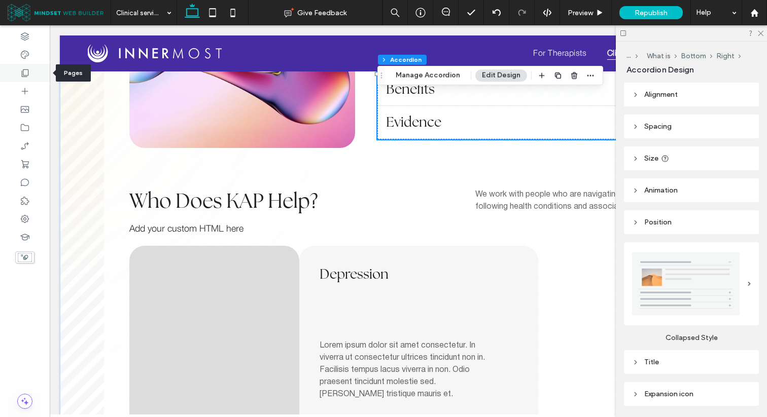
click at [30, 76] on div at bounding box center [25, 73] width 50 height 18
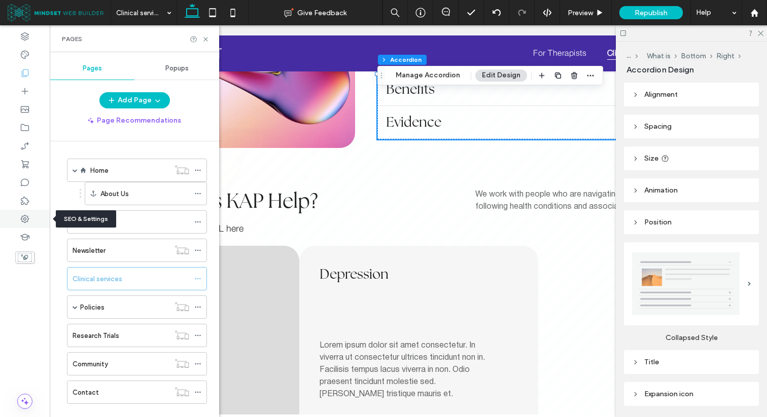
click at [34, 214] on div at bounding box center [25, 219] width 50 height 18
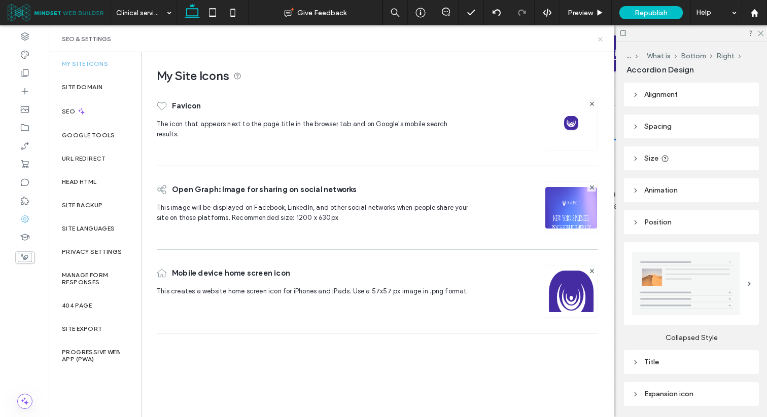
click at [597, 41] on icon at bounding box center [600, 40] width 8 height 8
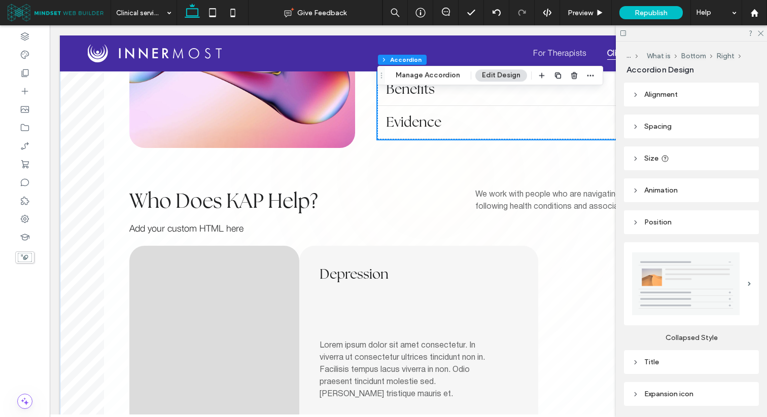
scroll to position [684, 0]
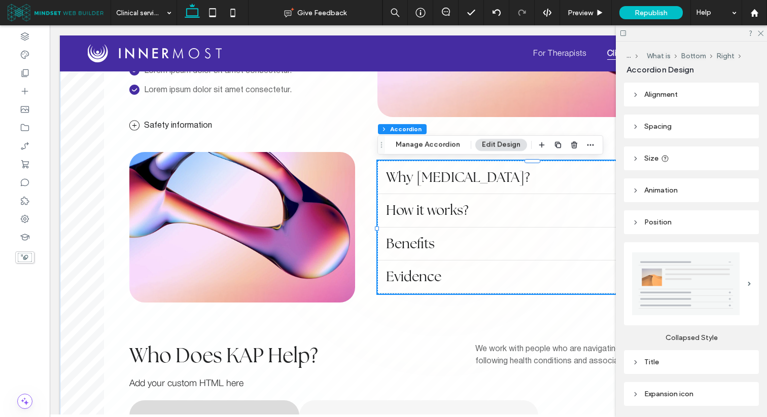
click at [446, 179] on span "Why [MEDICAL_DATA]?" at bounding box center [522, 177] width 273 height 16
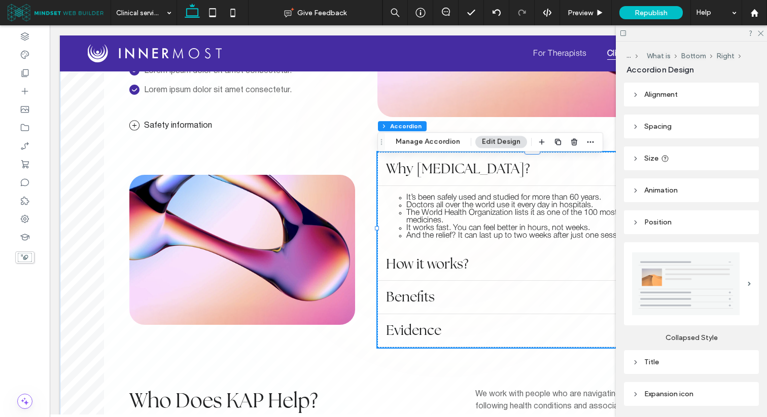
click at [446, 179] on div "Why [MEDICAL_DATA]?" at bounding box center [532, 169] width 309 height 33
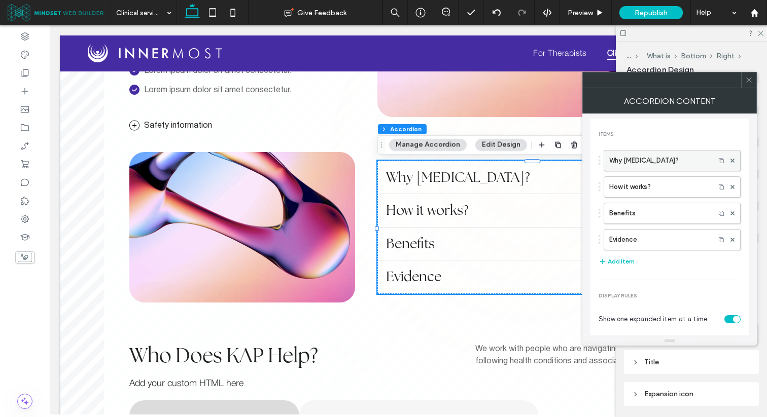
click at [642, 163] on label "Why [MEDICAL_DATA]?" at bounding box center [659, 161] width 100 height 20
